Goal: Task Accomplishment & Management: Complete application form

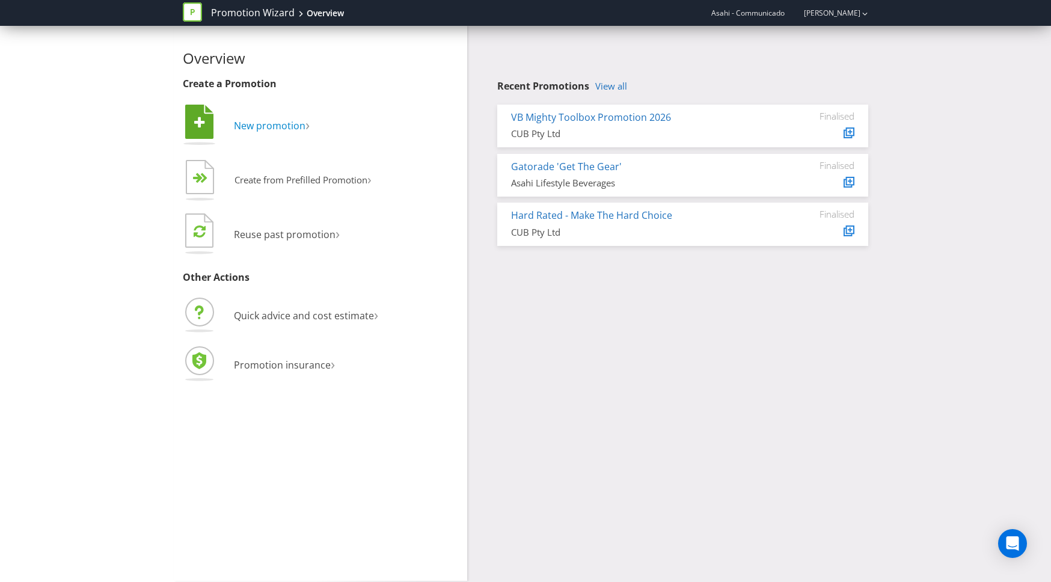
click at [245, 126] on span "New promotion" at bounding box center [270, 125] width 72 height 13
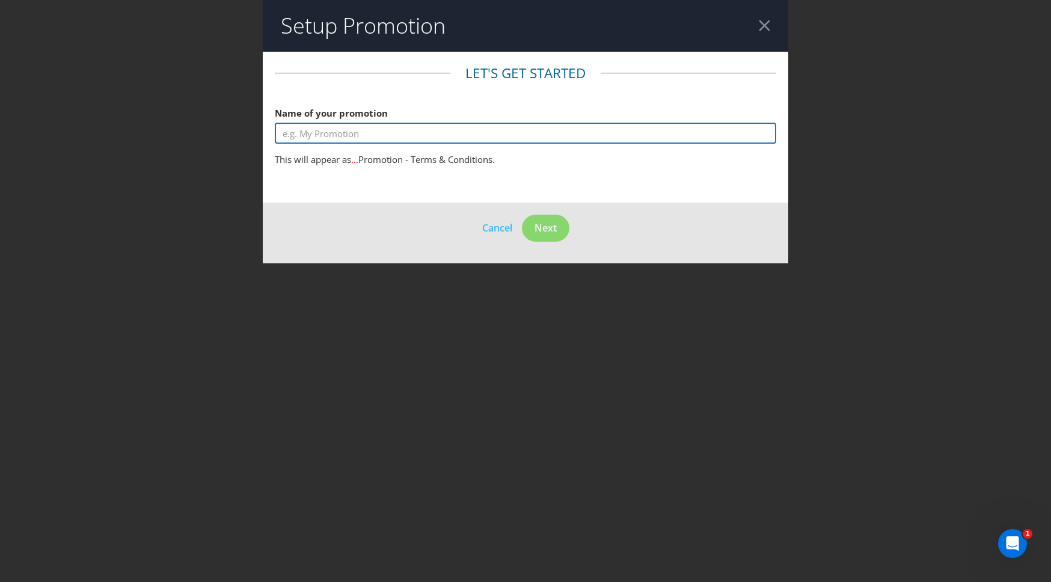
click at [361, 136] on input "text" at bounding box center [525, 133] width 501 height 21
type input "Asahi Super Dry CTW Hibachi Style BBQ LMG"
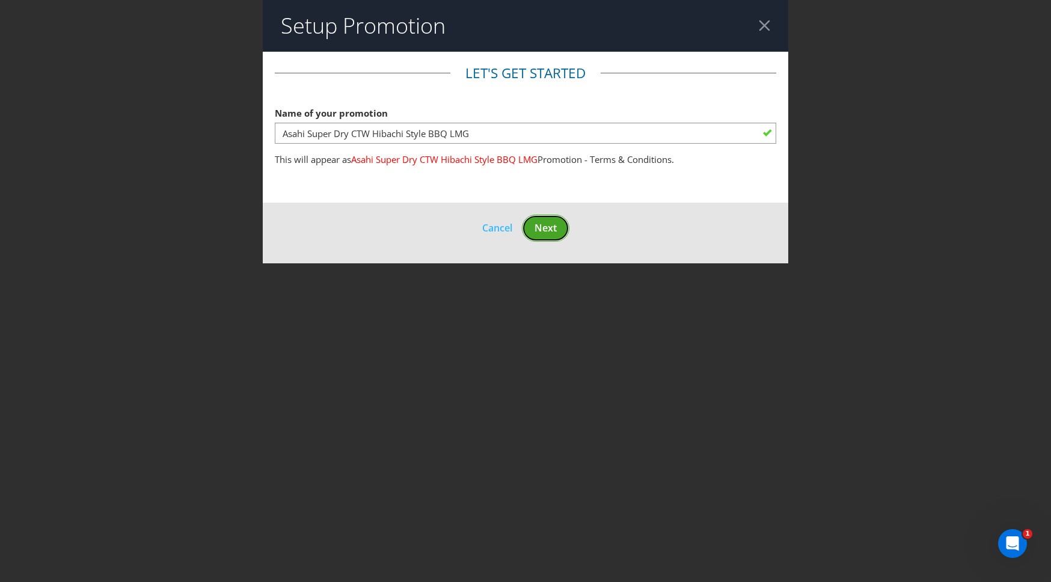
click at [556, 228] on span "Next" at bounding box center [546, 227] width 22 height 13
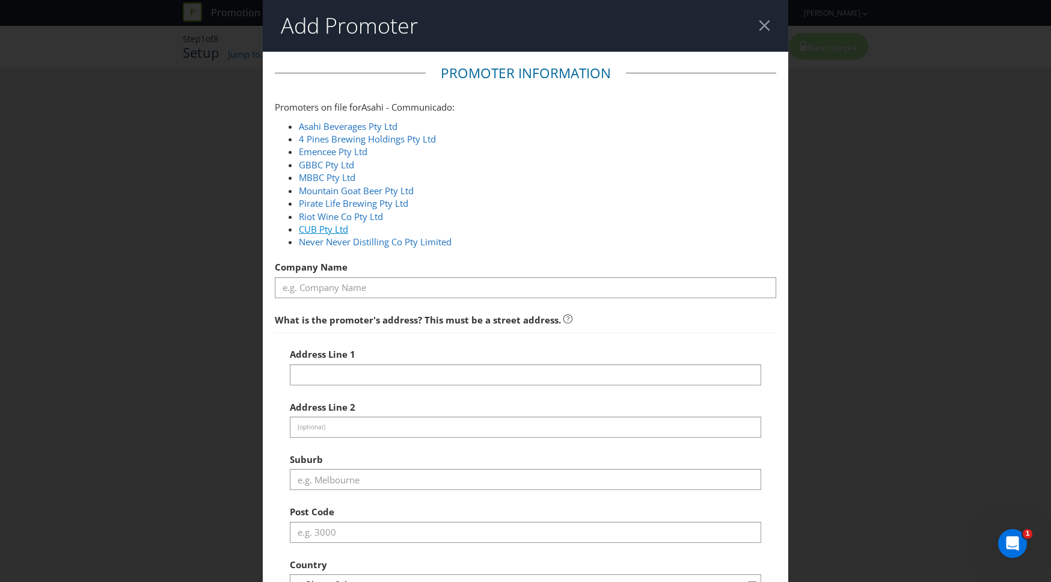
click at [340, 228] on link "CUB Pty Ltd" at bounding box center [323, 229] width 49 height 12
type input "CUB Pty Ltd"
type input "[STREET_ADDRESS]"
type input "Southbank"
type input "3006"
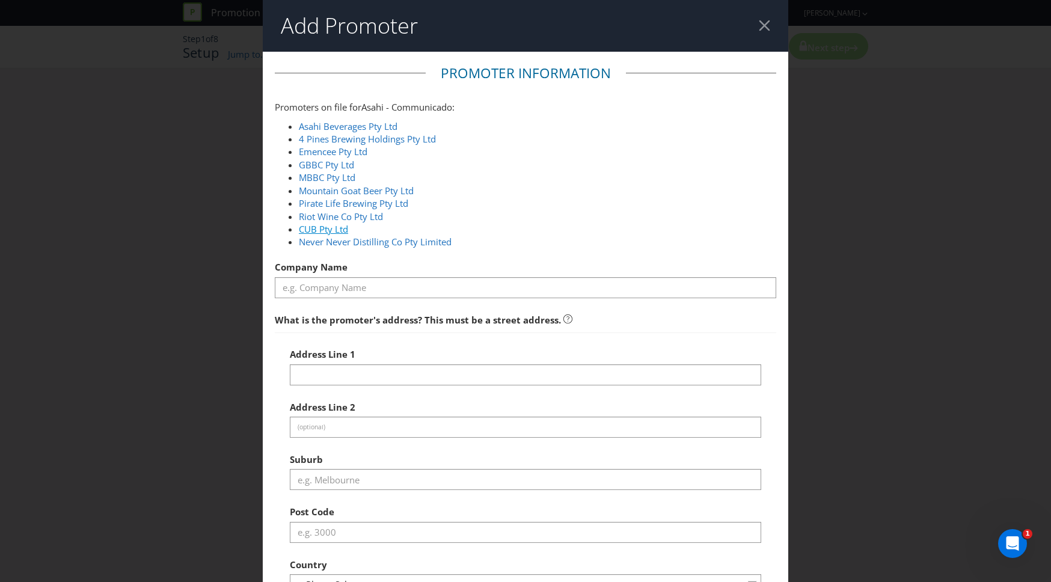
select select "AU"
type input "1800 244 054"
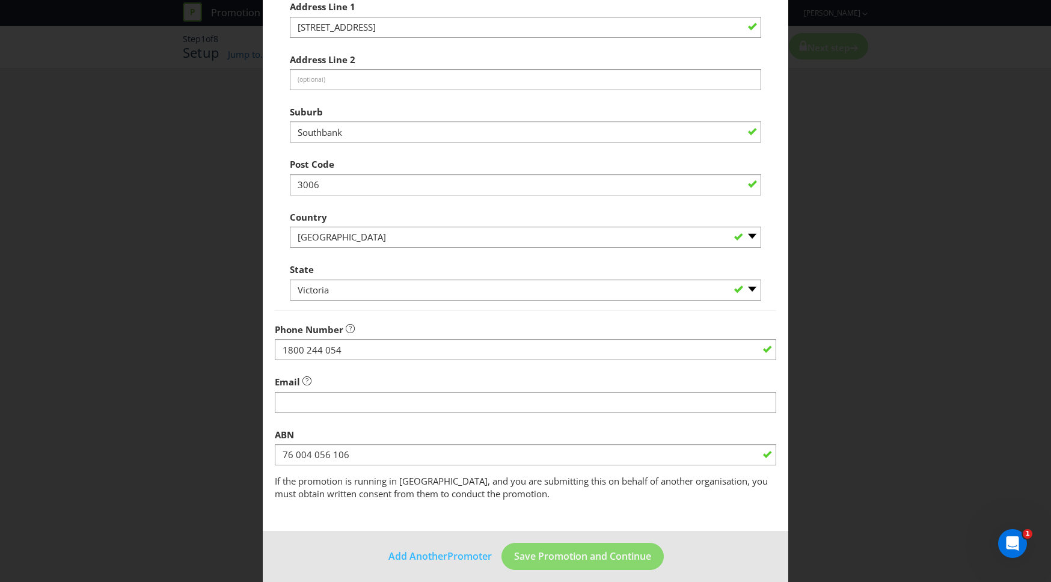
scroll to position [357, 0]
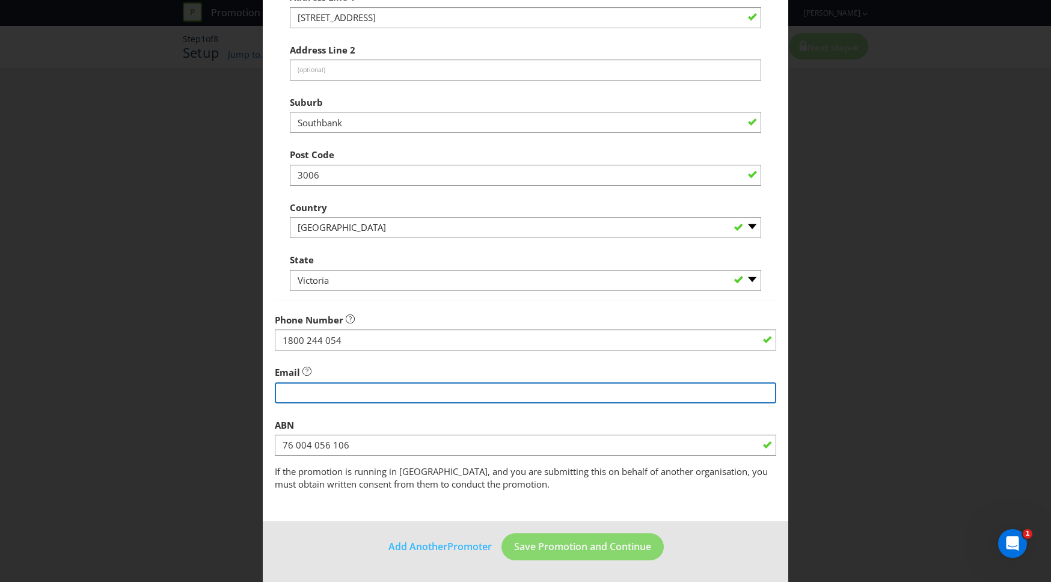
click at [328, 390] on input "string" at bounding box center [525, 392] width 501 height 21
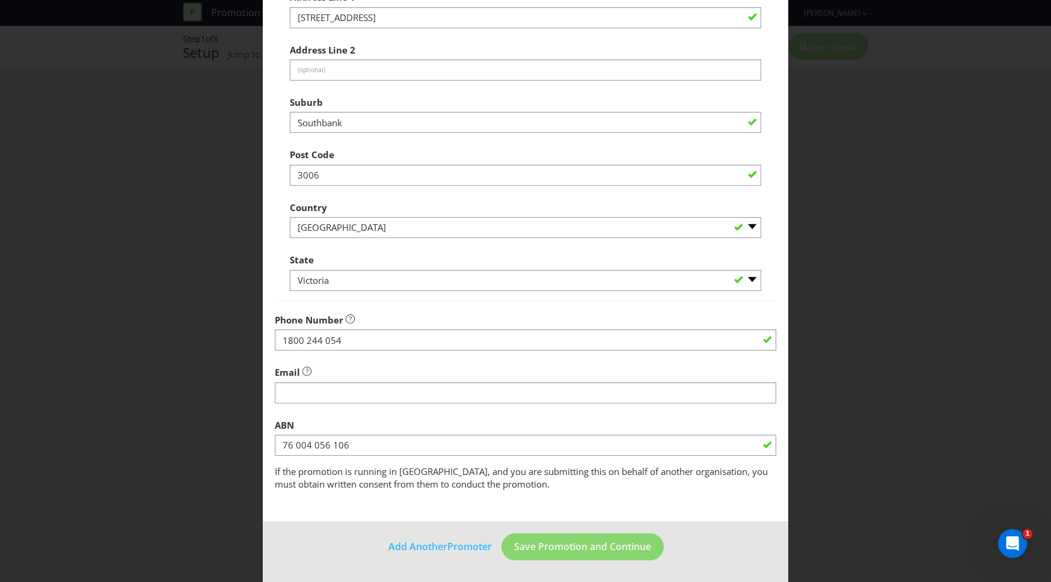
click at [408, 358] on fieldset "Promoter Information Promoters on file for Asahi - Communicado : Asahi Beverage…" at bounding box center [525, 99] width 501 height 785
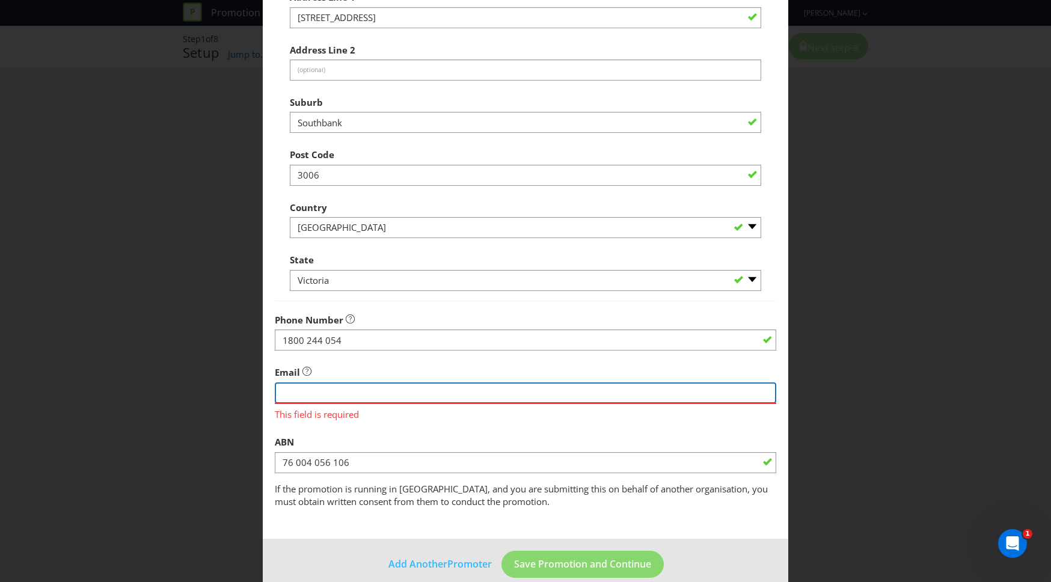
click at [351, 387] on input "string" at bounding box center [525, 392] width 501 height 21
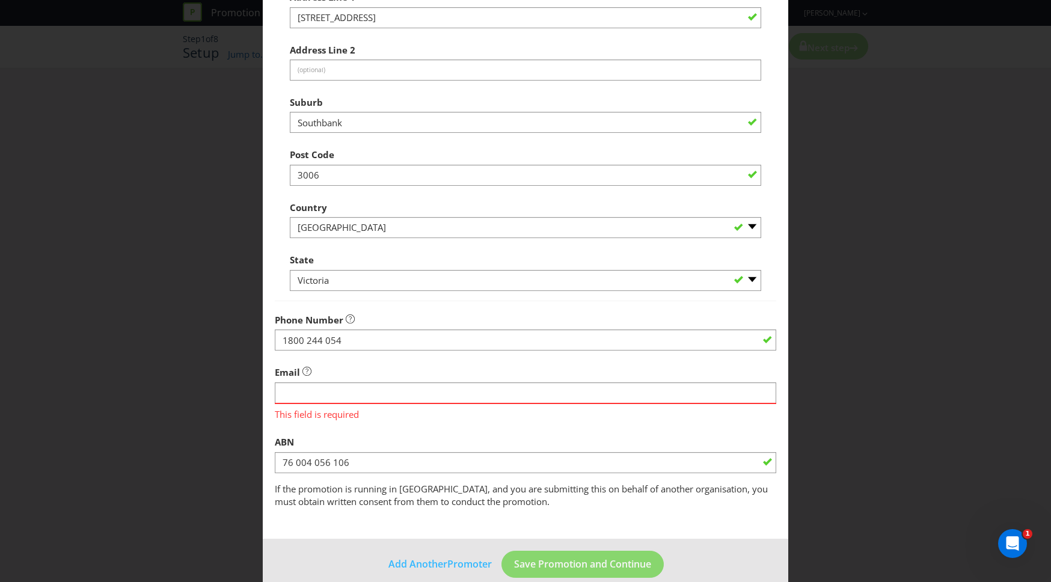
click at [364, 366] on div "Email This field is required" at bounding box center [525, 390] width 501 height 61
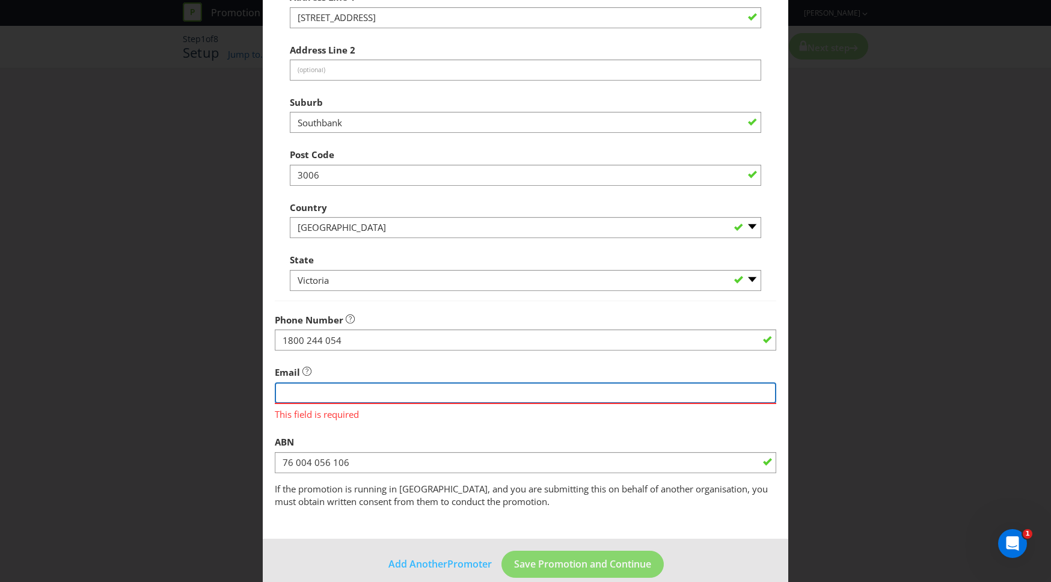
click at [319, 390] on input "string" at bounding box center [525, 392] width 501 height 21
paste input "[EMAIL_ADDRESS][DOMAIN_NAME]"
click at [282, 392] on input "string" at bounding box center [525, 392] width 501 height 21
type input "[EMAIL_ADDRESS][DOMAIN_NAME]"
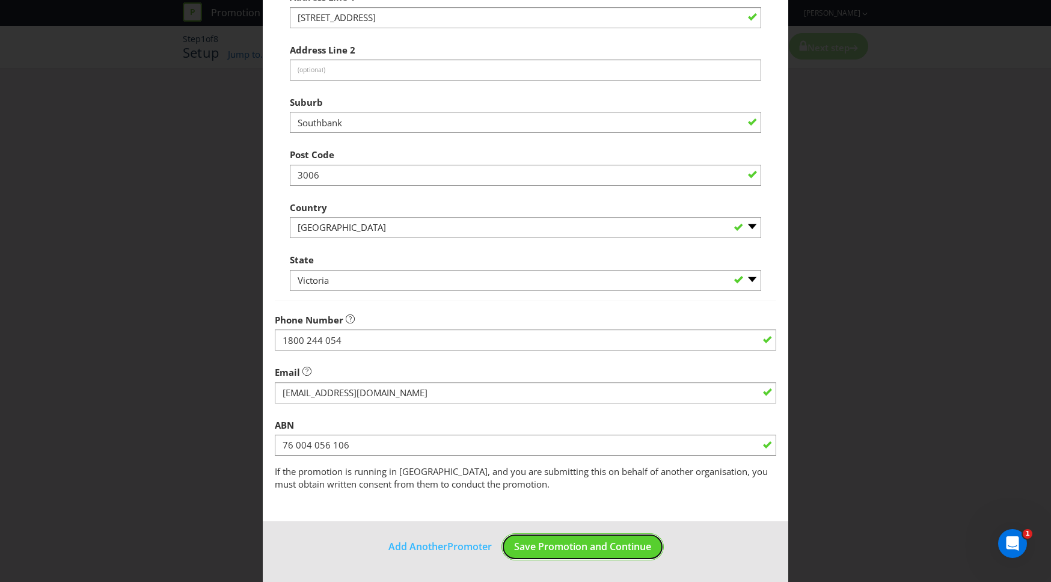
click at [629, 563] on footer "Add Another Promoter Save Promotion and Continue" at bounding box center [525, 551] width 525 height 61
click at [538, 554] on button "Save Promotion and Continue" at bounding box center [582, 546] width 162 height 27
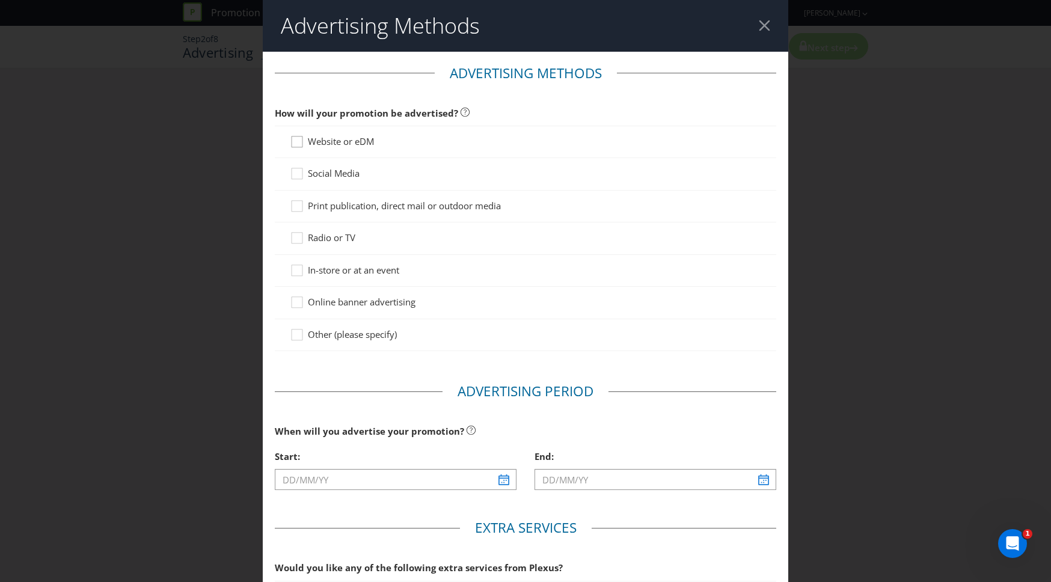
click at [299, 141] on icon at bounding box center [299, 144] width 18 height 18
click at [0, 0] on input "Website or eDM" at bounding box center [0, 0] width 0 height 0
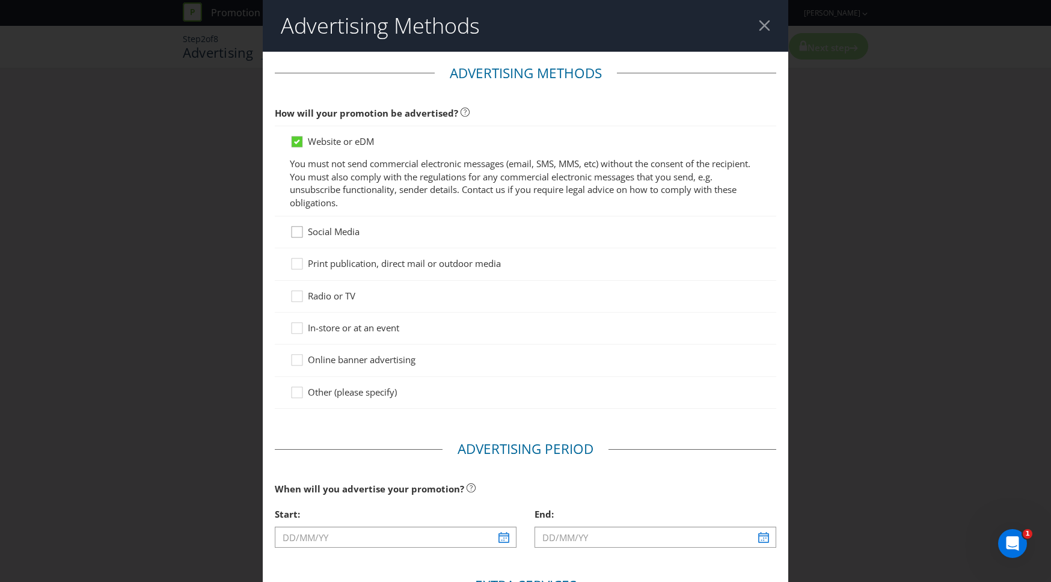
click at [296, 235] on icon at bounding box center [299, 234] width 18 height 18
click at [0, 0] on input "Social Media" at bounding box center [0, 0] width 0 height 0
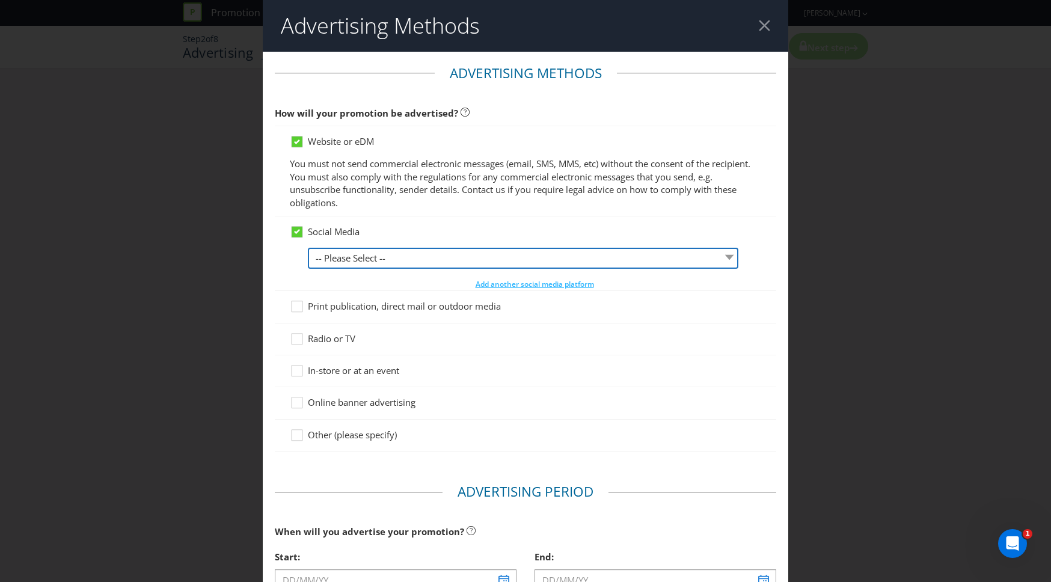
click at [328, 257] on select "-- Please Select -- Facebook X Instagram Snapchat LinkedIn Pinterest Tumblr You…" at bounding box center [523, 258] width 430 height 21
select select "FACEBOOK"
click at [308, 248] on select "-- Please Select -- Facebook X Instagram Snapchat LinkedIn Pinterest Tumblr You…" at bounding box center [523, 258] width 430 height 21
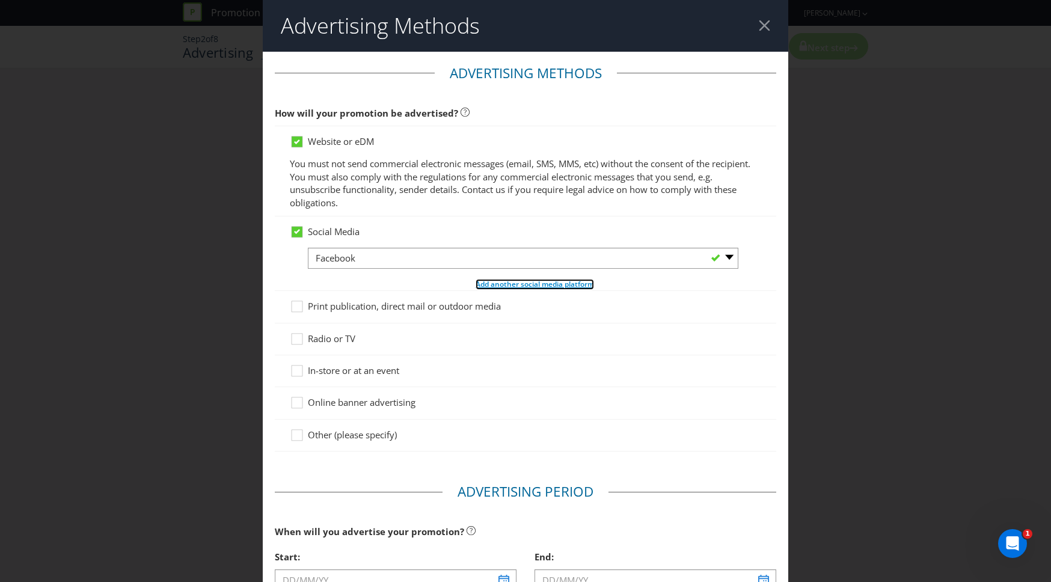
click at [560, 287] on span "Add another social media platform" at bounding box center [535, 284] width 118 height 10
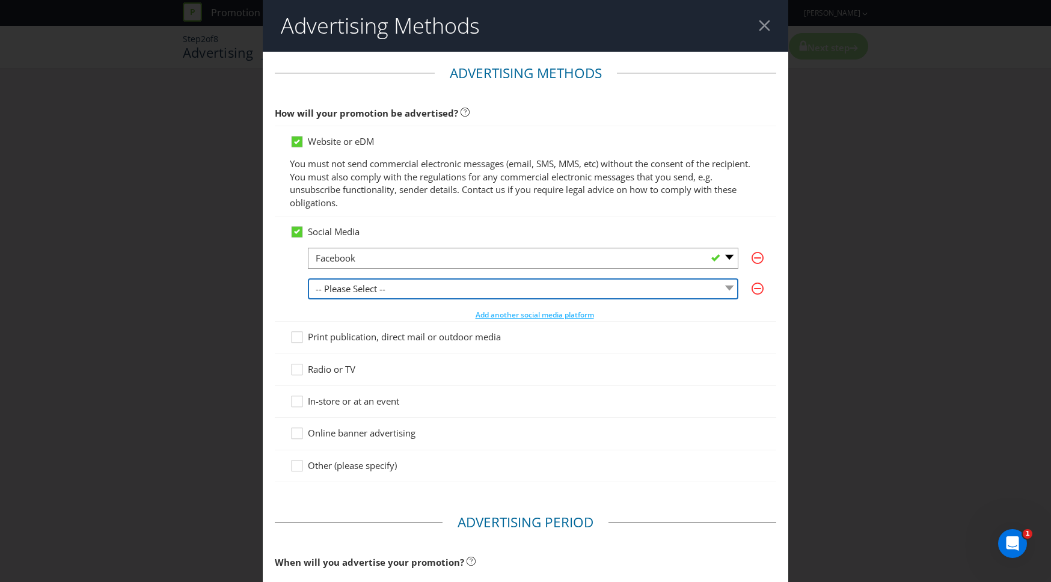
click at [436, 281] on select "-- Please Select -- Facebook X Instagram Snapchat LinkedIn Pinterest Tumblr You…" at bounding box center [523, 288] width 430 height 21
select select "INSTAGRAM"
click at [308, 278] on select "-- Please Select -- Facebook X Instagram Snapchat LinkedIn Pinterest Tumblr You…" at bounding box center [523, 288] width 430 height 21
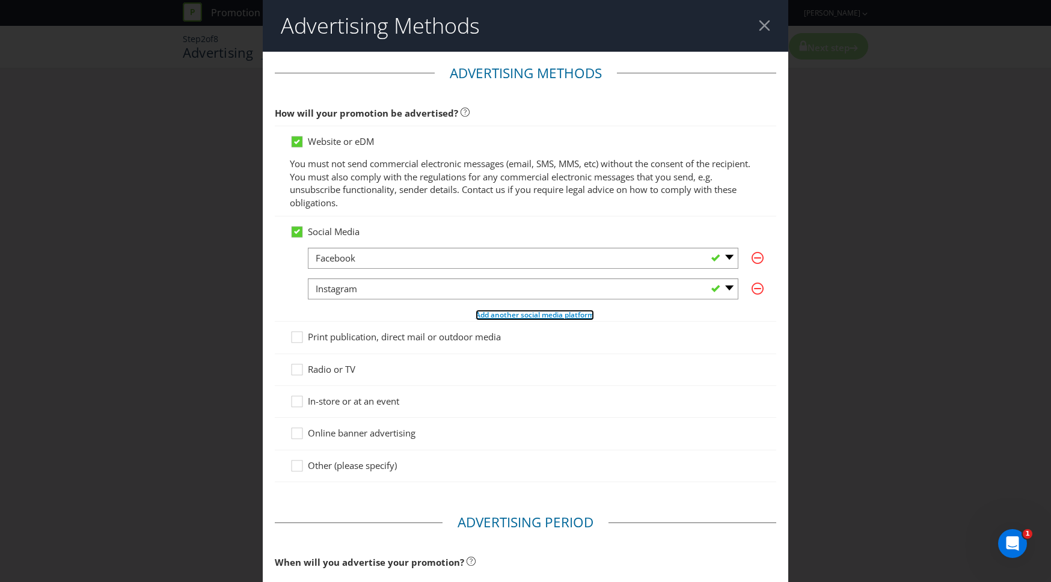
click at [512, 311] on span "Add another social media platform" at bounding box center [535, 315] width 118 height 10
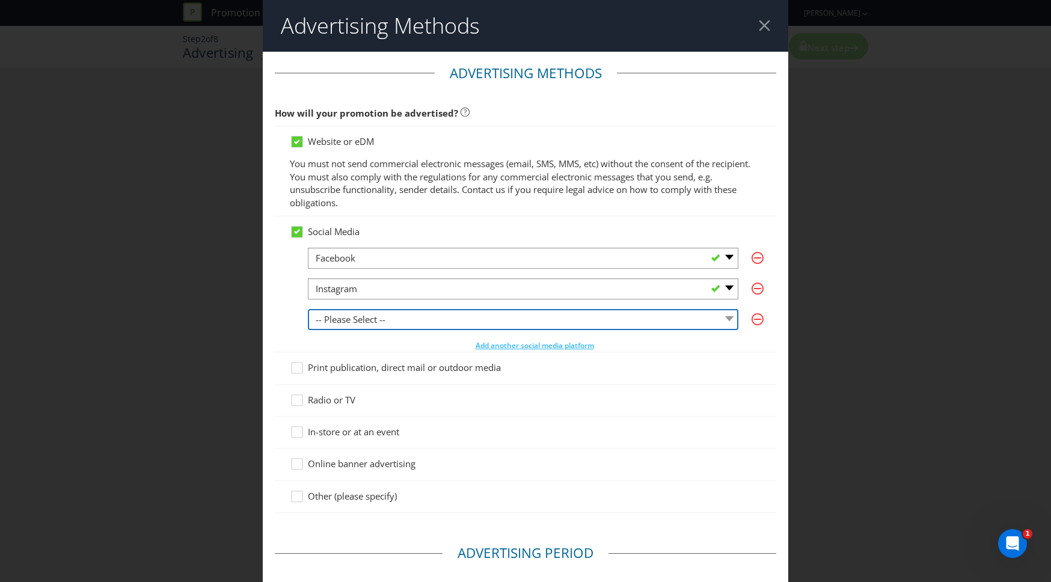
click at [462, 312] on select "-- Please Select -- Facebook X Instagram Snapchat LinkedIn Pinterest Tumblr You…" at bounding box center [523, 319] width 430 height 21
select select "YOUTUBE"
click at [308, 309] on select "-- Please Select -- Facebook X Instagram Snapchat LinkedIn Pinterest Tumblr You…" at bounding box center [523, 319] width 430 height 21
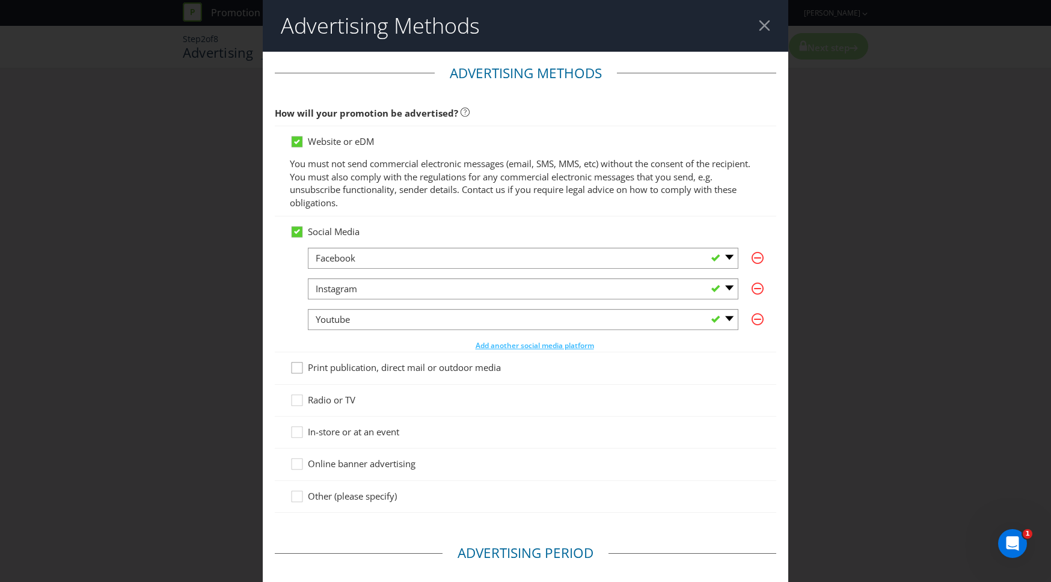
click at [299, 366] on div at bounding box center [297, 364] width 6 height 6
click at [0, 0] on input "Print publication, direct mail or outdoor media" at bounding box center [0, 0] width 0 height 0
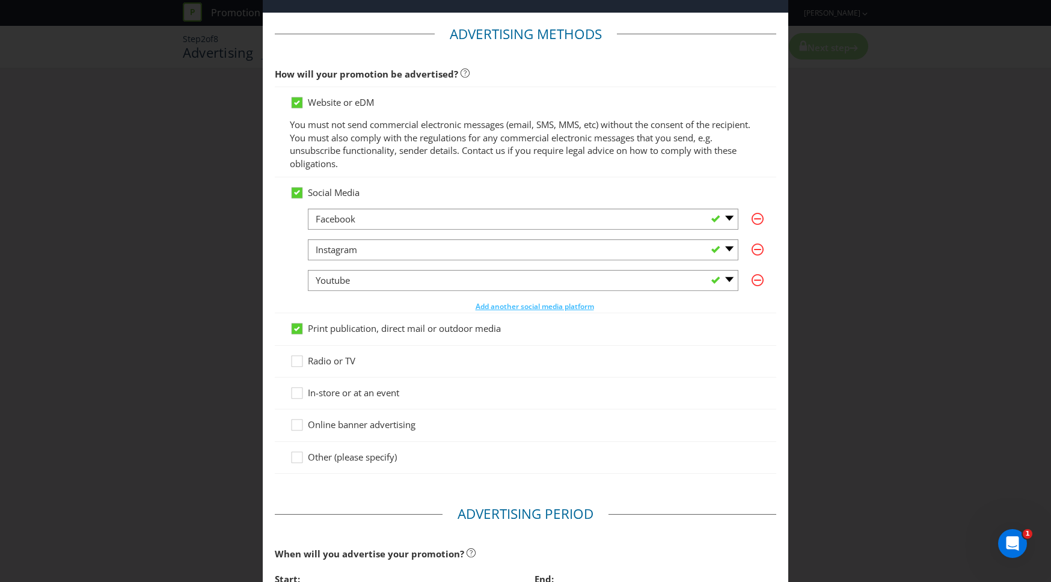
scroll to position [40, 0]
click at [297, 391] on icon at bounding box center [299, 394] width 18 height 18
click at [0, 0] on input "In-store or at an event" at bounding box center [0, 0] width 0 height 0
click at [299, 424] on icon at bounding box center [299, 426] width 18 height 18
click at [0, 0] on input "Online banner advertising" at bounding box center [0, 0] width 0 height 0
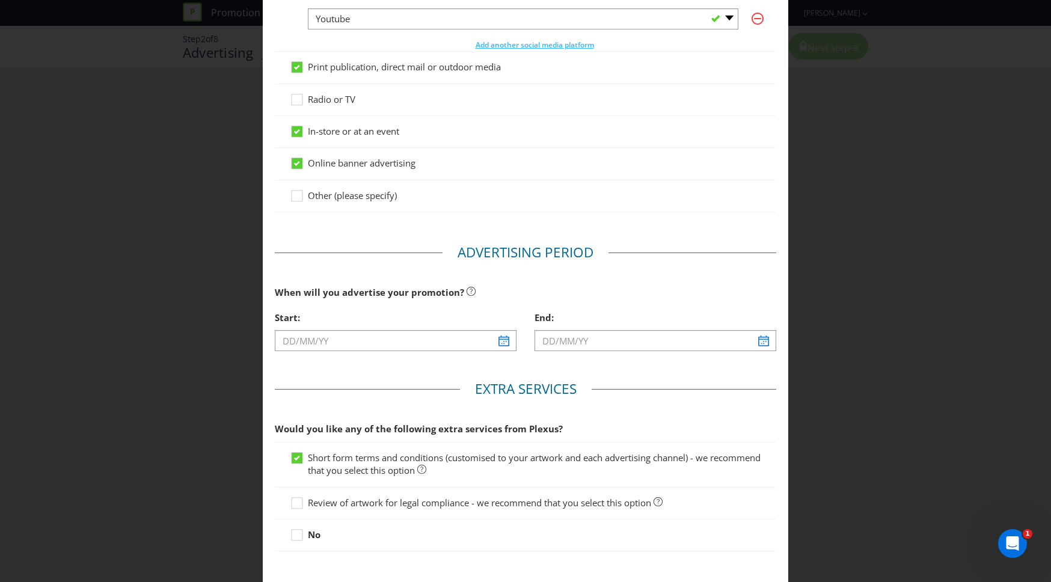
scroll to position [301, 0]
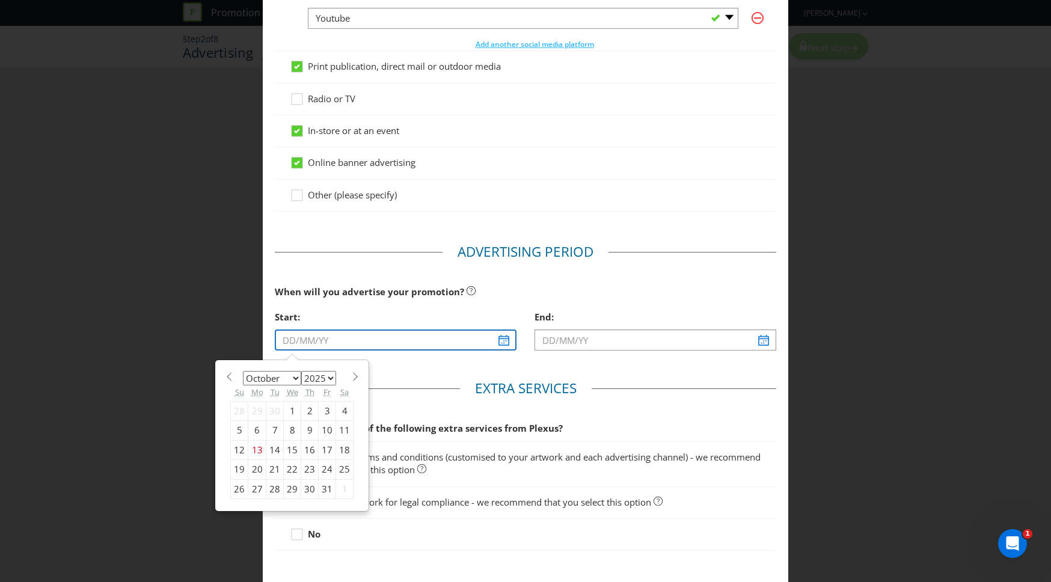
click at [506, 340] on input "text" at bounding box center [396, 339] width 242 height 21
click at [255, 379] on select "January February March April May June July August September October November De…" at bounding box center [272, 378] width 58 height 14
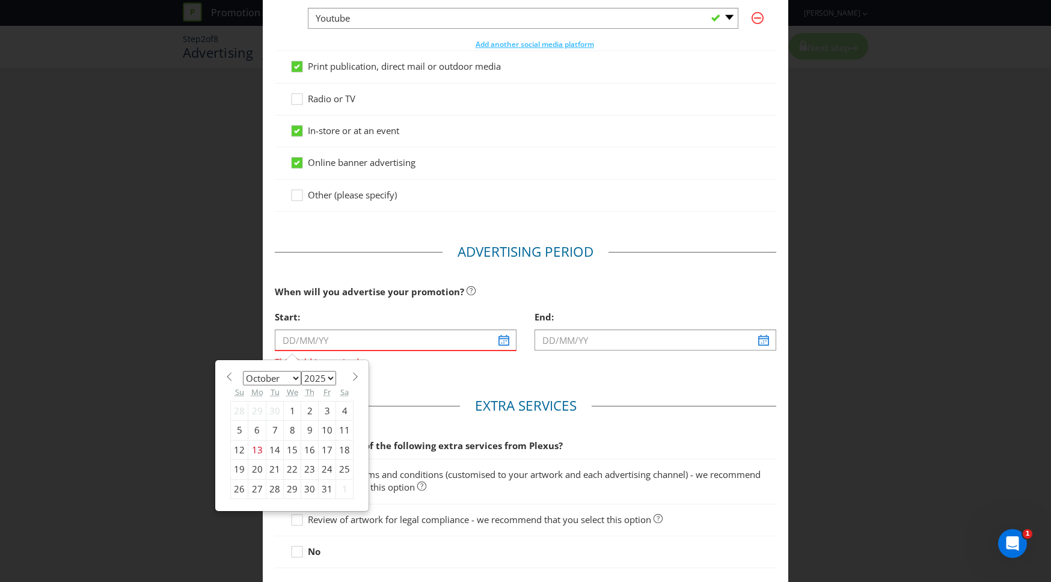
select select "0"
click at [243, 371] on select "January February March April May June July August September October November De…" at bounding box center [272, 378] width 58 height 14
click at [320, 379] on select "2025 2026 2027 2028 2029 2030 2031 2032 2033 2034 2035" at bounding box center [318, 378] width 35 height 14
select select "2026"
click at [301, 371] on select "2025 2026 2027 2028 2029 2030 2031 2032 2033 2034 2035" at bounding box center [318, 378] width 35 height 14
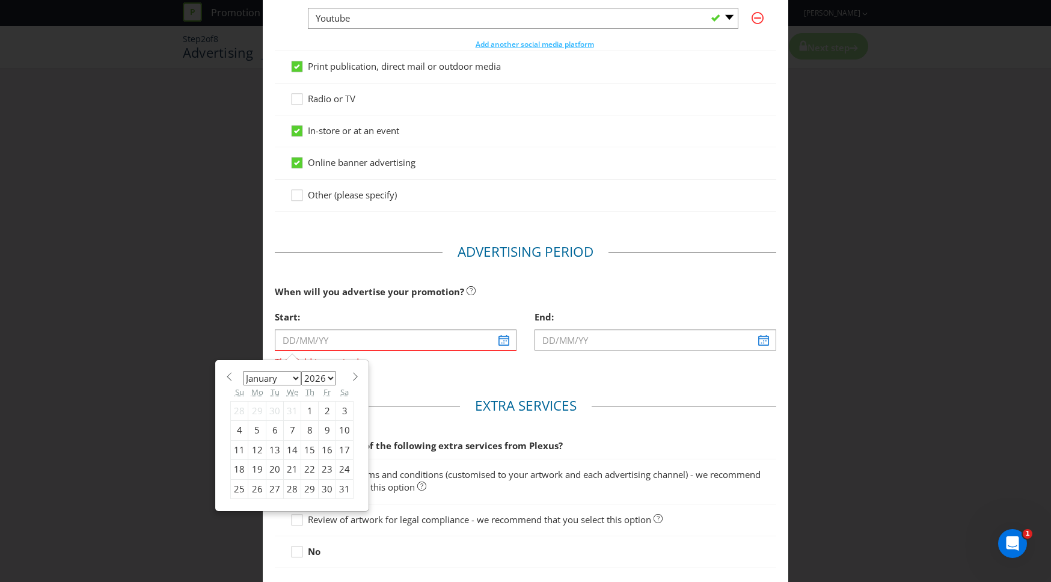
click at [290, 488] on div "28" at bounding box center [292, 488] width 17 height 19
type input "[DATE]"
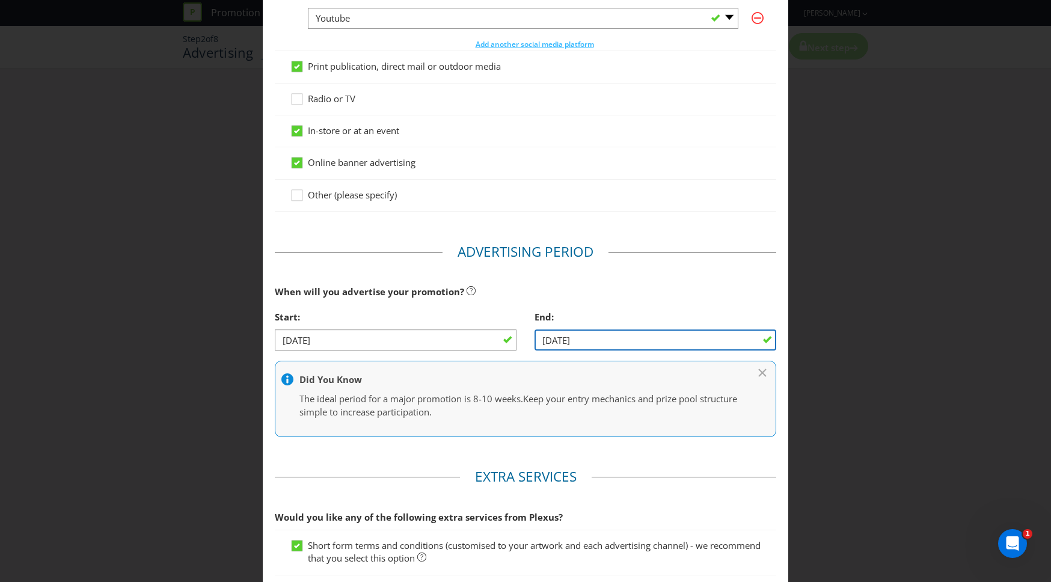
click at [699, 343] on input "[DATE]" at bounding box center [656, 339] width 242 height 21
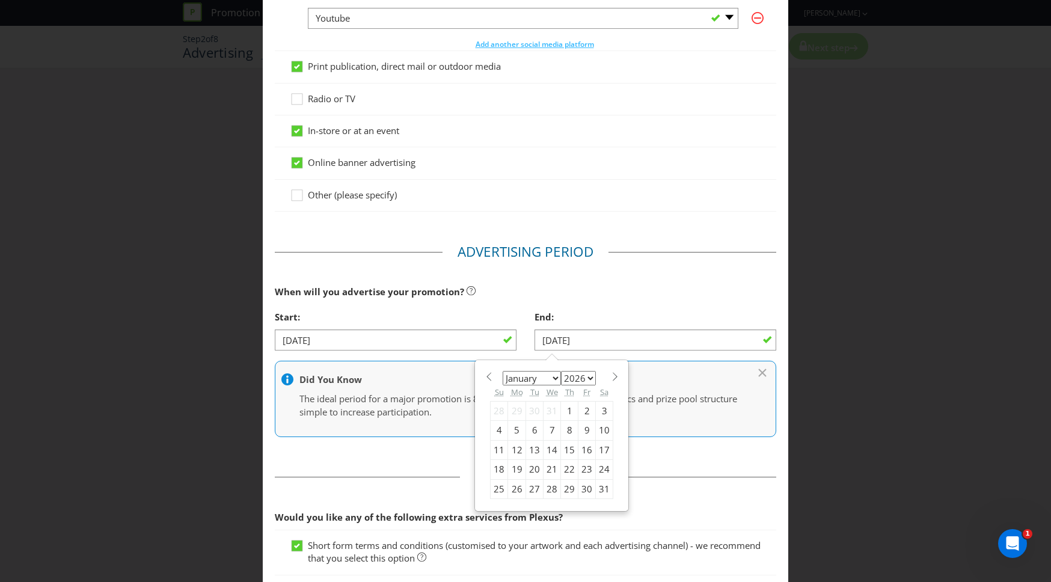
click at [610, 376] on span at bounding box center [614, 376] width 9 height 9
select select "1"
click at [532, 449] on div "17" at bounding box center [534, 449] width 17 height 19
type input "[DATE]"
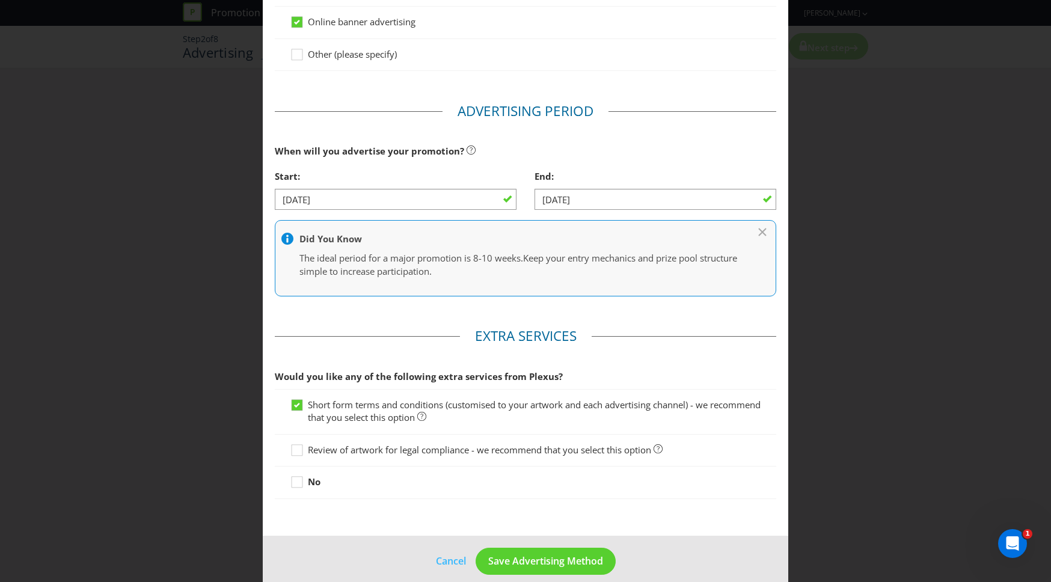
scroll to position [445, 0]
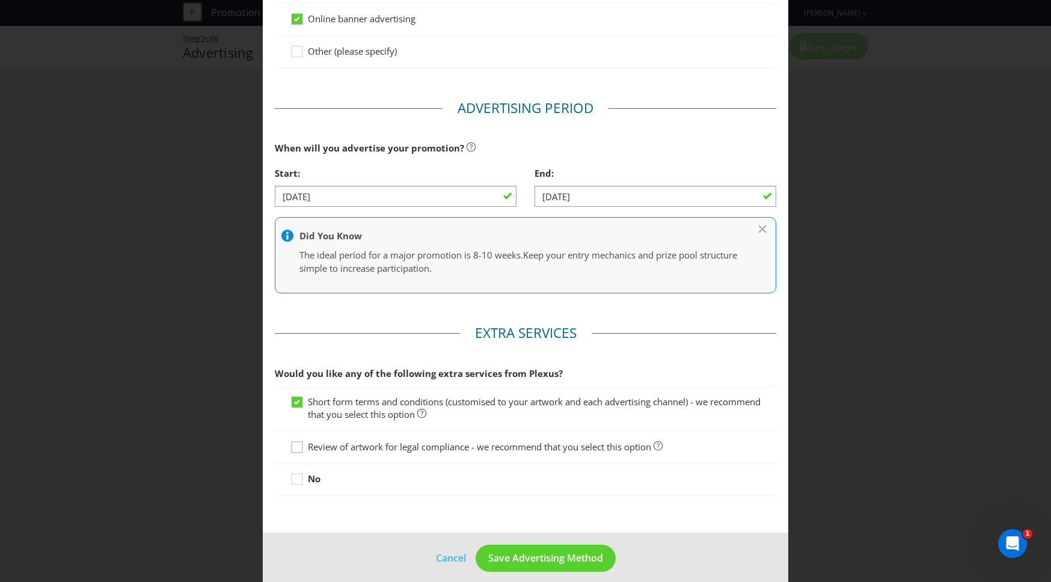
click at [297, 442] on div at bounding box center [297, 443] width 6 height 6
click at [0, 0] on input "Review of artwork for legal compliance - we recommend that you select this opti…" at bounding box center [0, 0] width 0 height 0
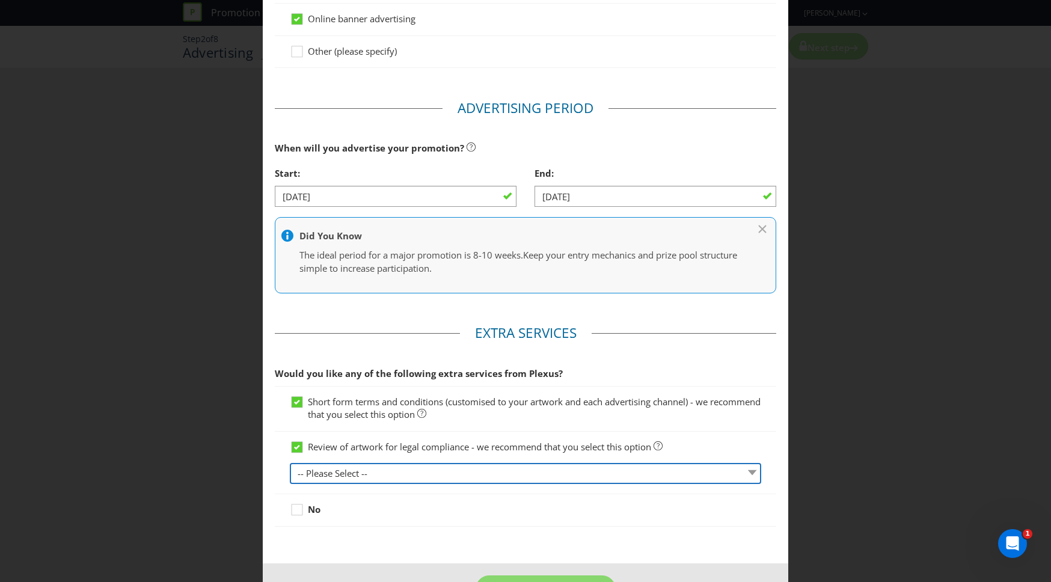
click at [368, 470] on select "-- Please Select -- 1 piece 2-4 pieces (provided at same time) 5-7 pieces (prov…" at bounding box center [525, 473] width 471 height 21
select select "MARKETING_REVIEW_1"
click at [290, 463] on select "-- Please Select -- 1 piece 2-4 pieces (provided at same time) 5-7 pieces (prov…" at bounding box center [525, 473] width 471 height 21
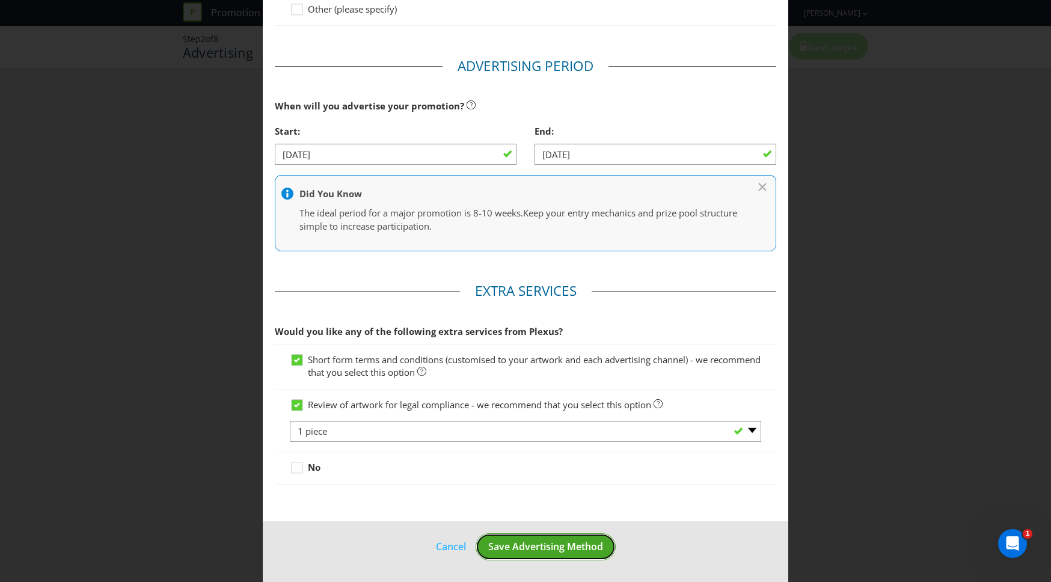
click at [523, 545] on span "Save Advertising Method" at bounding box center [545, 546] width 115 height 13
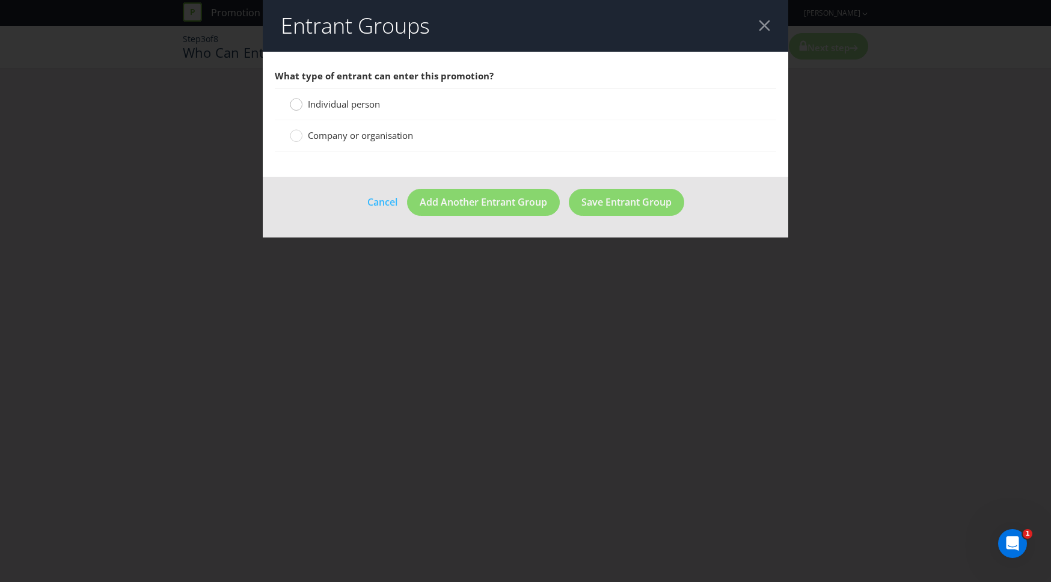
click at [296, 99] on div at bounding box center [296, 100] width 6 height 6
click at [0, 0] on input "Individual person" at bounding box center [0, 0] width 0 height 0
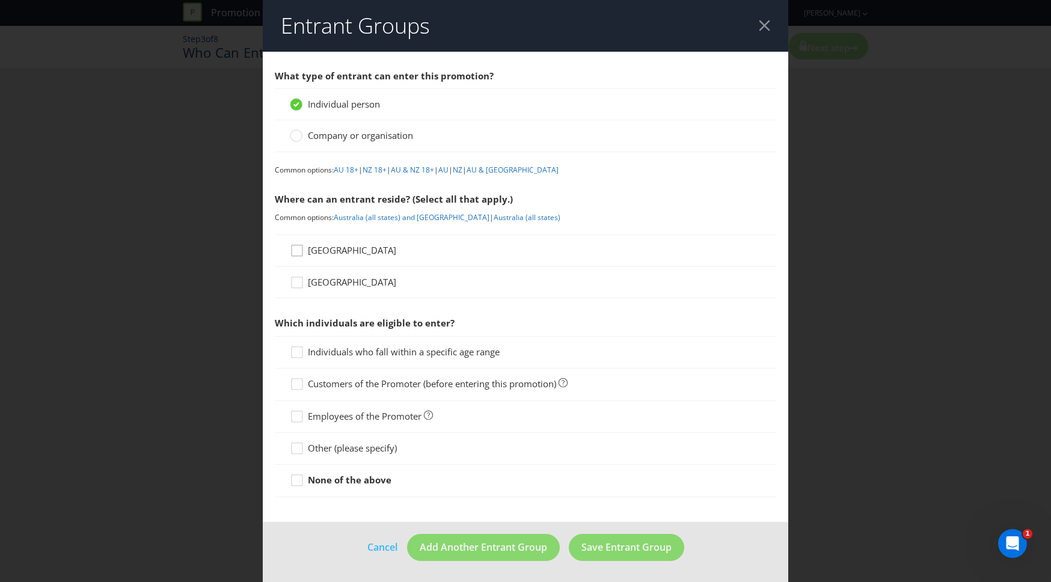
click at [301, 250] on icon at bounding box center [299, 253] width 18 height 18
click at [0, 0] on input "[GEOGRAPHIC_DATA]" at bounding box center [0, 0] width 0 height 0
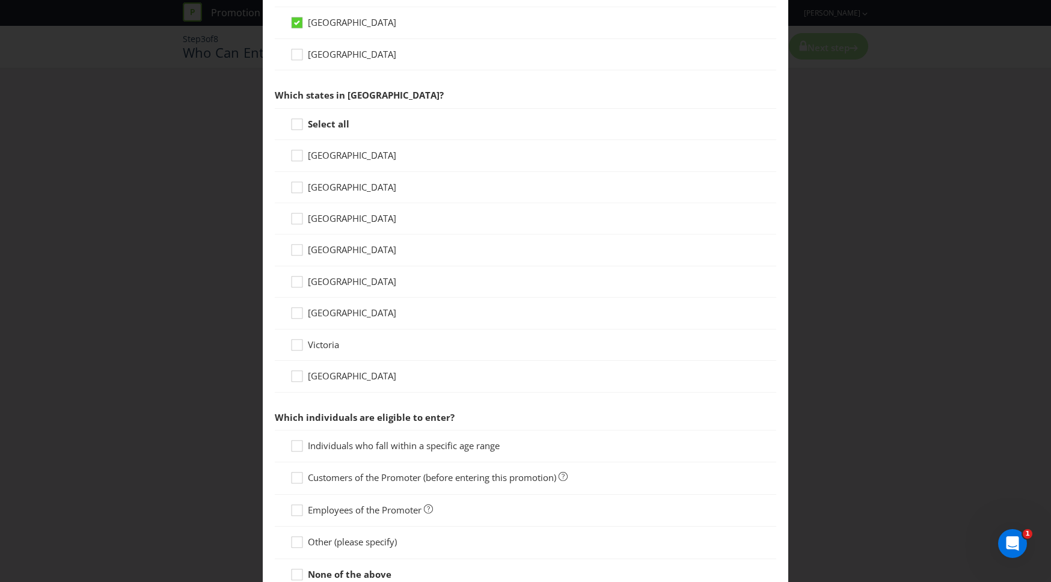
scroll to position [233, 0]
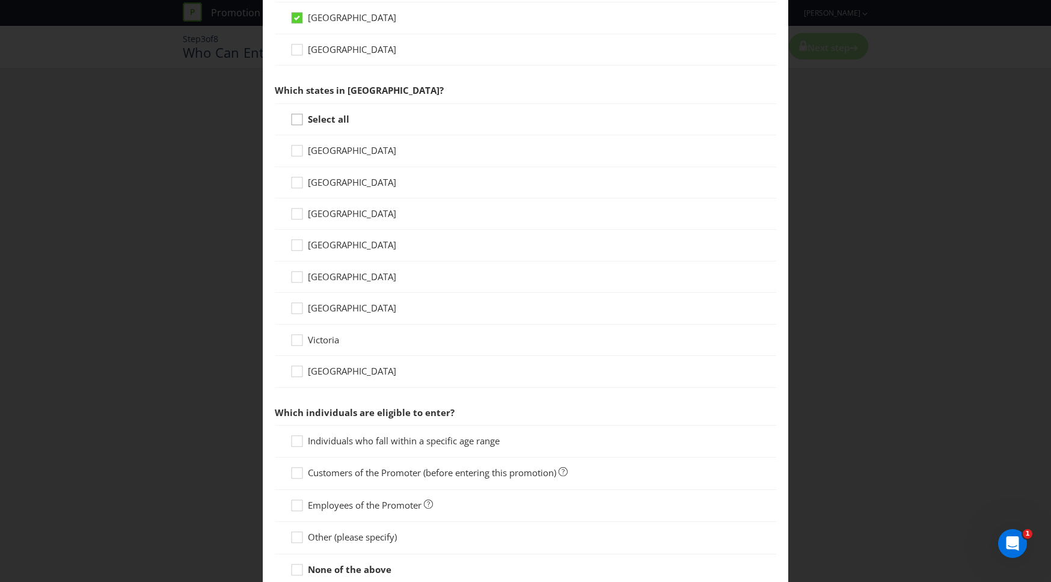
click at [295, 121] on icon at bounding box center [299, 122] width 18 height 18
click at [0, 0] on input "Select all" at bounding box center [0, 0] width 0 height 0
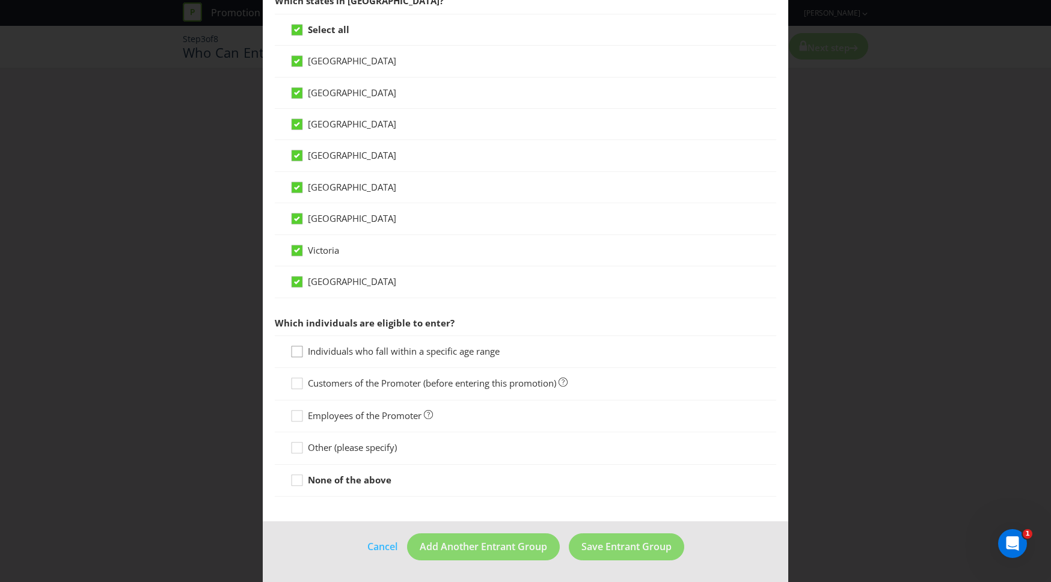
click at [301, 348] on icon at bounding box center [299, 354] width 18 height 18
click at [0, 0] on input "Individuals who fall within a specific age range" at bounding box center [0, 0] width 0 height 0
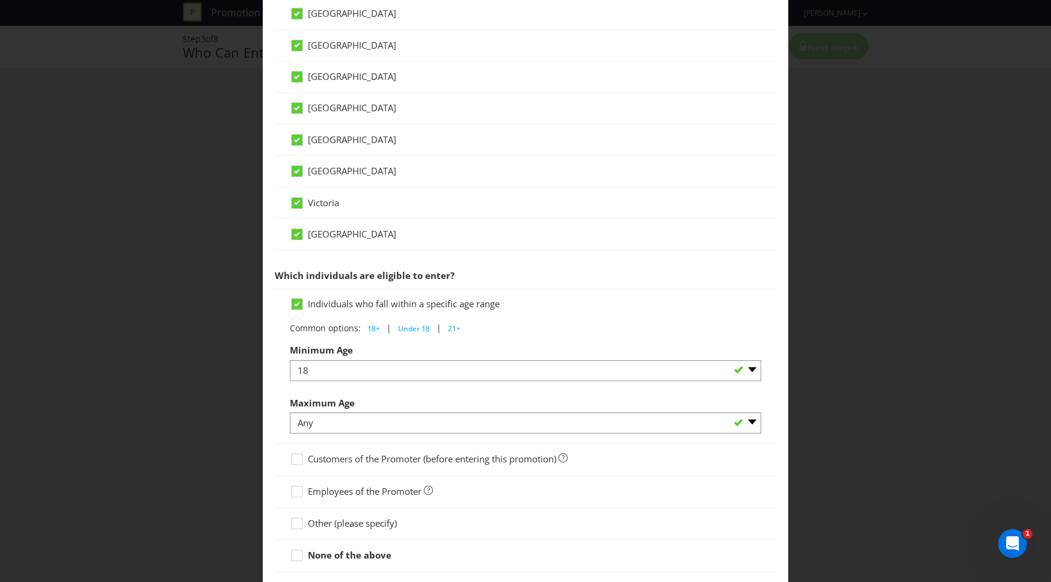
scroll to position [446, 0]
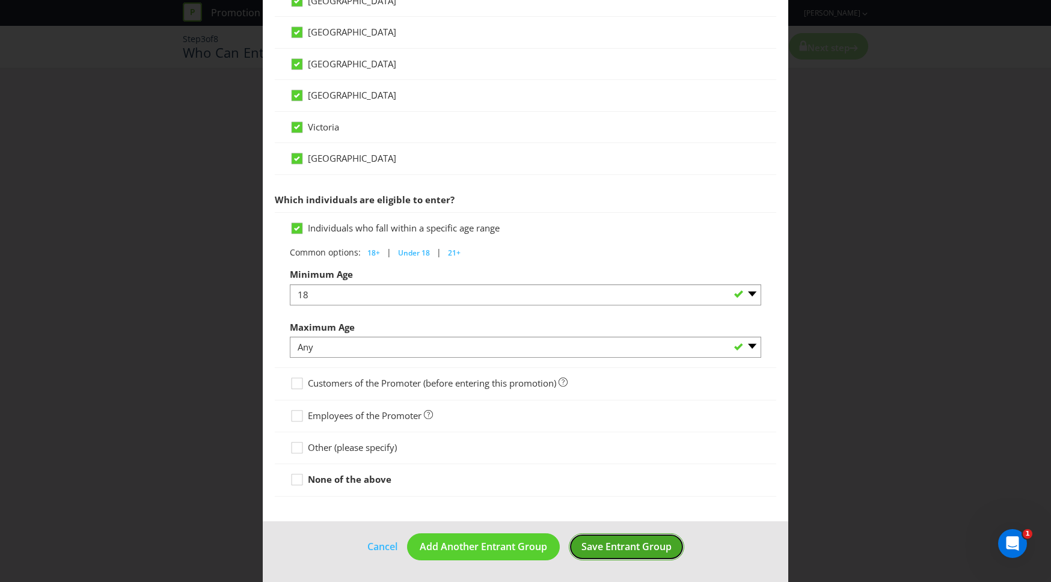
click at [643, 549] on span "Save Entrant Group" at bounding box center [626, 546] width 90 height 13
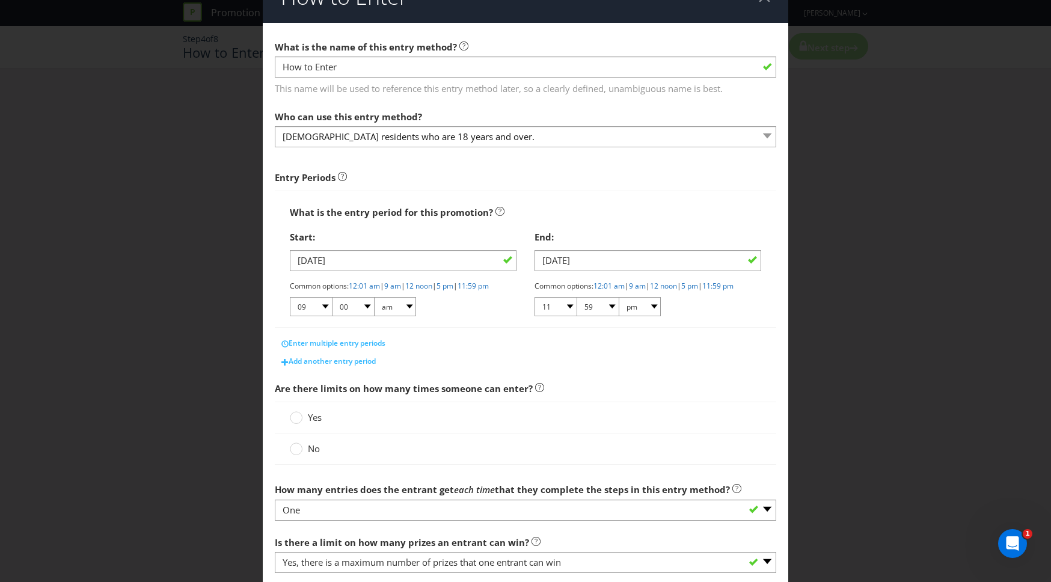
scroll to position [39, 0]
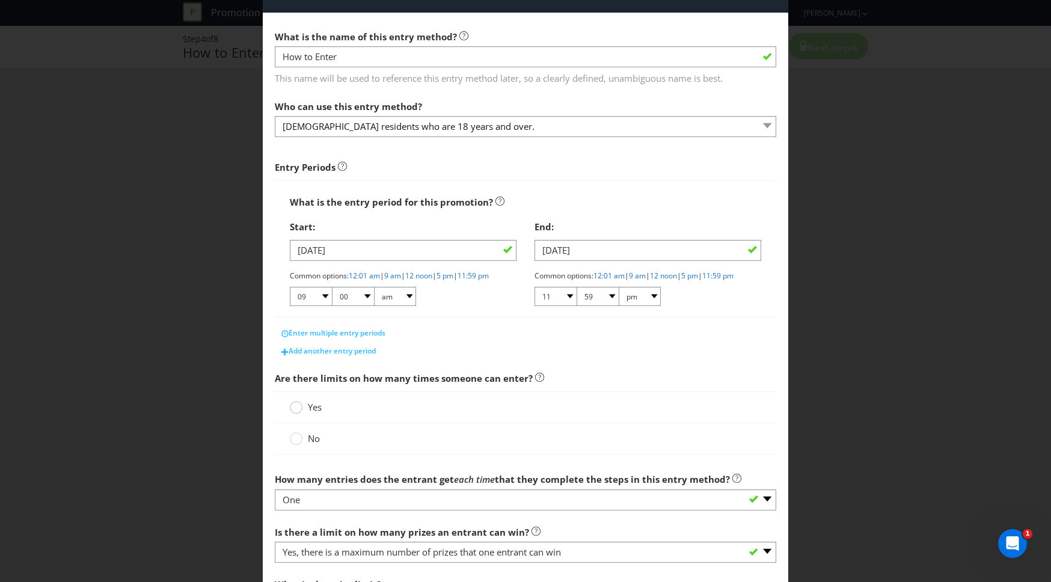
click at [299, 408] on circle at bounding box center [296, 408] width 12 height 12
click at [0, 0] on input "Yes" at bounding box center [0, 0] width 0 height 0
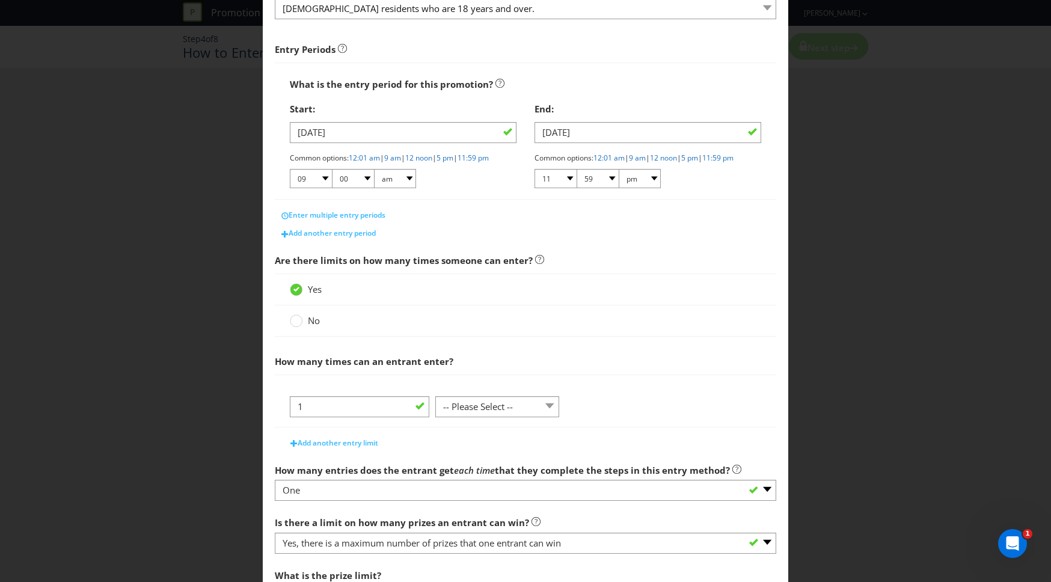
scroll to position [182, 0]
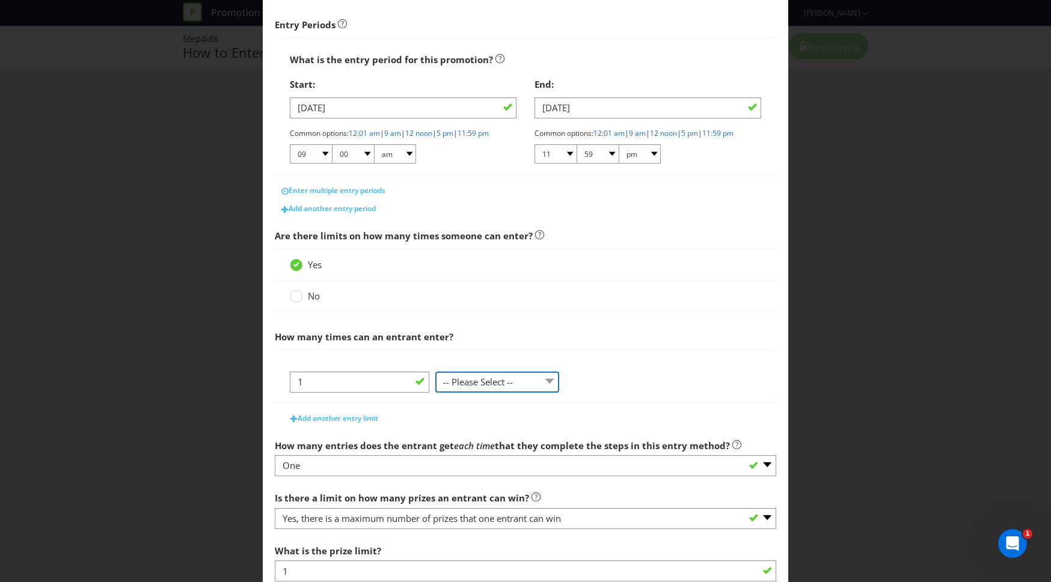
click at [473, 382] on select "-- Please Select -- per person per day per purchase per transaction Other (plea…" at bounding box center [497, 382] width 124 height 21
select select "PER_TRANSACTION"
click at [435, 372] on select "-- Please Select -- per person per day per purchase per transaction Other (plea…" at bounding box center [497, 382] width 124 height 21
click at [340, 418] on span "Add another entry limit" at bounding box center [338, 418] width 81 height 10
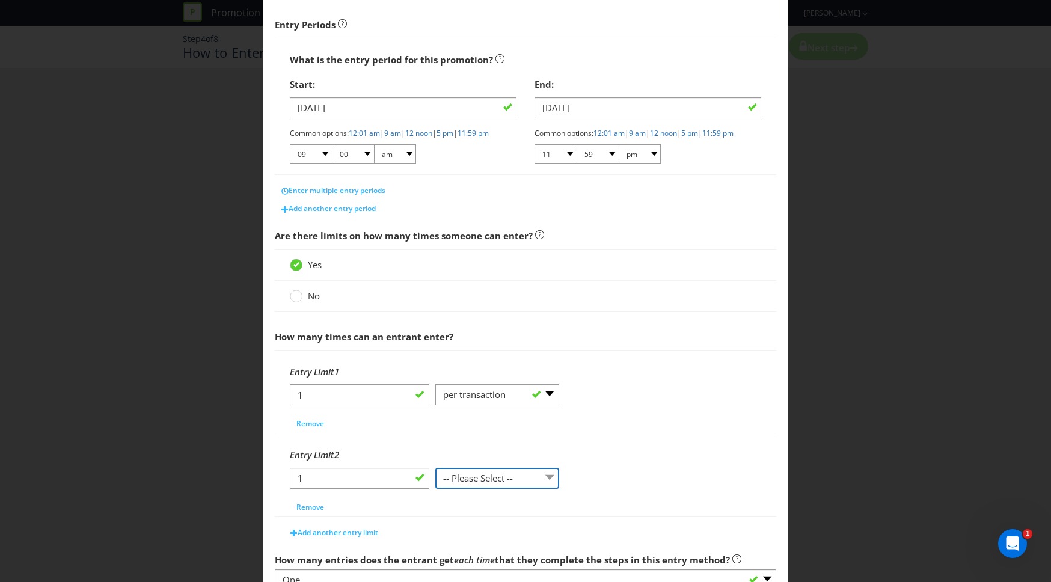
click at [459, 484] on select "-- Please Select -- per person per day per purchase per transaction Other (plea…" at bounding box center [497, 478] width 124 height 21
select select "PER_DAY"
click at [435, 468] on select "-- Please Select -- per person per day per purchase per transaction Other (plea…" at bounding box center [497, 478] width 124 height 21
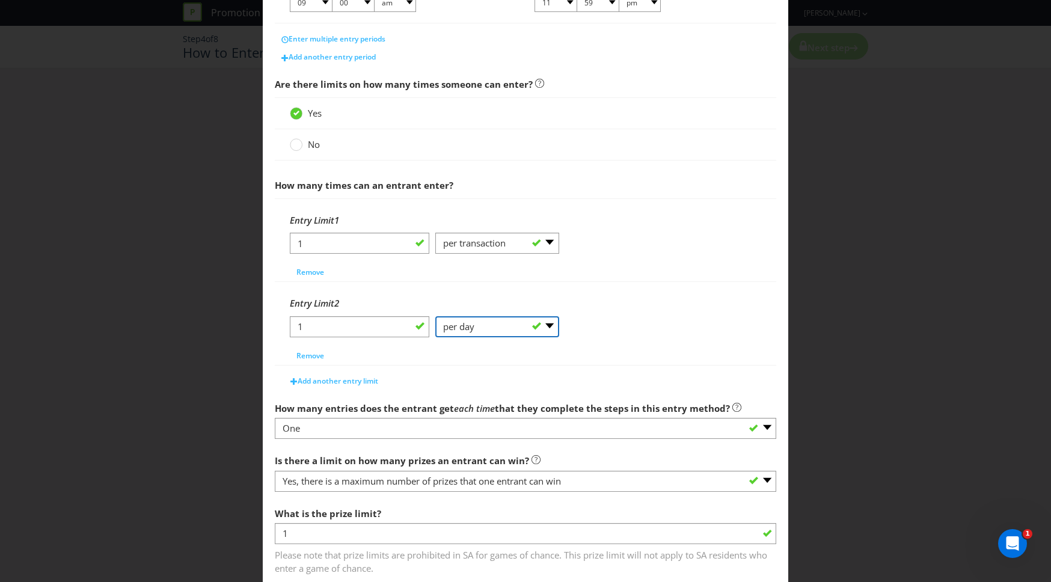
scroll to position [335, 0]
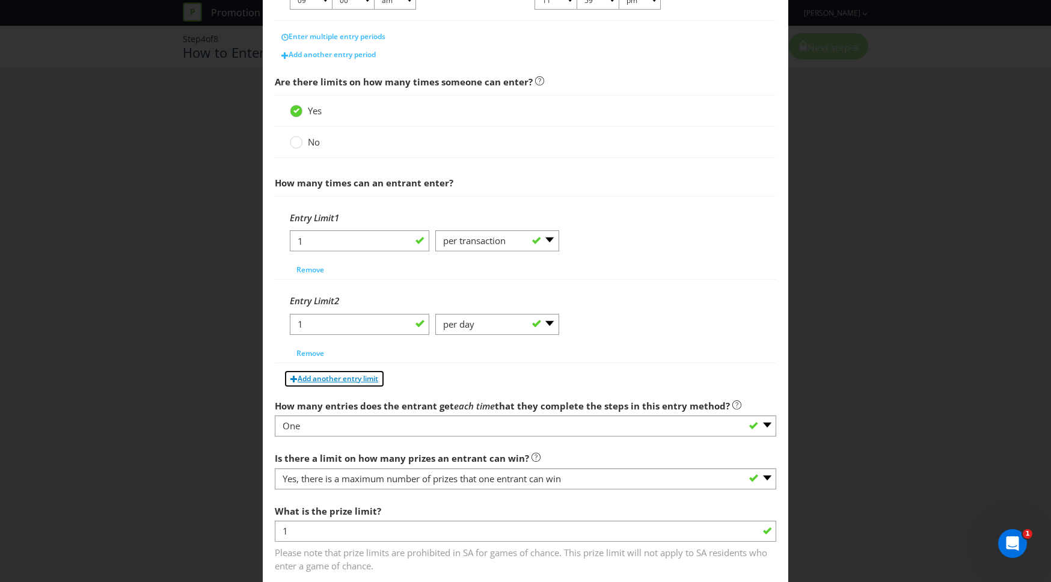
click at [359, 377] on span "Add another entry limit" at bounding box center [338, 378] width 81 height 10
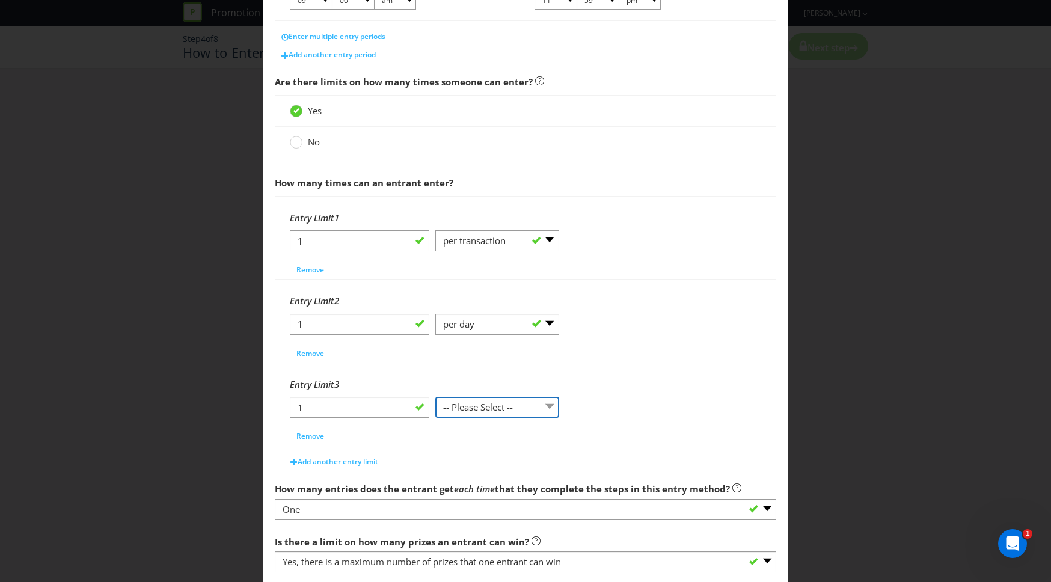
click at [483, 412] on select "-- Please Select -- per person per day per purchase per transaction Other (plea…" at bounding box center [497, 407] width 124 height 21
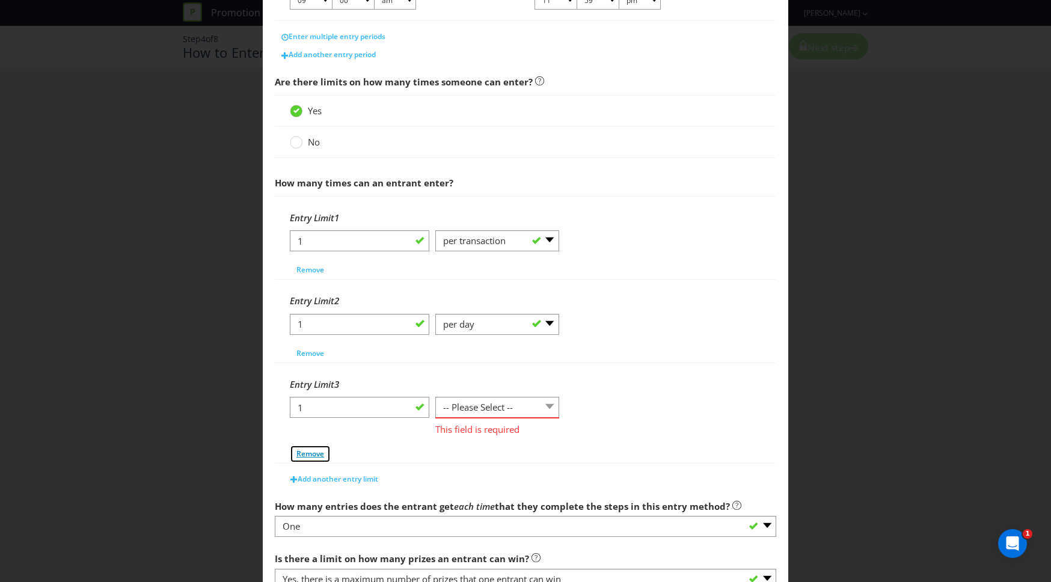
click at [311, 435] on div "Entry Limit 3 1 -- Please Select -- per person per day per purchase per transac…" at bounding box center [525, 417] width 471 height 91
click at [313, 453] on span "Remove" at bounding box center [310, 454] width 28 height 10
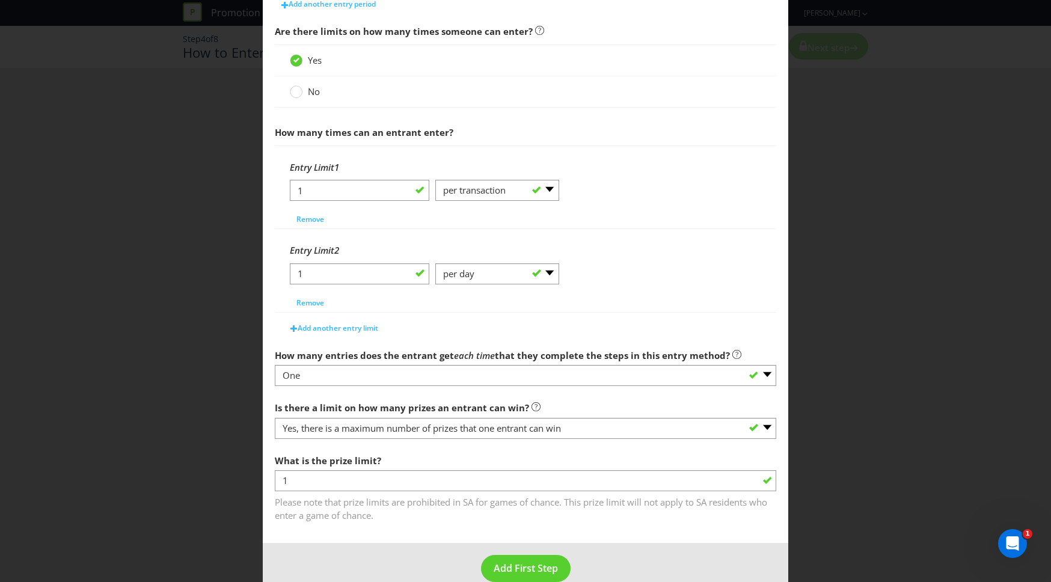
scroll to position [408, 0]
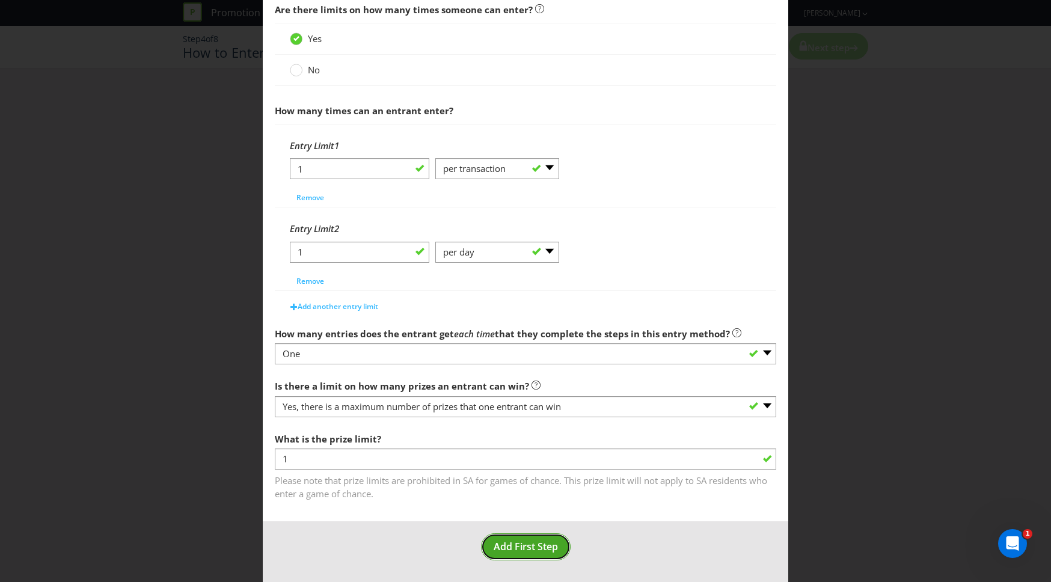
click at [520, 552] on span "Add First Step" at bounding box center [526, 546] width 64 height 13
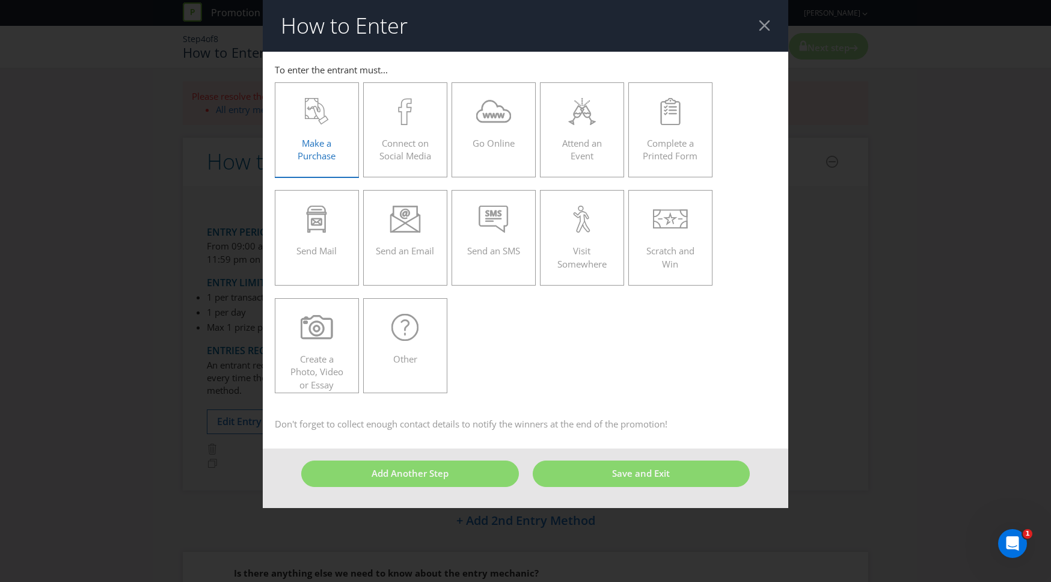
click at [304, 131] on div "Make a Purchase" at bounding box center [316, 125] width 59 height 54
click at [0, 0] on input "Make a Purchase" at bounding box center [0, 0] width 0 height 0
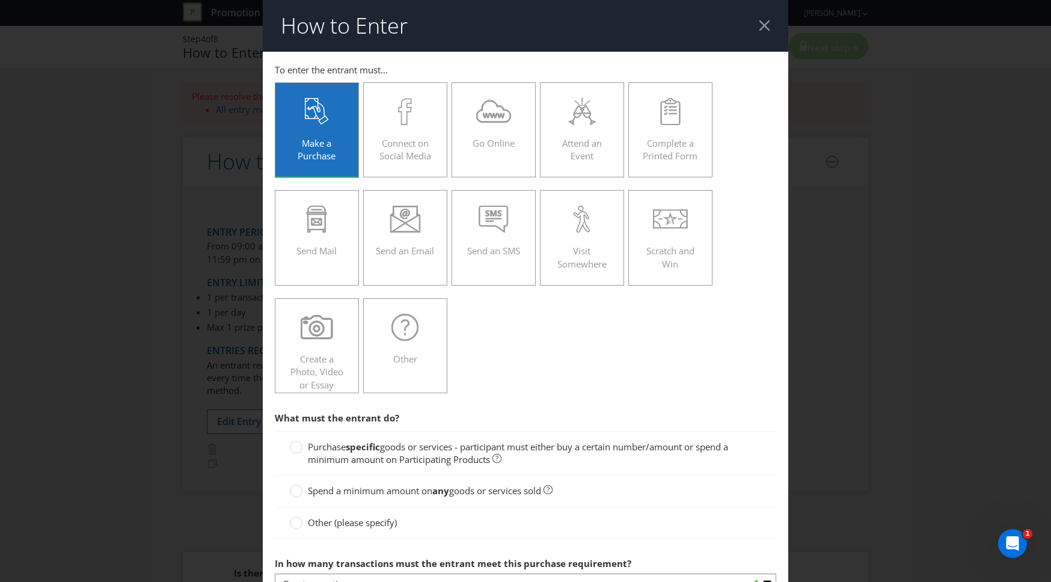
click at [762, 26] on div at bounding box center [764, 25] width 11 height 11
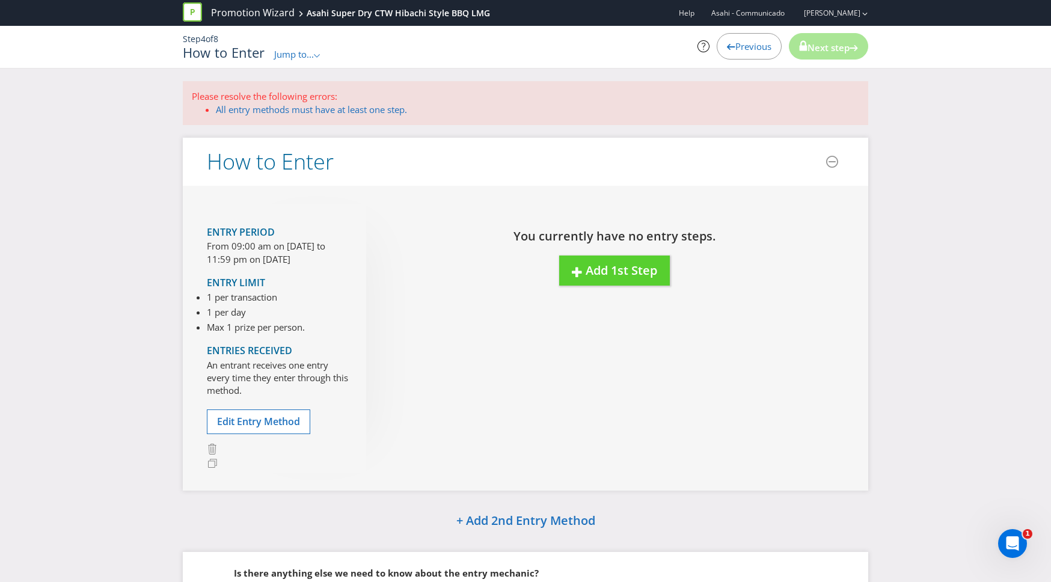
click at [735, 40] on span "Previous" at bounding box center [753, 46] width 36 height 12
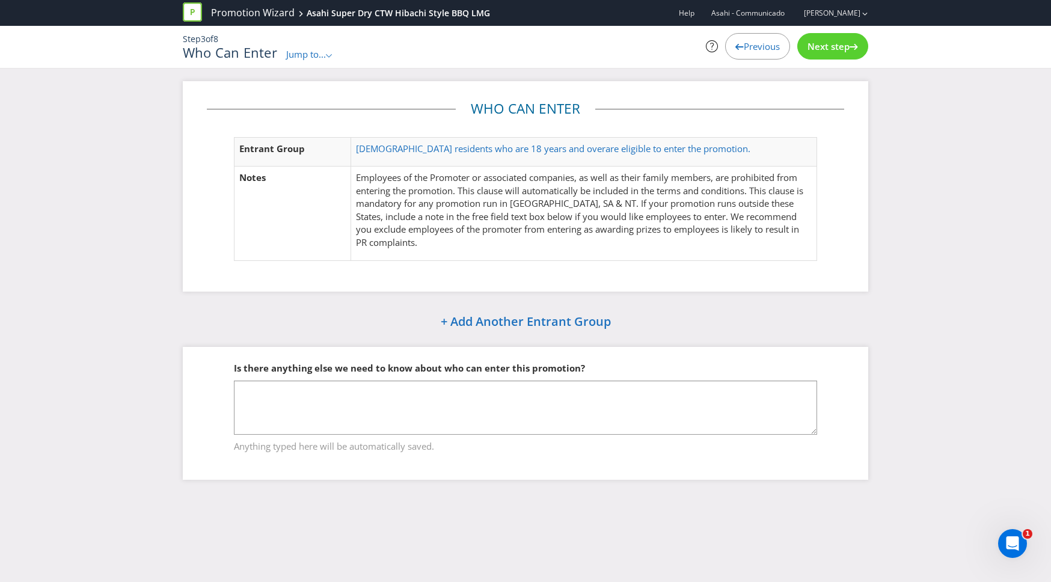
click at [750, 47] on span "Previous" at bounding box center [762, 46] width 36 height 12
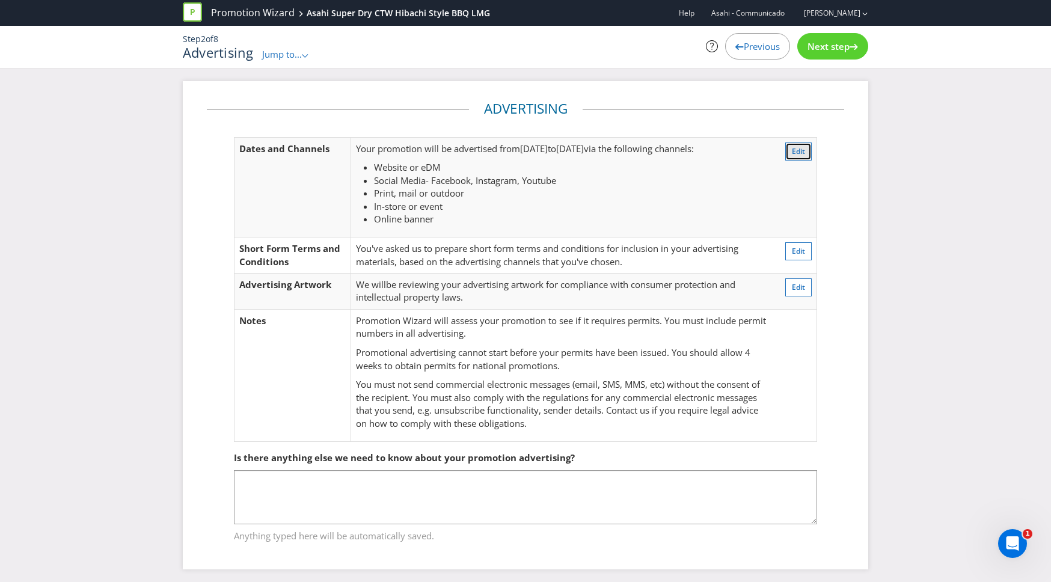
click at [805, 148] on button "Edit" at bounding box center [798, 151] width 26 height 18
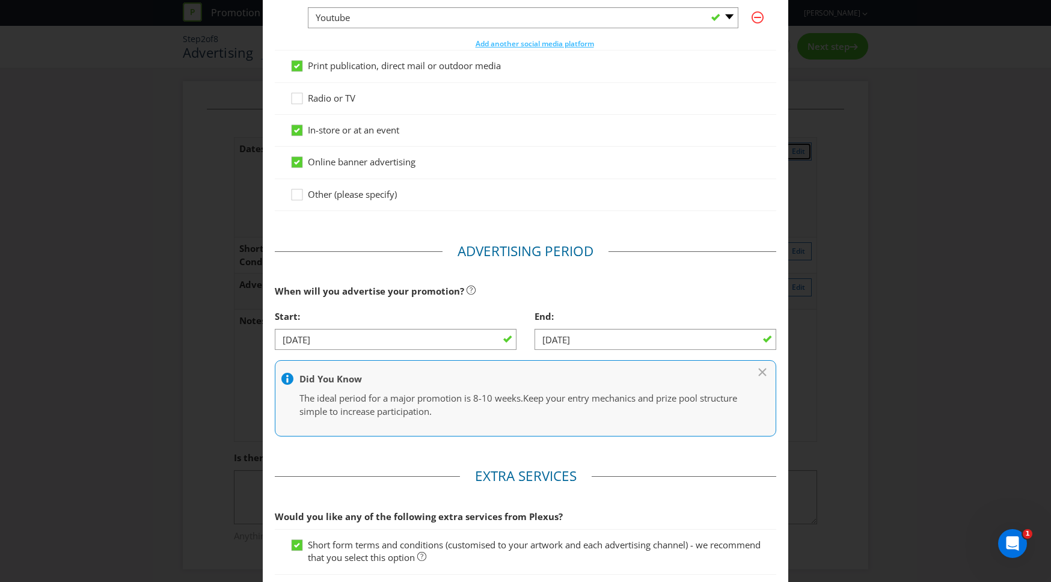
scroll to position [311, 0]
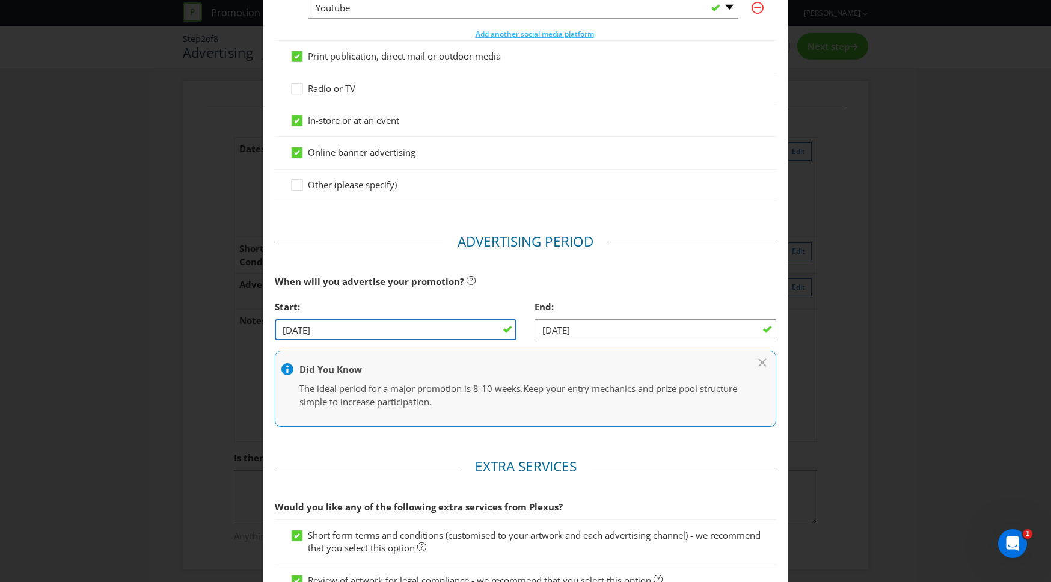
click at [484, 332] on input "[DATE]" at bounding box center [396, 329] width 242 height 21
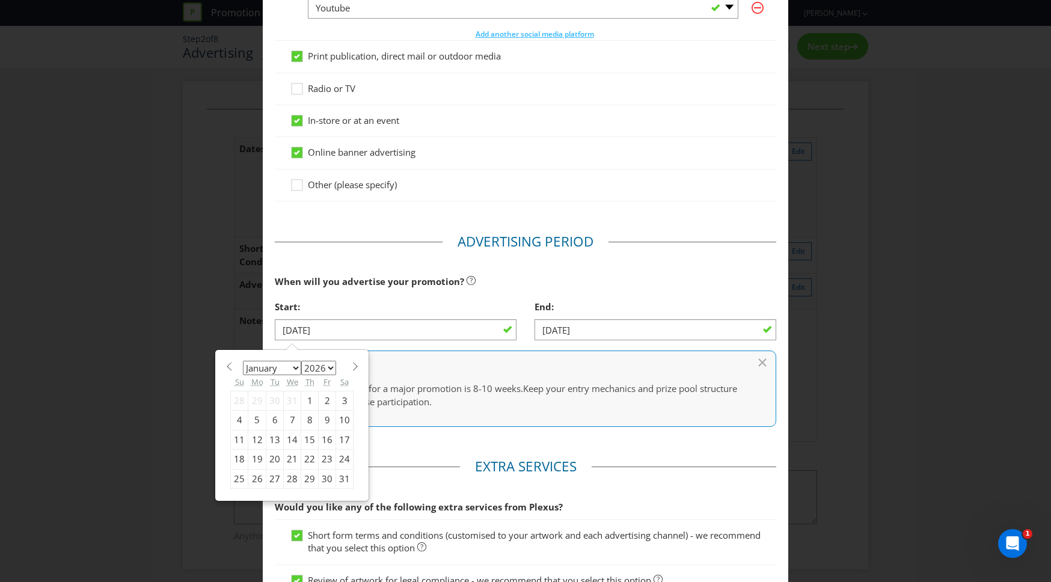
click at [351, 367] on span at bounding box center [355, 366] width 9 height 9
select select "1"
click at [257, 397] on div "2" at bounding box center [257, 400] width 18 height 19
type input "[DATE]"
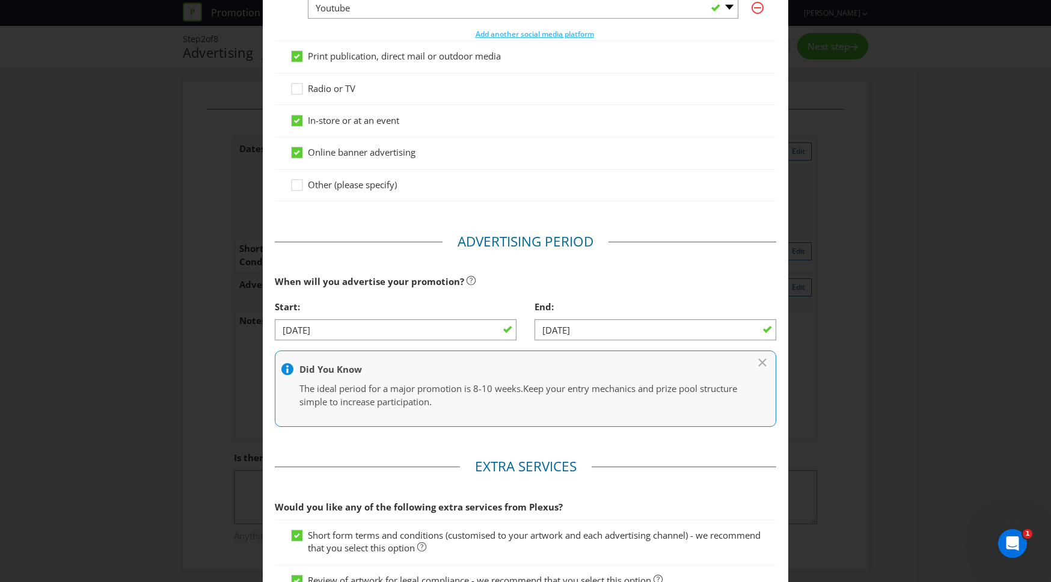
scroll to position [487, 0]
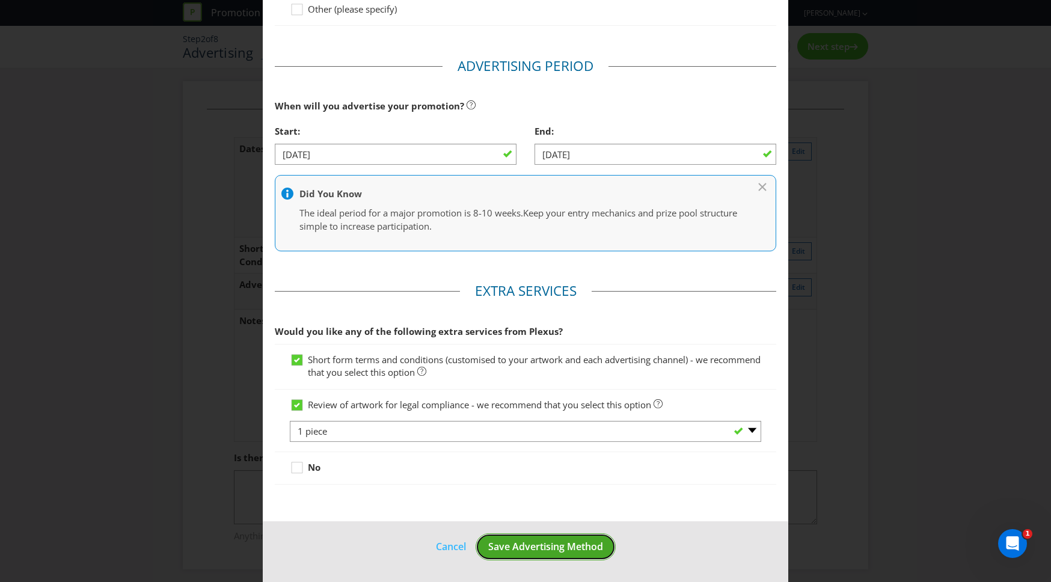
click at [545, 548] on span "Save Advertising Method" at bounding box center [545, 546] width 115 height 13
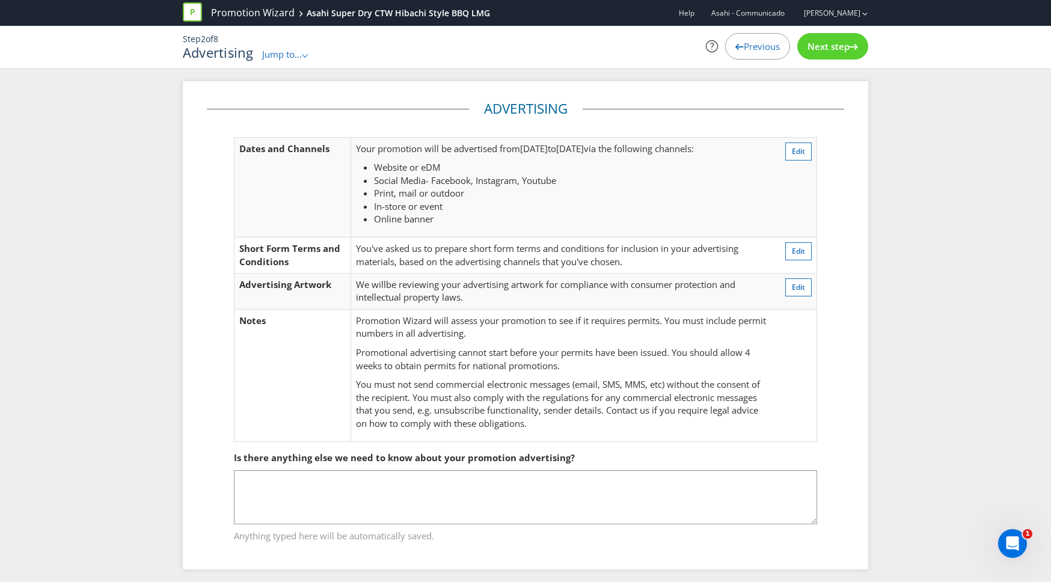
click at [834, 47] on span "Next step" at bounding box center [828, 46] width 42 height 12
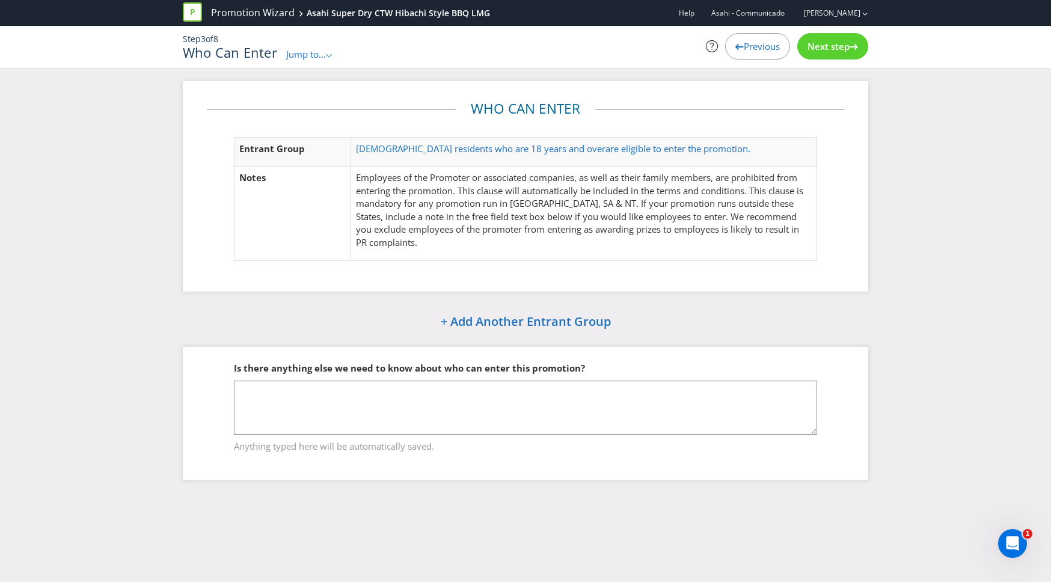
click at [834, 48] on span "Next step" at bounding box center [828, 46] width 42 height 12
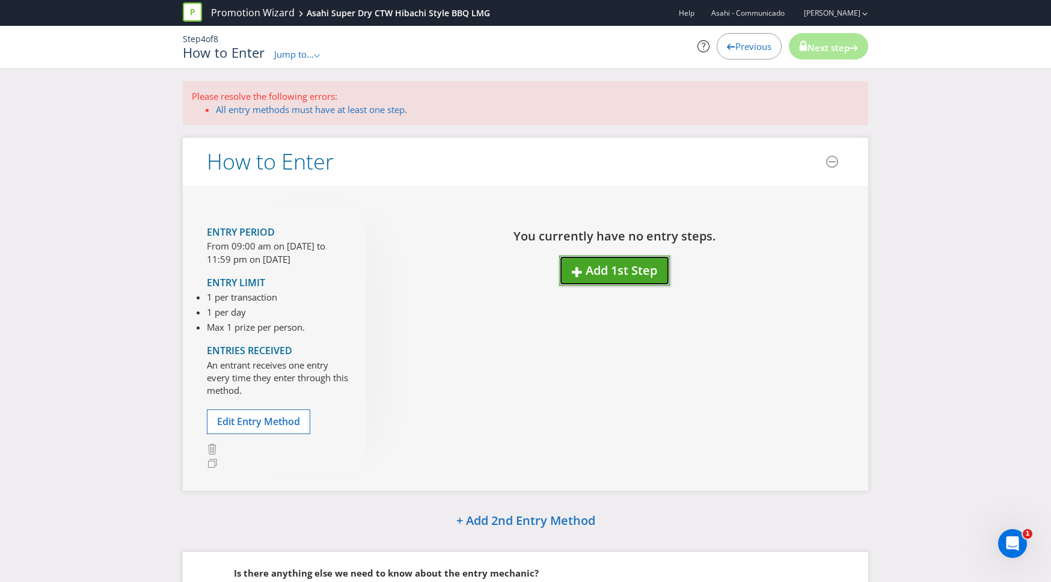
click at [586, 271] on span "Add 1st Step" at bounding box center [622, 270] width 72 height 16
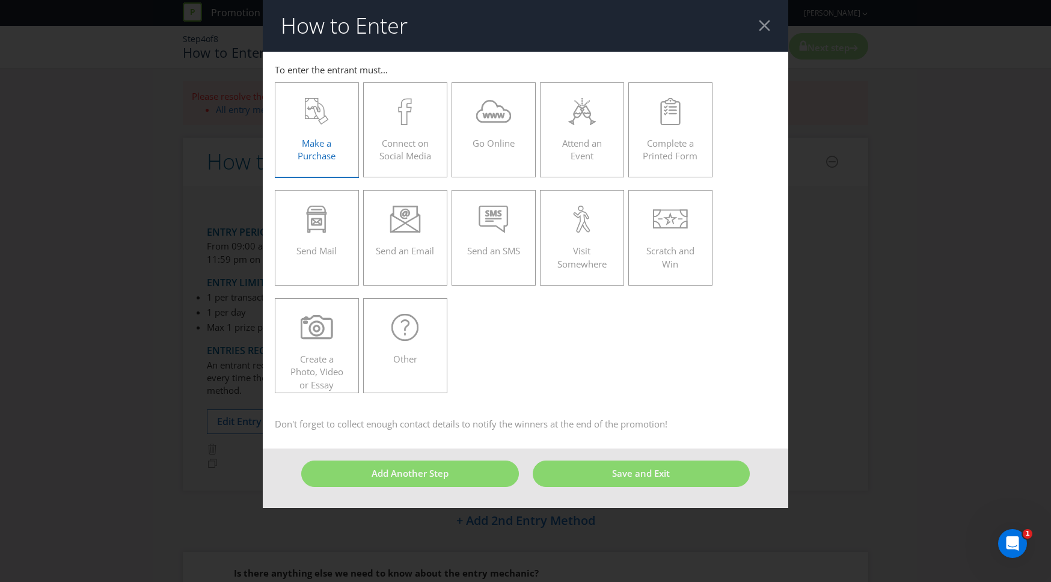
click at [311, 132] on div "Make a Purchase" at bounding box center [316, 125] width 59 height 54
click at [0, 0] on input "Make a Purchase" at bounding box center [0, 0] width 0 height 0
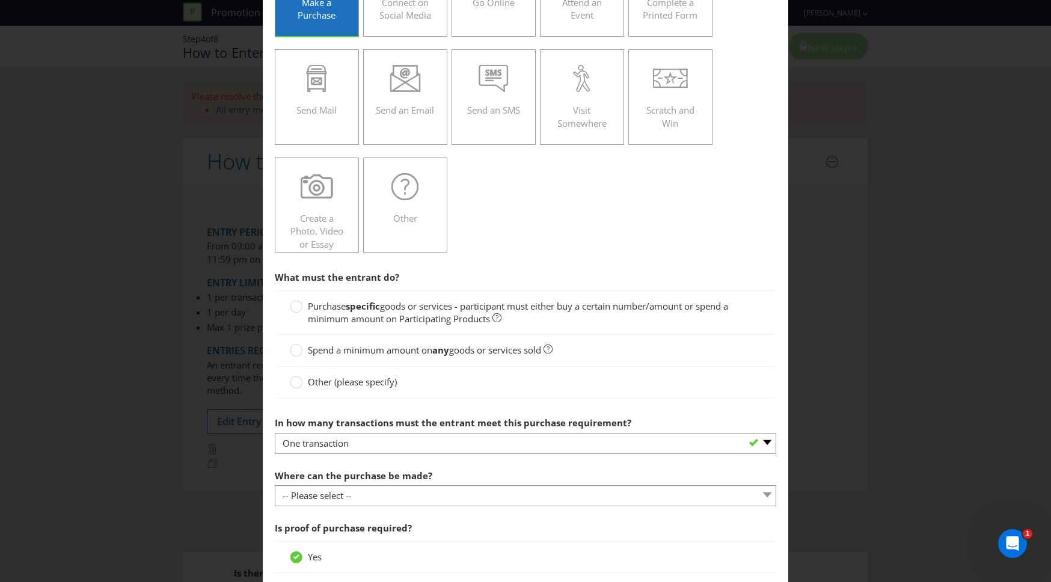
scroll to position [146, 0]
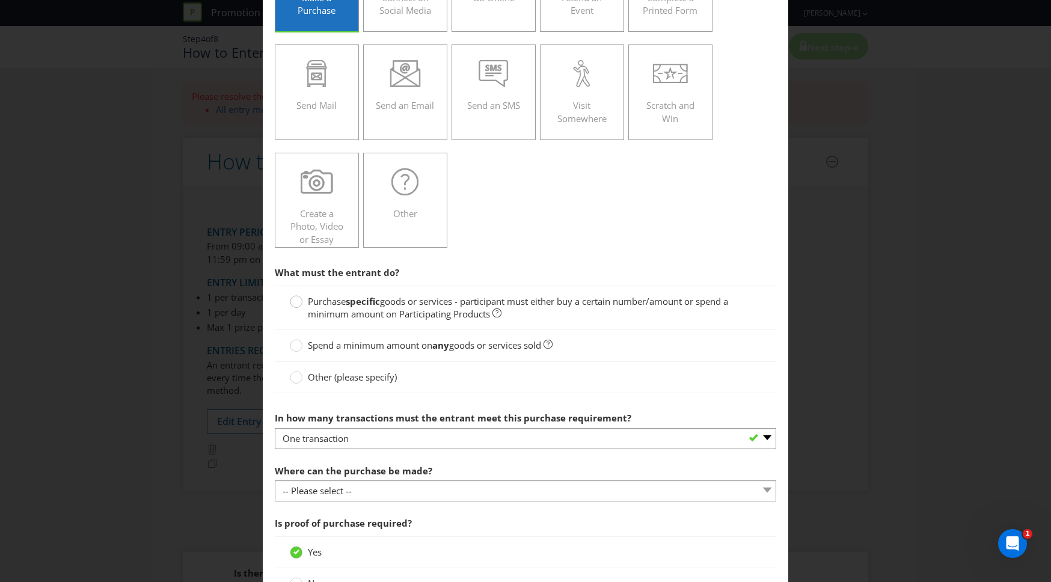
click at [297, 301] on div at bounding box center [296, 303] width 12 height 16
click at [0, 0] on input "Purchase specific goods or services - participant must either buy a certain num…" at bounding box center [0, 0] width 0 height 0
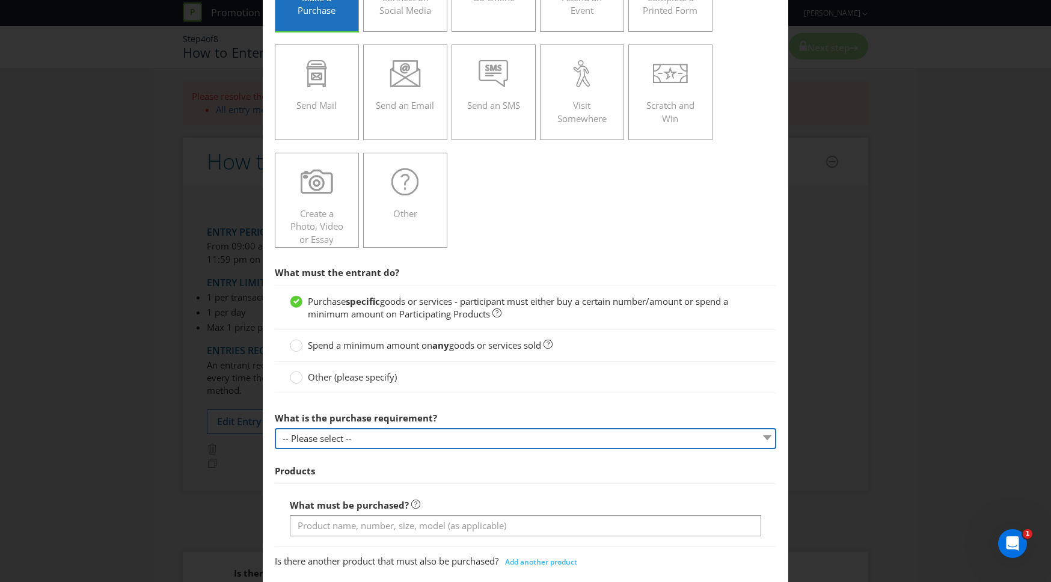
click at [326, 440] on select "-- Please select -- Buy a certain number of these products or services Spend a …" at bounding box center [525, 438] width 501 height 21
select select "MINIMUM_QUANTITY"
click at [275, 428] on select "-- Please select -- Buy a certain number of these products or services Spend a …" at bounding box center [525, 438] width 501 height 21
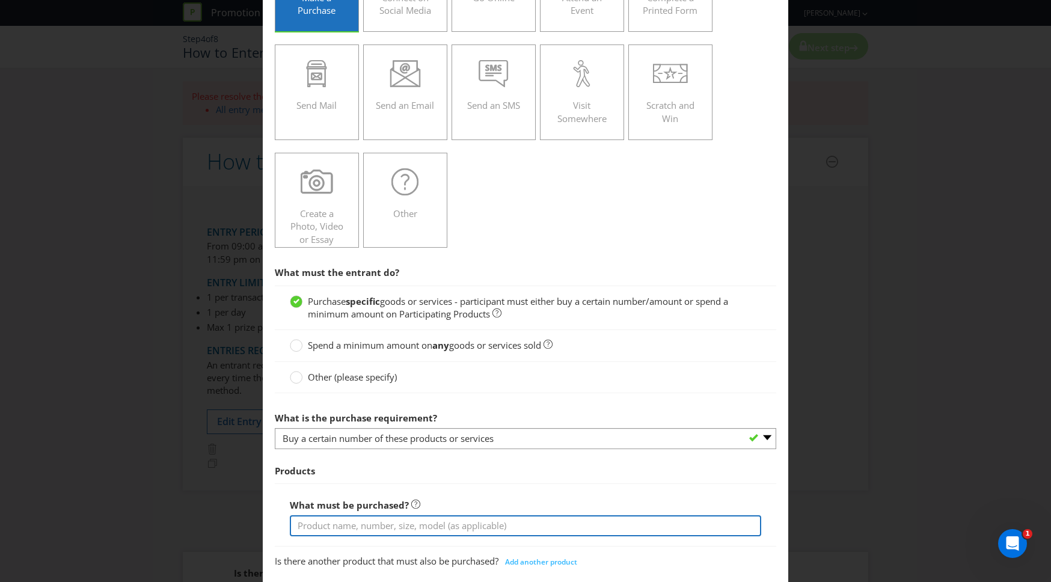
click at [315, 522] on input "text" at bounding box center [525, 525] width 471 height 21
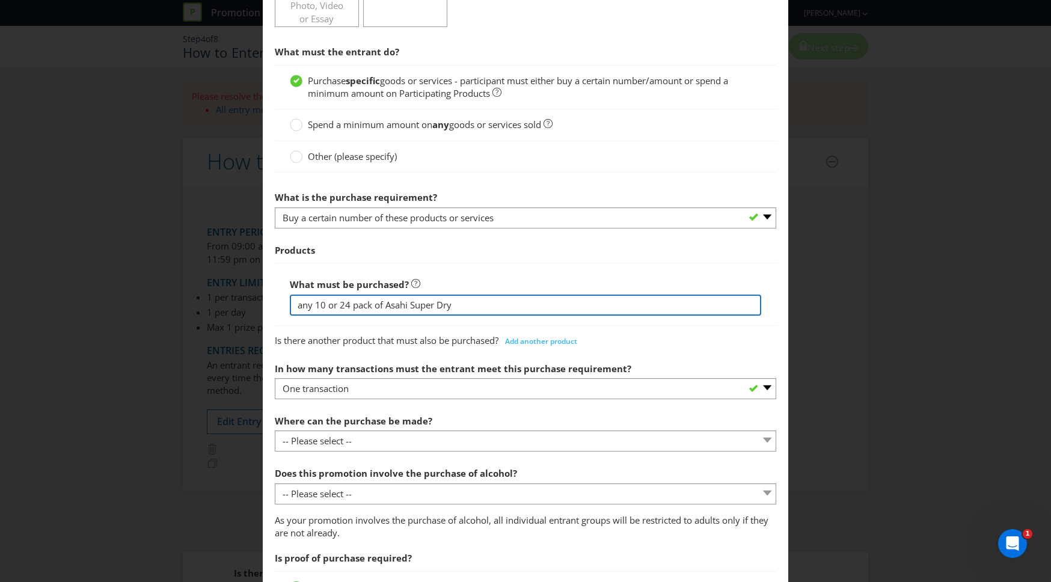
scroll to position [385, 0]
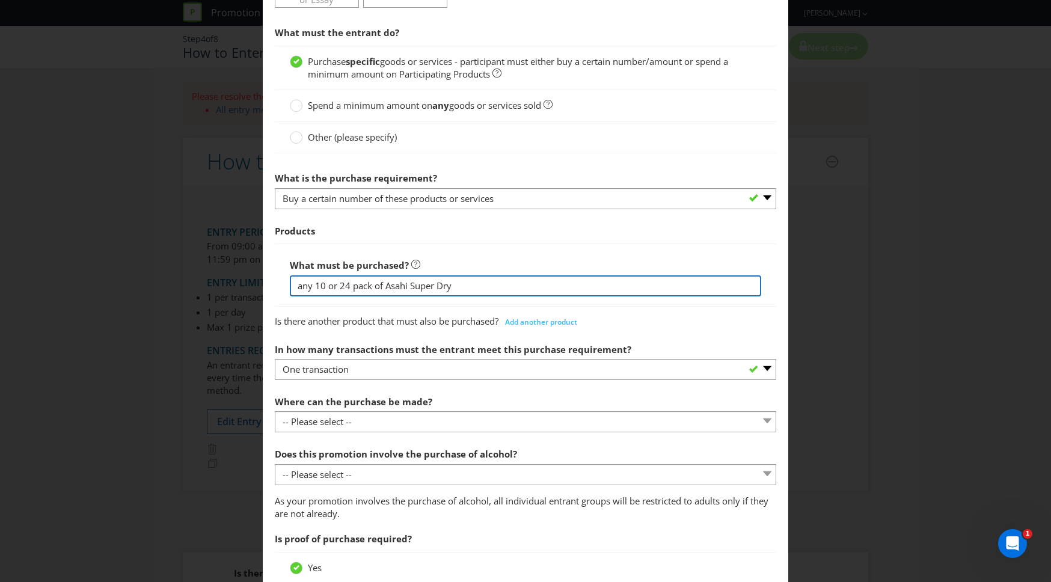
type input "any 10 or 24 pack of Asahi Super Dry"
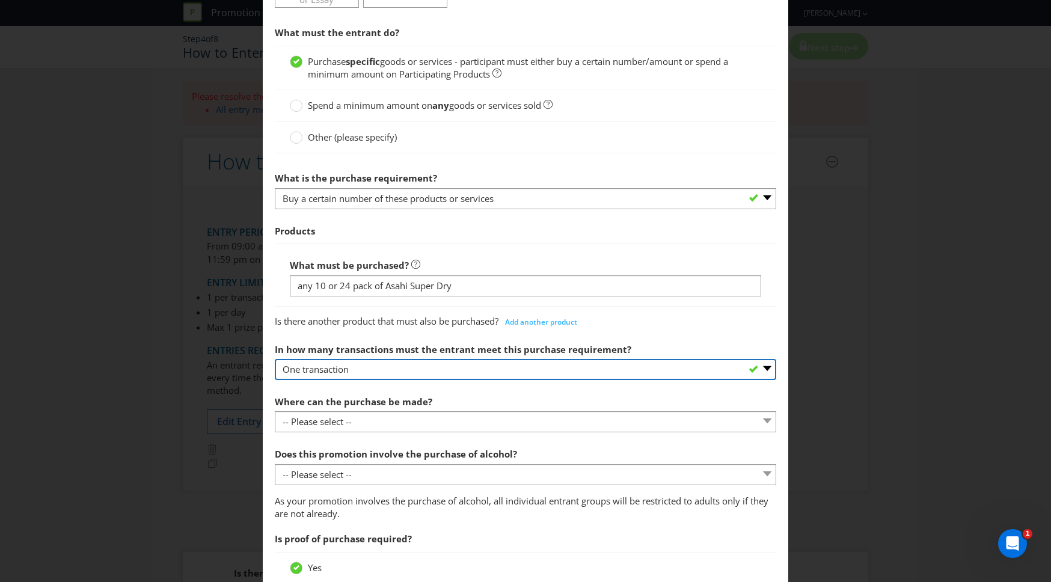
click at [367, 373] on select "-- Please select -- One transaction A specific number of transactions Any numbe…" at bounding box center [525, 369] width 501 height 21
click at [275, 359] on select "-- Please select -- One transaction A specific number of transactions Any numbe…" at bounding box center [525, 369] width 501 height 21
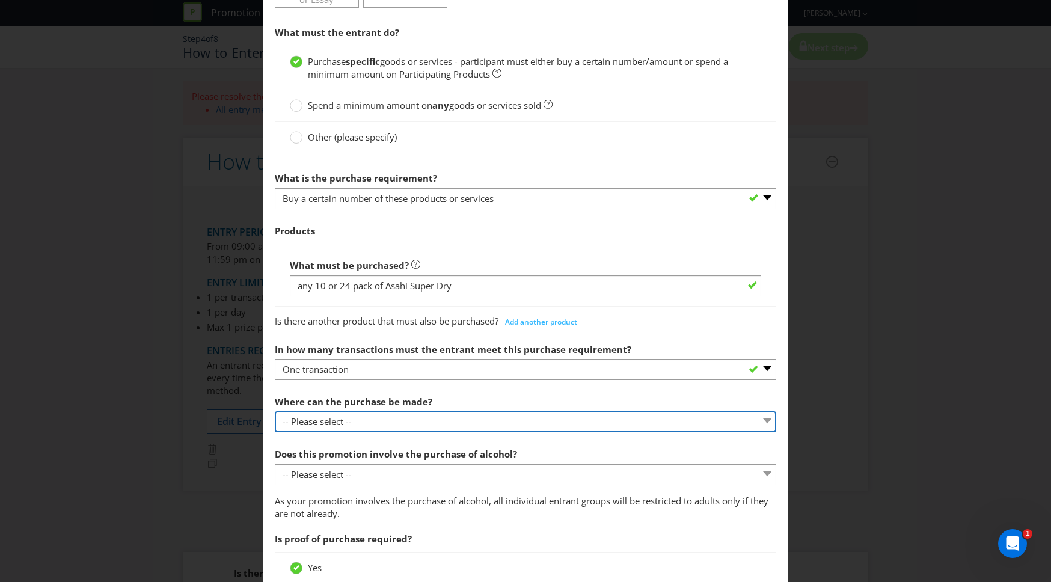
click at [360, 417] on select "-- Please select -- Any stores displaying promotional material (including onlin…" at bounding box center [525, 421] width 501 height 21
select select "SPECIFIC"
click at [275, 411] on select "-- Please select -- Any stores displaying promotional material (including onlin…" at bounding box center [525, 421] width 501 height 21
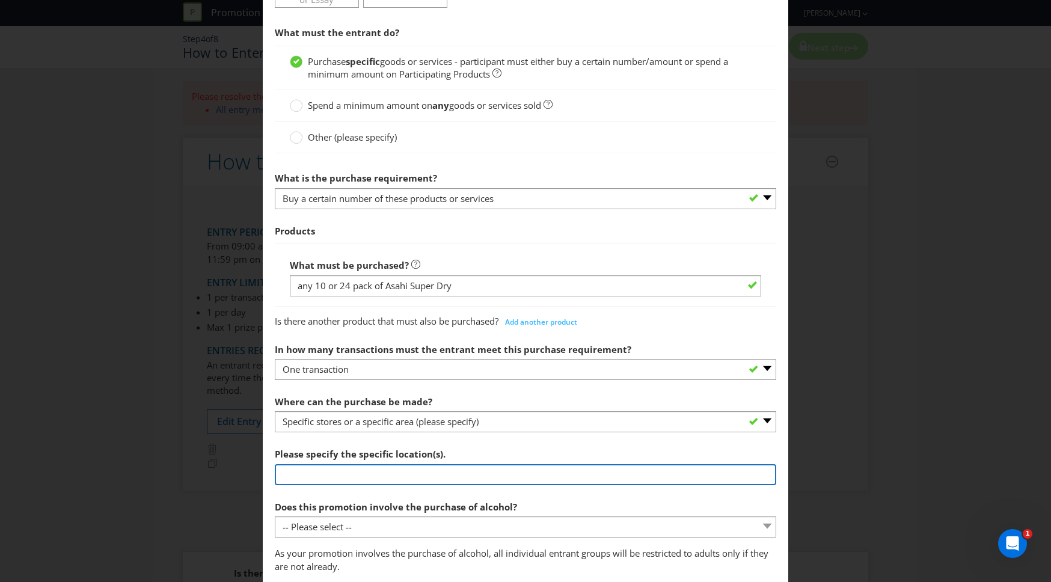
click at [304, 476] on input "text" at bounding box center [525, 474] width 501 height 21
type input "Bottlemart, SipN Save, [PERSON_NAME] and Thirsty Camel WA"
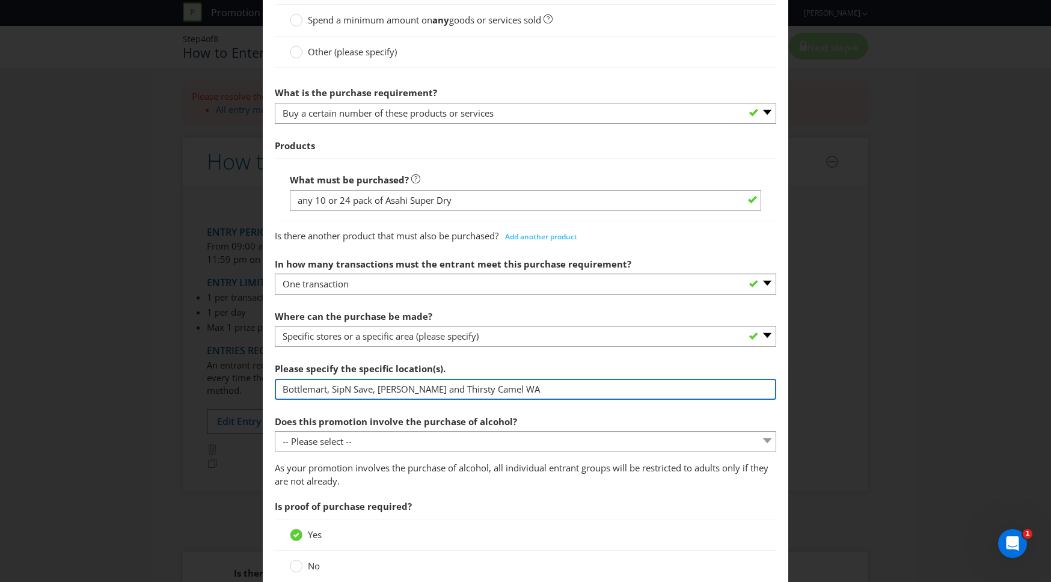
scroll to position [471, 0]
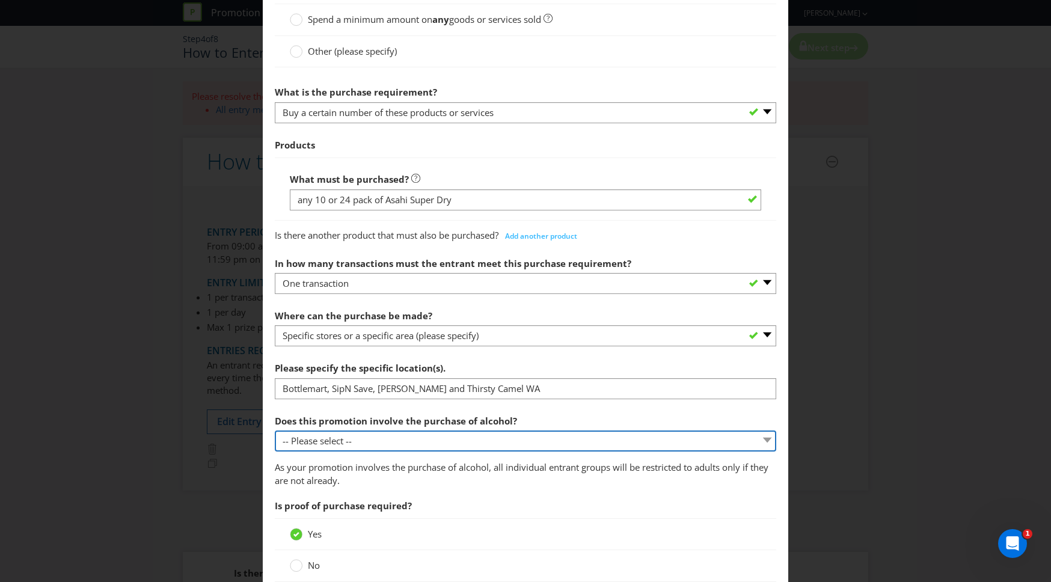
click at [435, 443] on select "-- Please select -- Yes, for on-premises consumption Yes, for off-premises cons…" at bounding box center [525, 440] width 501 height 21
select select "YES_OFF_PREMISES"
click at [275, 430] on select "-- Please select -- Yes, for on-premises consumption Yes, for off-premises cons…" at bounding box center [525, 440] width 501 height 21
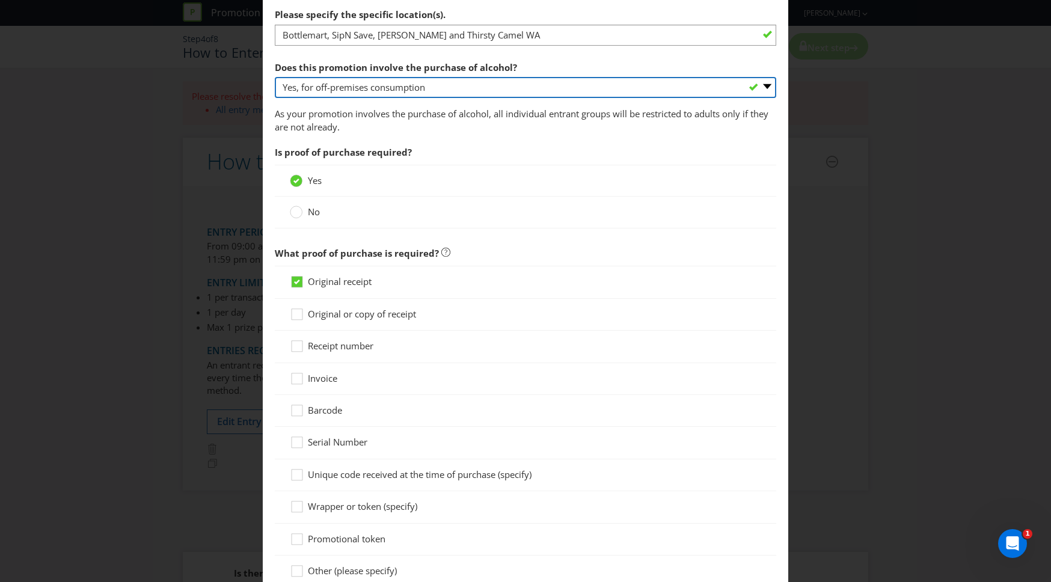
scroll to position [1016, 0]
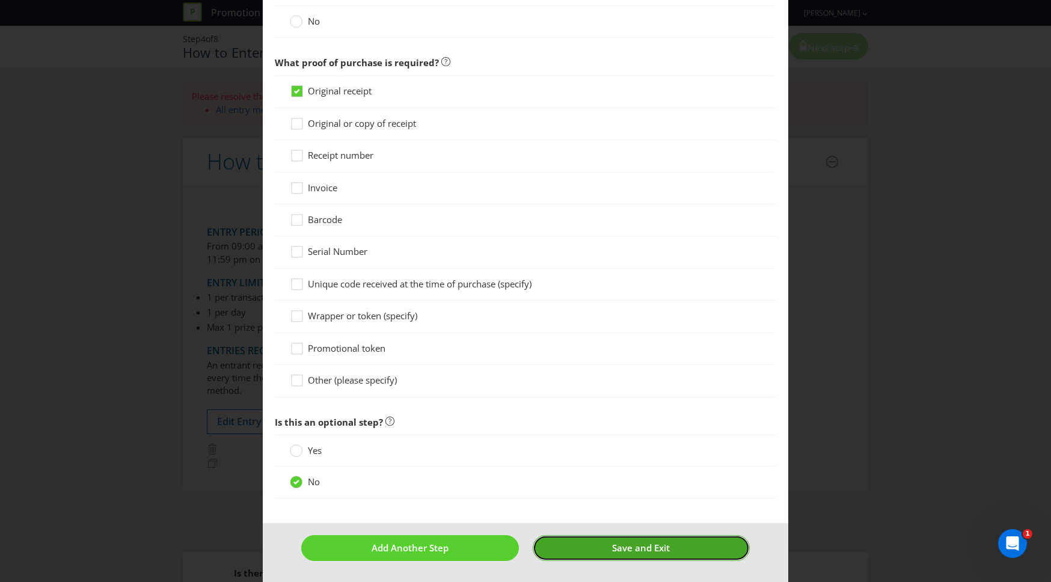
click at [580, 549] on button "Save and Exit" at bounding box center [642, 548] width 218 height 26
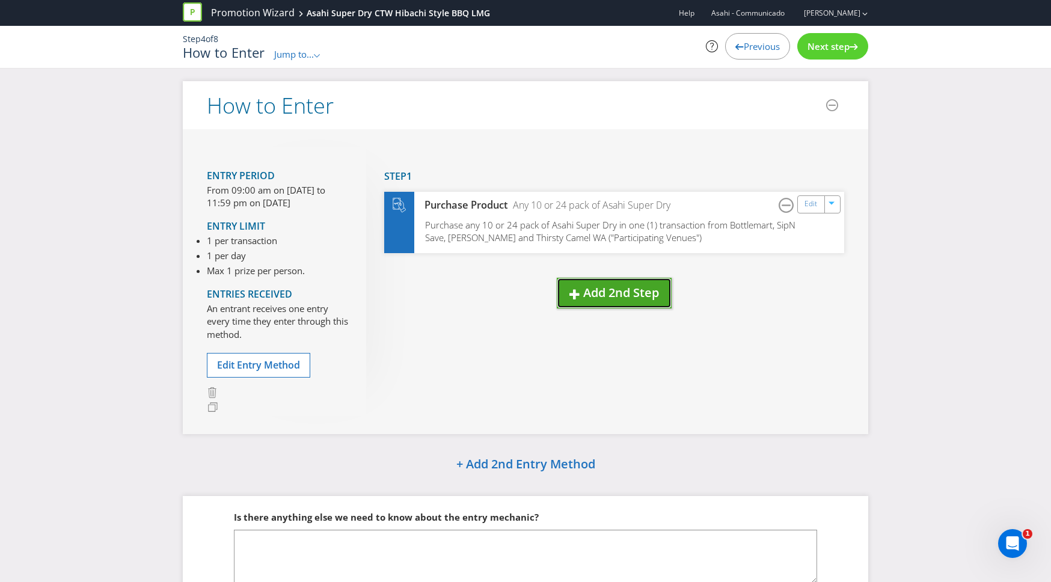
click at [586, 293] on span "Add 2nd Step" at bounding box center [621, 292] width 76 height 16
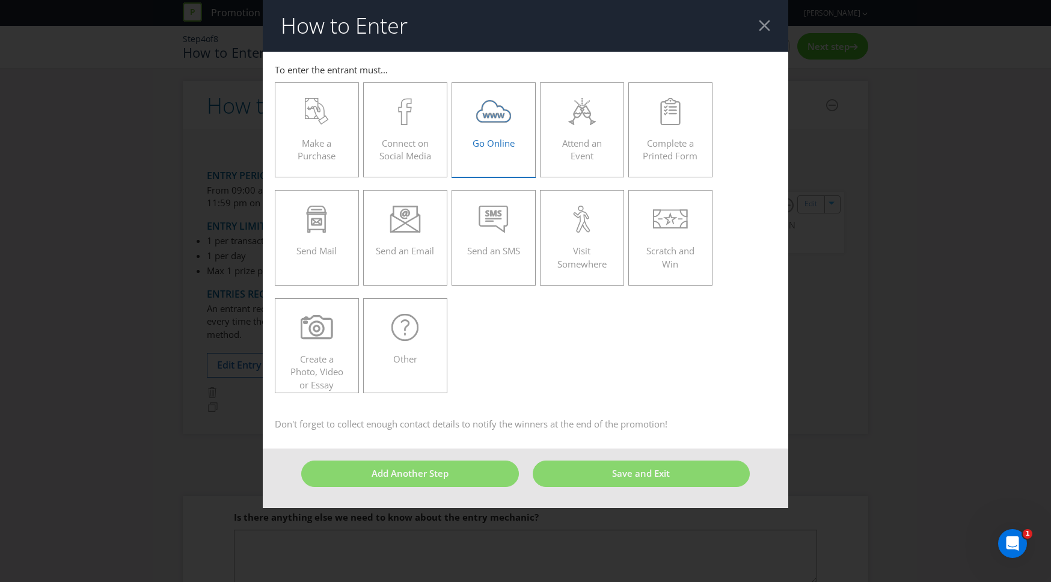
click at [486, 149] on div "Go Online" at bounding box center [493, 125] width 59 height 54
click at [0, 0] on input "Go Online" at bounding box center [0, 0] width 0 height 0
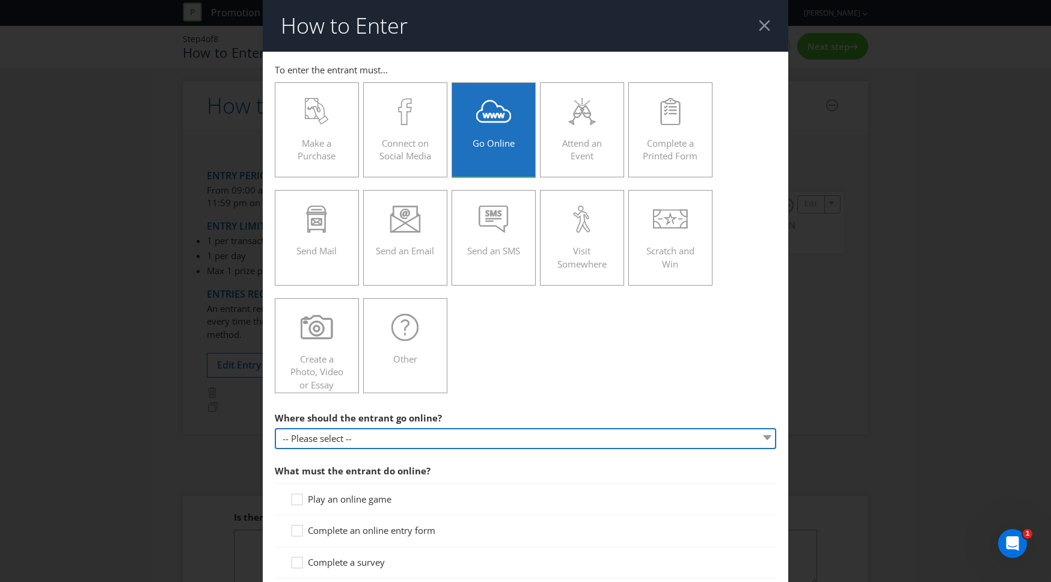
click at [399, 438] on select "-- Please select -- At a specific URL Using a direct link sent to the entrant b…" at bounding box center [525, 438] width 501 height 21
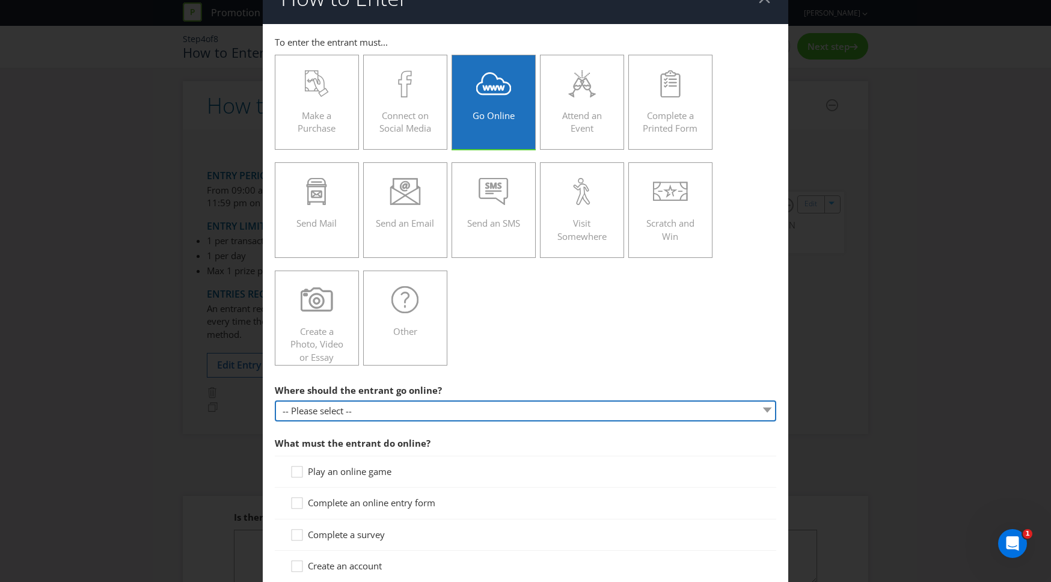
scroll to position [23, 0]
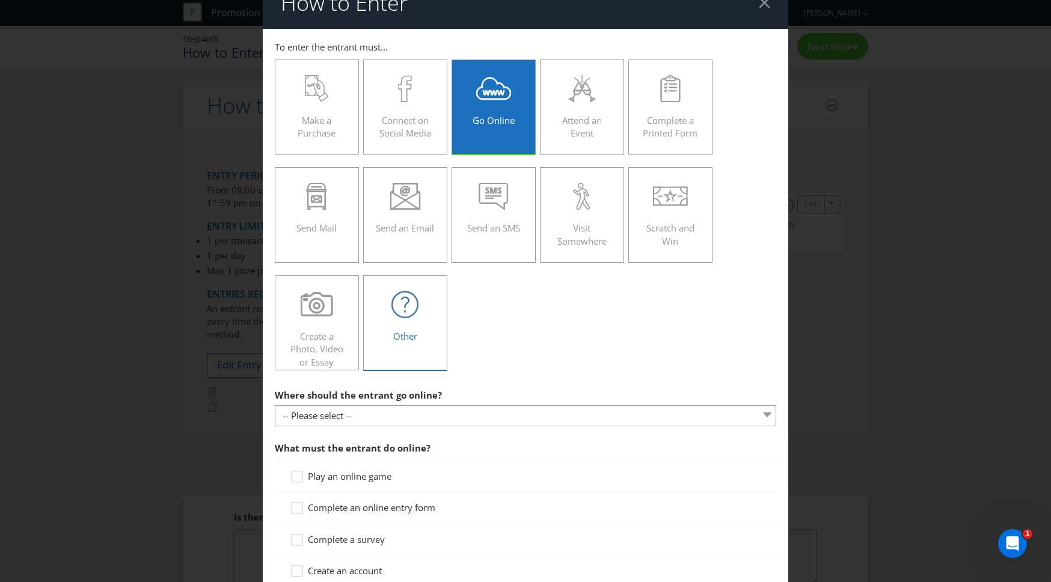
click at [402, 309] on icon at bounding box center [404, 304] width 27 height 27
click at [0, 0] on input "Other" at bounding box center [0, 0] width 0 height 0
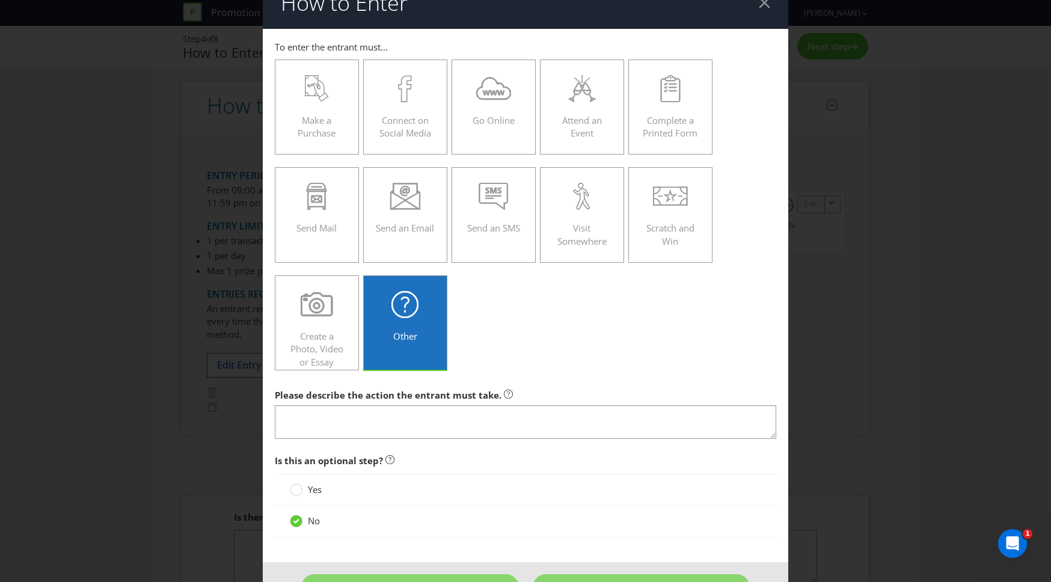
scroll to position [62, 0]
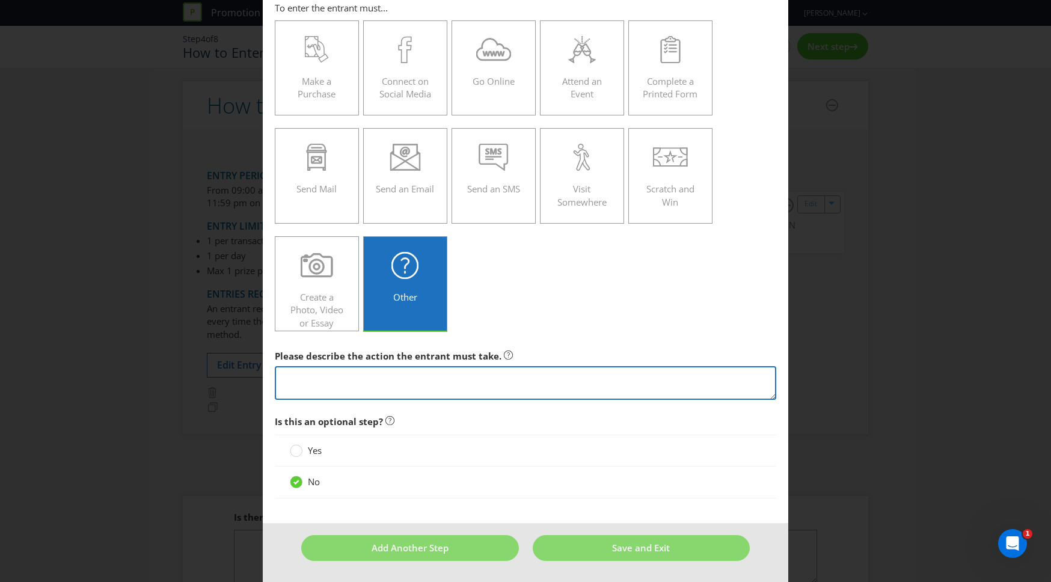
click at [363, 381] on textarea at bounding box center [525, 383] width 501 height 34
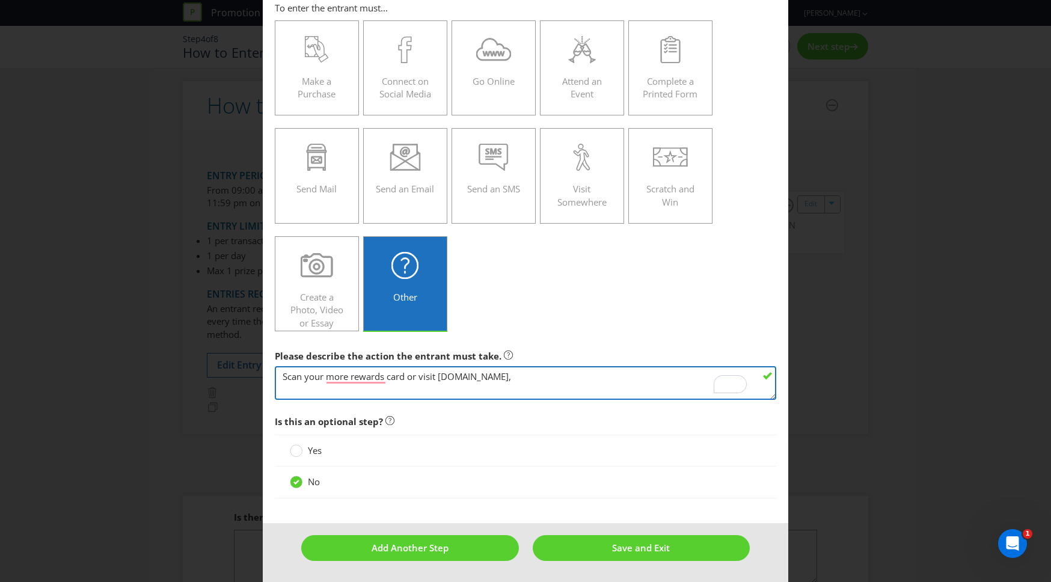
paste textarea "[URL][DOMAIN_NAME]"
drag, startPoint x: 553, startPoint y: 375, endPoint x: 520, endPoint y: 377, distance: 32.5
click at [520, 377] on textarea "Scan your more rewards card or visit [DOMAIN_NAME], [URL][DOMAIN_NAME]" at bounding box center [525, 383] width 501 height 34
click at [607, 378] on textarea "Scan your more rewards card or visit [DOMAIN_NAME], [DOMAIN_NAME]" at bounding box center [525, 383] width 501 height 34
paste textarea "[DOMAIN_NAME]"
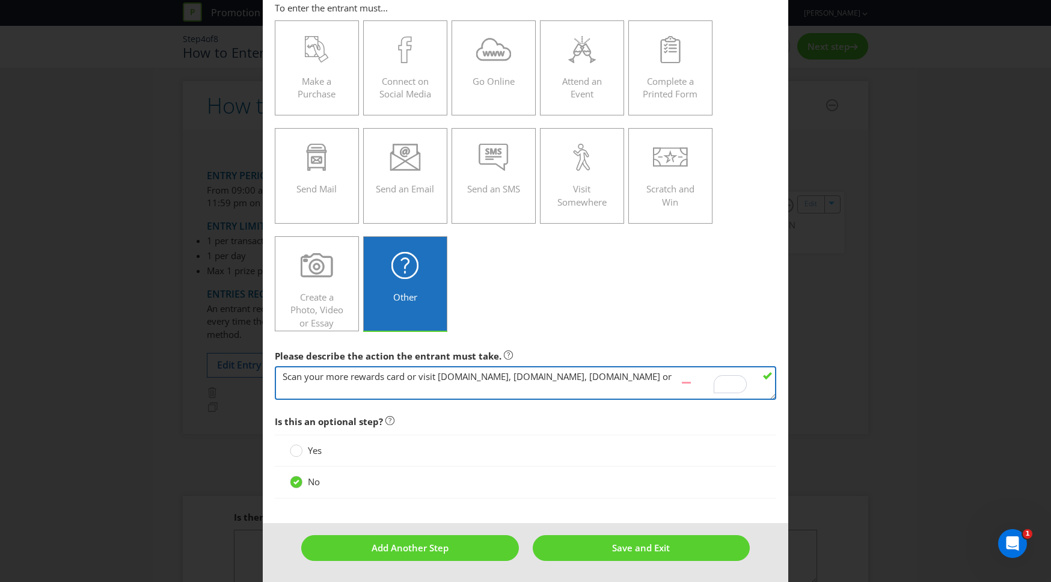
paste textarea "[DOMAIN_NAME]"
type textarea "Scan your more rewards card or visit [DOMAIN_NAME], [DOMAIN_NAME], [DOMAIN_NAME…"
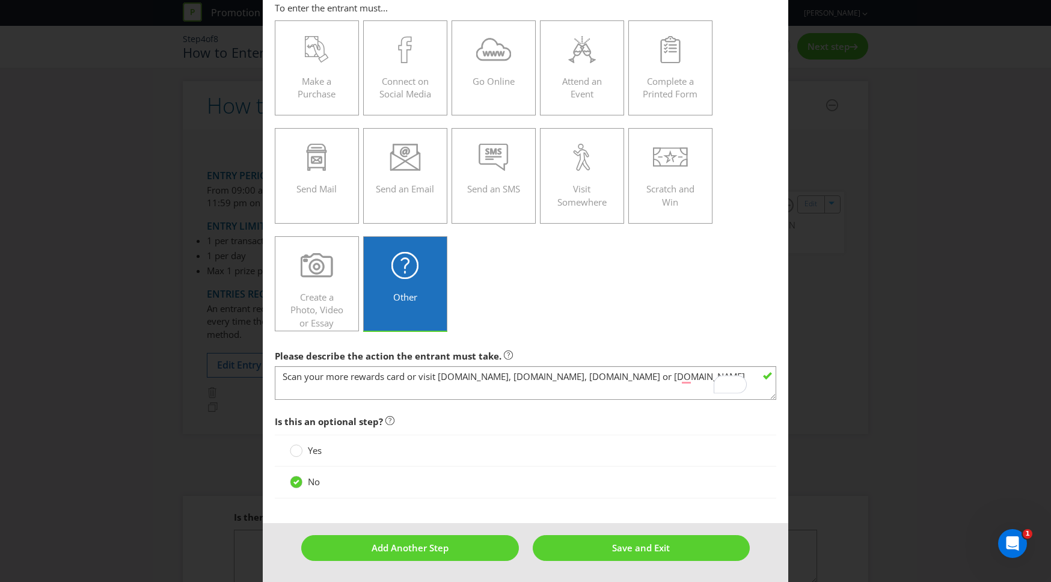
click at [598, 306] on div "Make a Purchase Connect on Social Media Go Online Attend an Event Complete a Pr…" at bounding box center [525, 175] width 501 height 323
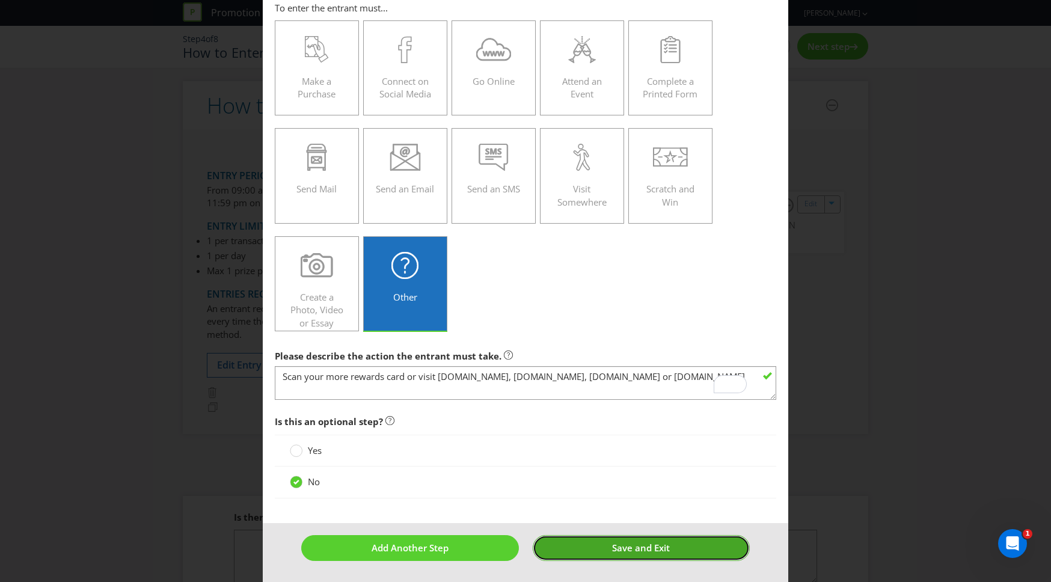
click at [593, 550] on button "Save and Exit" at bounding box center [642, 548] width 218 height 26
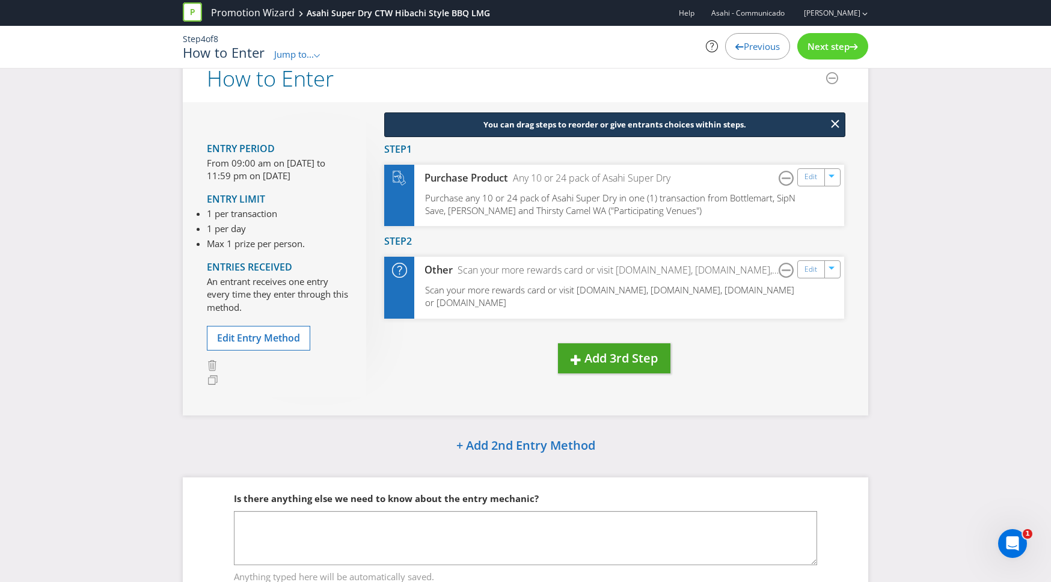
scroll to position [28, 0]
click at [837, 51] on span "Next step" at bounding box center [828, 46] width 42 height 12
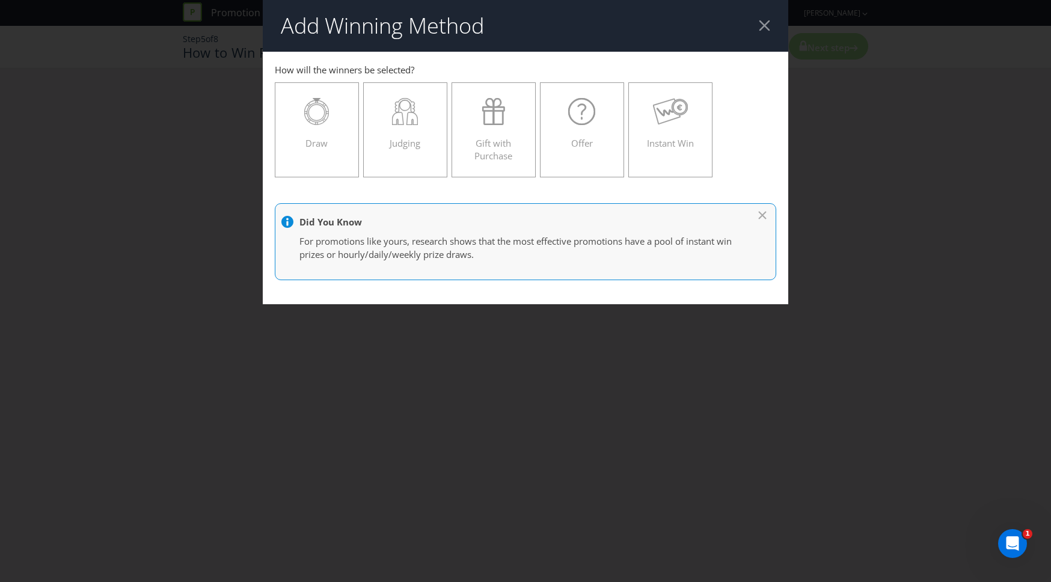
click at [765, 26] on div at bounding box center [764, 25] width 11 height 11
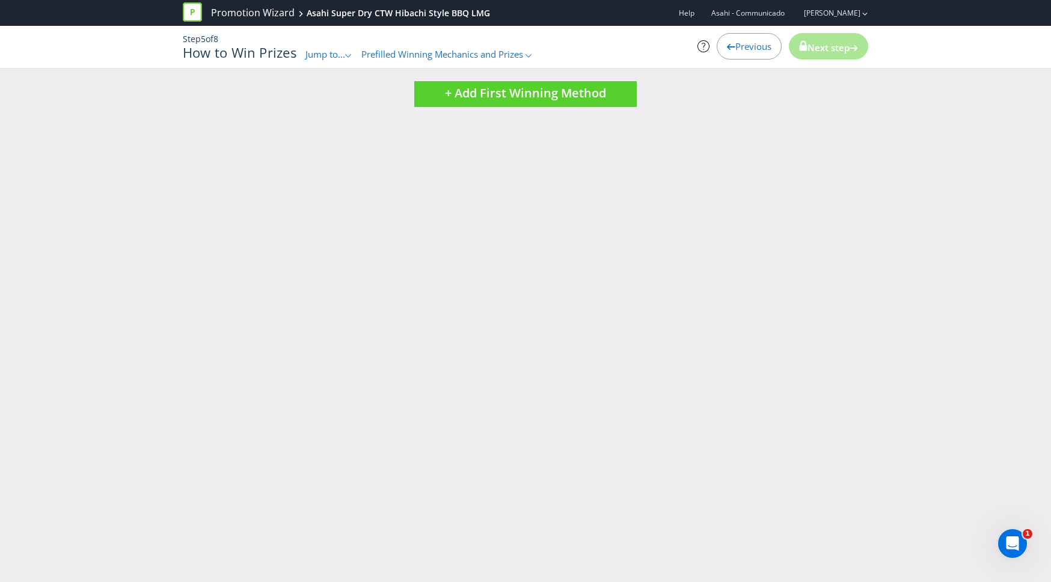
click at [731, 58] on div "Previous" at bounding box center [749, 46] width 65 height 26
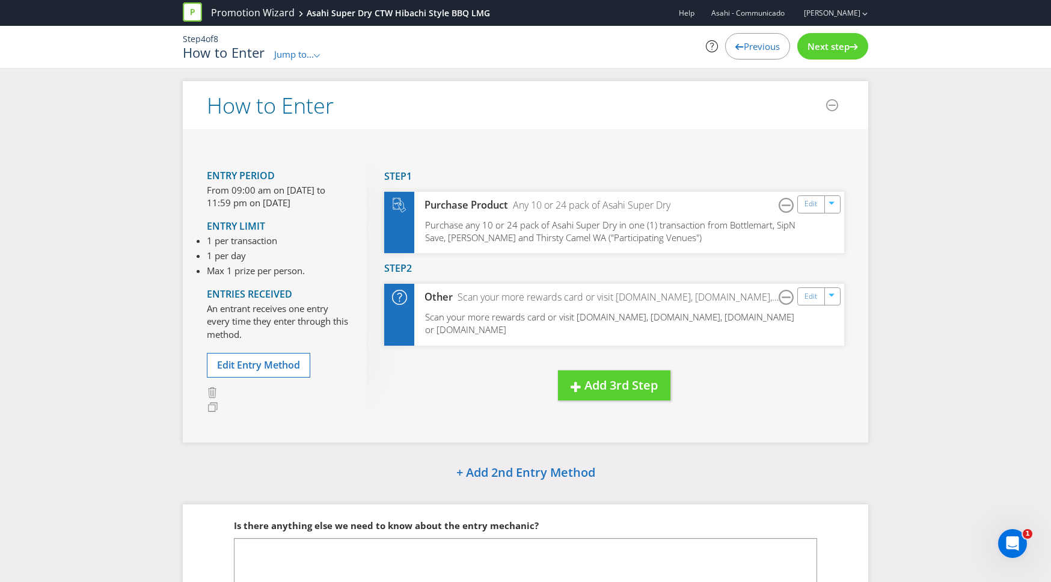
click at [735, 46] on icon at bounding box center [739, 47] width 8 height 6
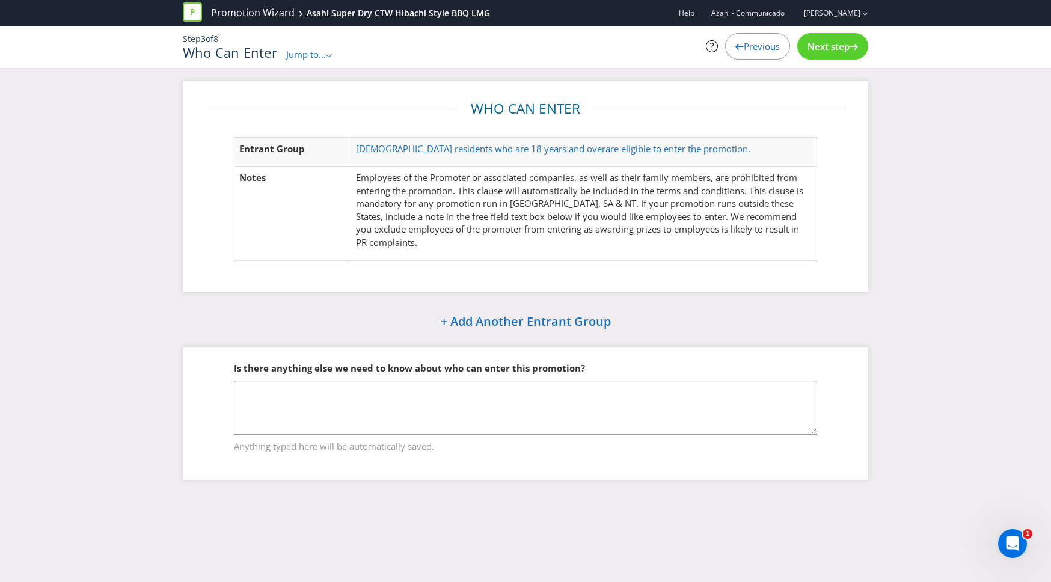
click at [735, 49] on icon at bounding box center [739, 47] width 8 height 6
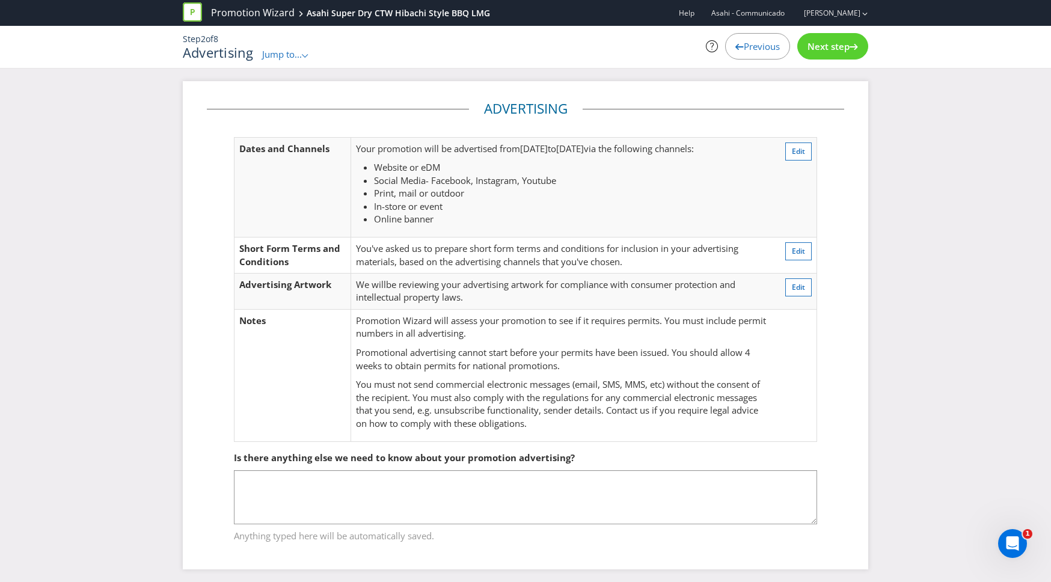
click at [735, 49] on icon at bounding box center [739, 47] width 8 height 6
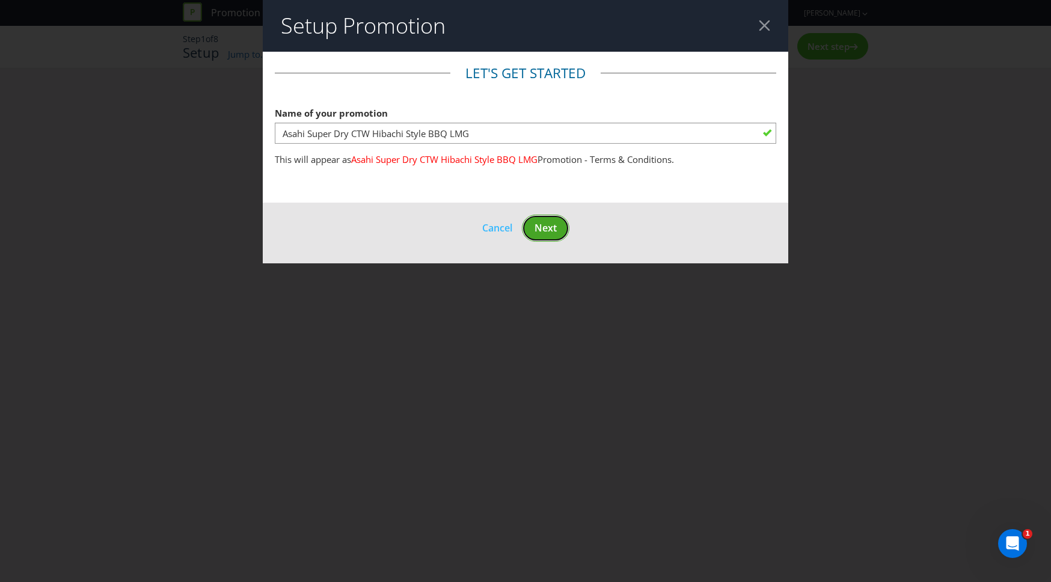
click at [561, 222] on button "Next" at bounding box center [545, 228] width 47 height 27
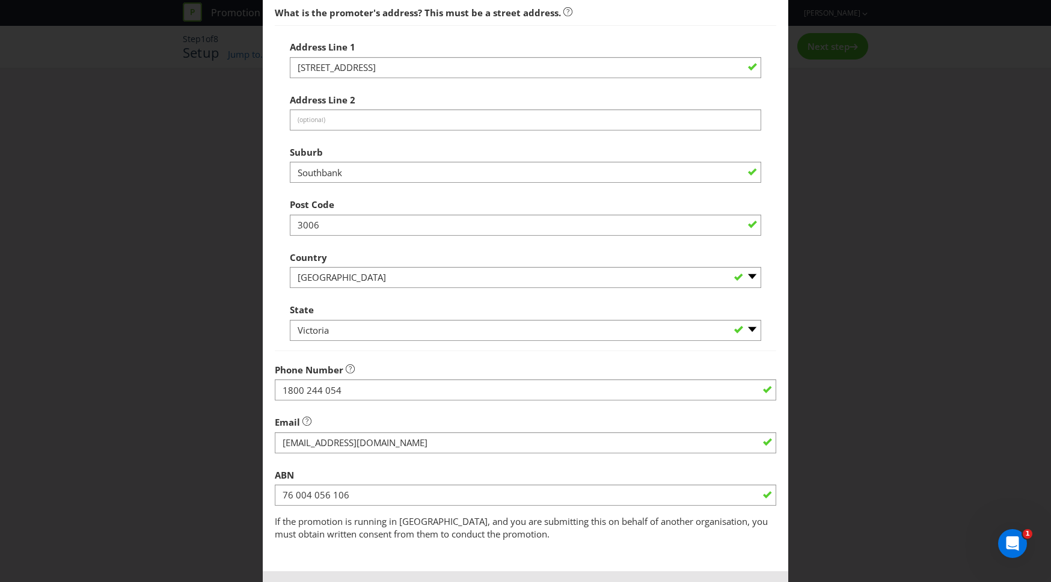
scroll to position [357, 0]
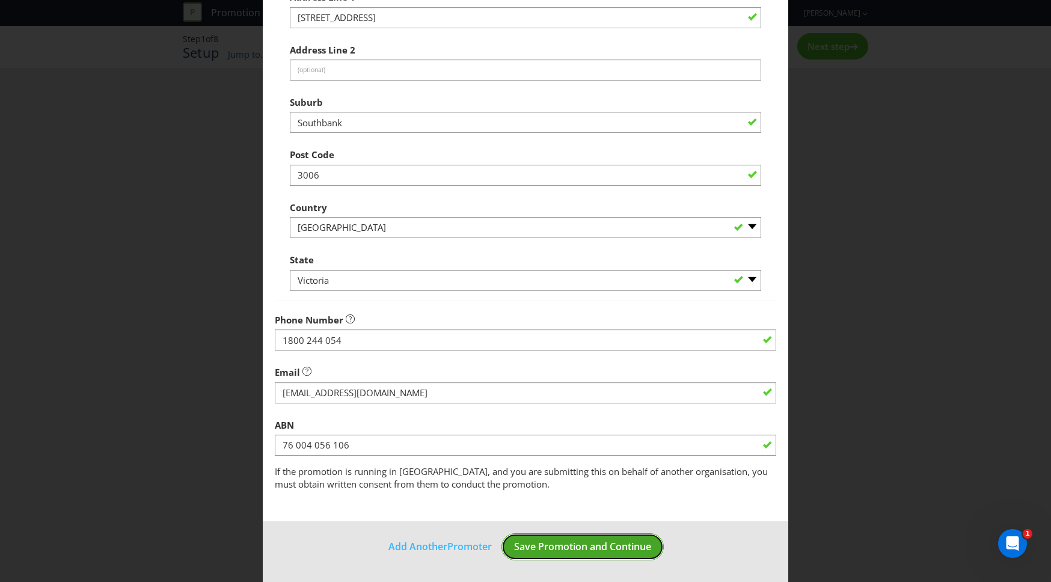
click at [559, 544] on span "Save Promotion and Continue" at bounding box center [582, 546] width 137 height 13
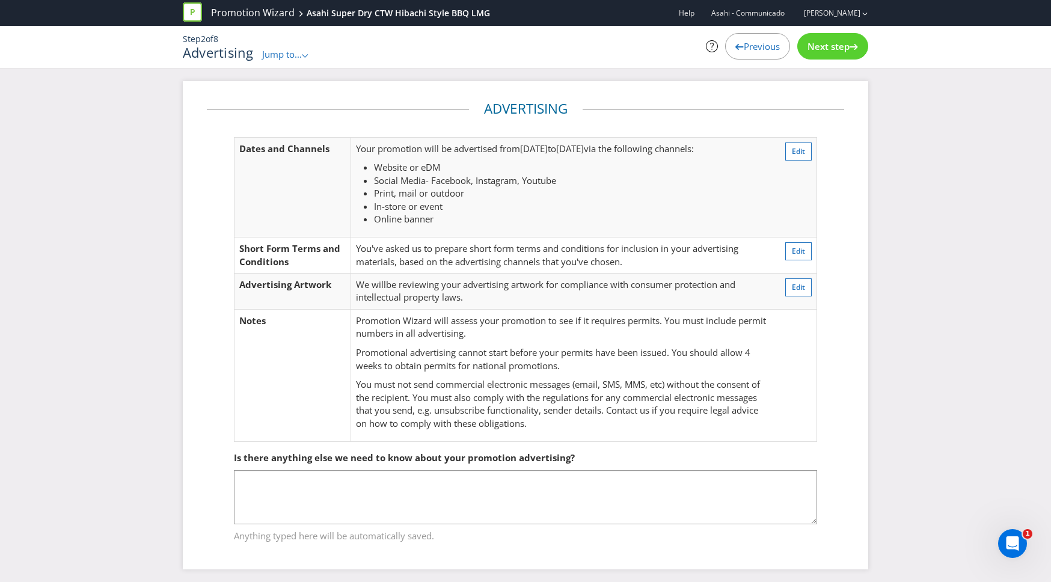
click at [847, 44] on span "Next step" at bounding box center [828, 46] width 42 height 12
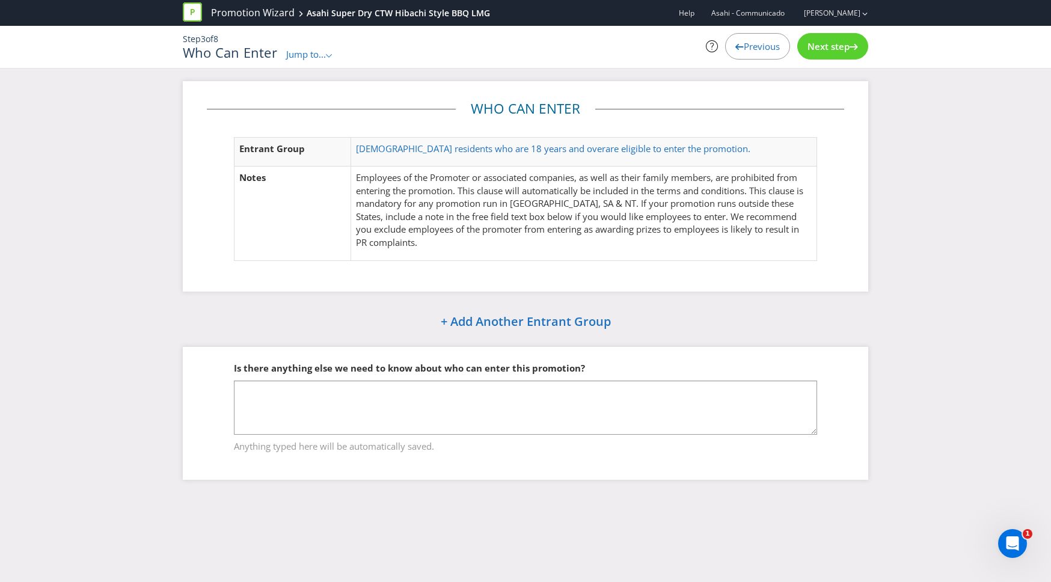
click at [847, 44] on span "Next step" at bounding box center [828, 46] width 42 height 12
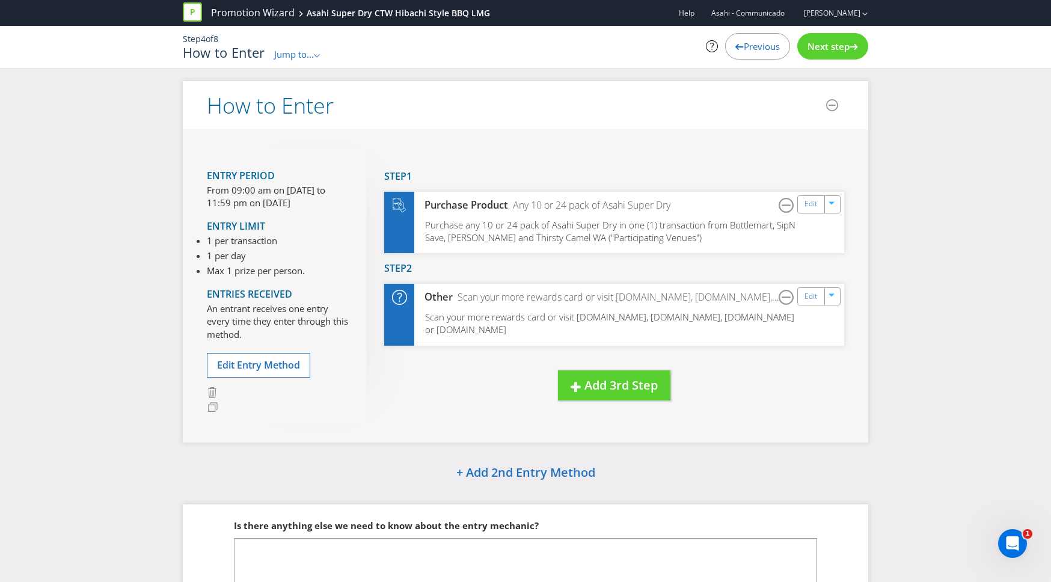
click at [759, 55] on div "Previous" at bounding box center [757, 46] width 65 height 26
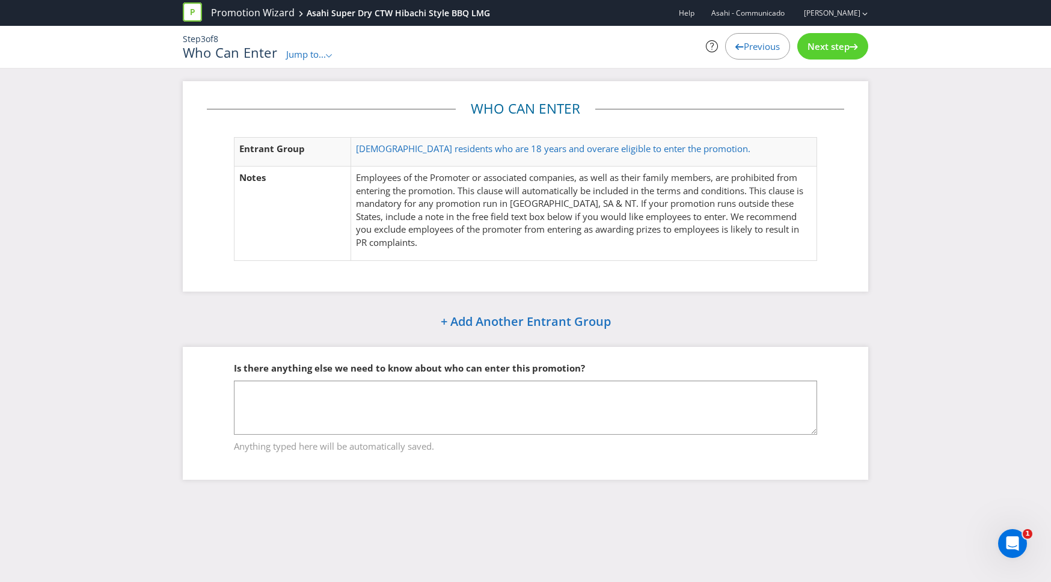
click at [761, 46] on span "Previous" at bounding box center [762, 46] width 36 height 12
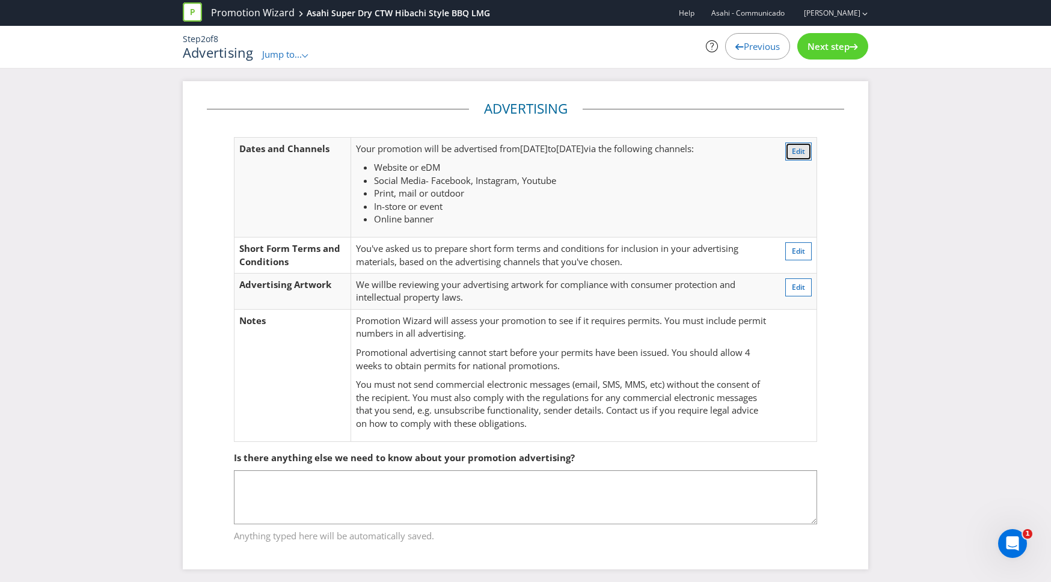
click at [800, 150] on span "Edit" at bounding box center [798, 151] width 13 height 10
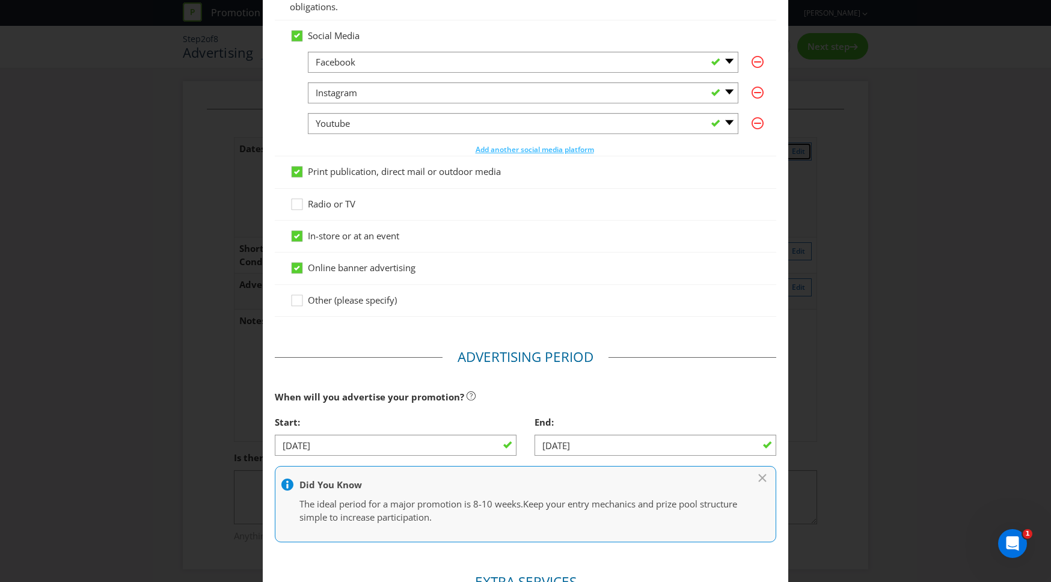
scroll to position [197, 0]
click at [328, 443] on input "[DATE]" at bounding box center [396, 444] width 242 height 21
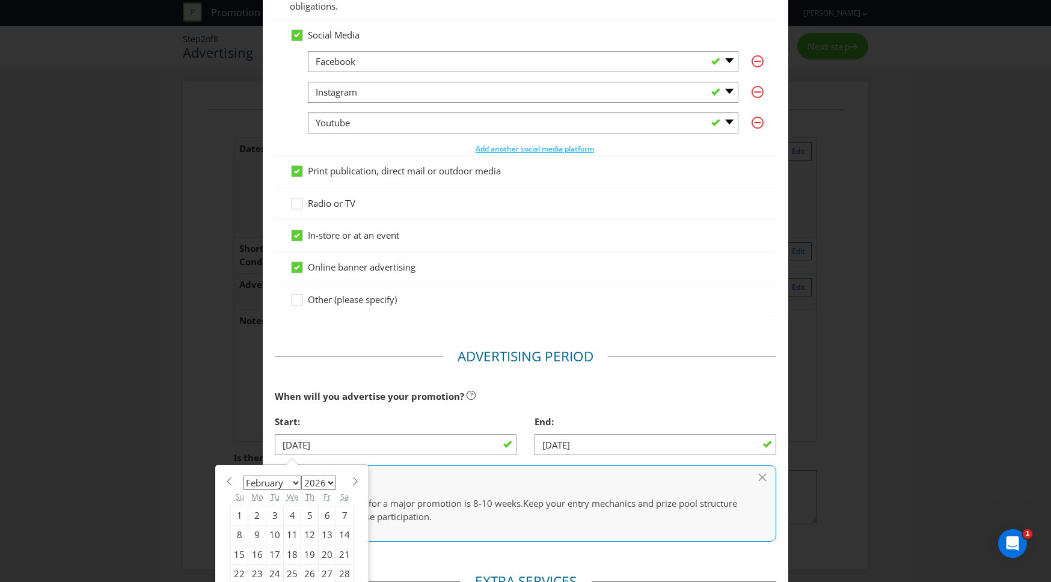
click at [290, 515] on div "4" at bounding box center [292, 515] width 17 height 19
type input "[DATE]"
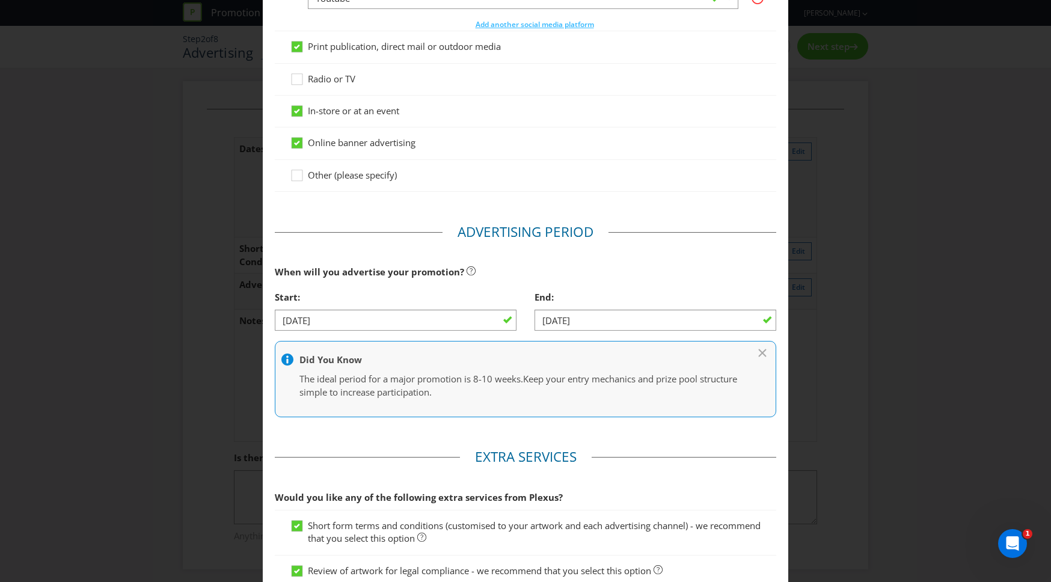
scroll to position [487, 0]
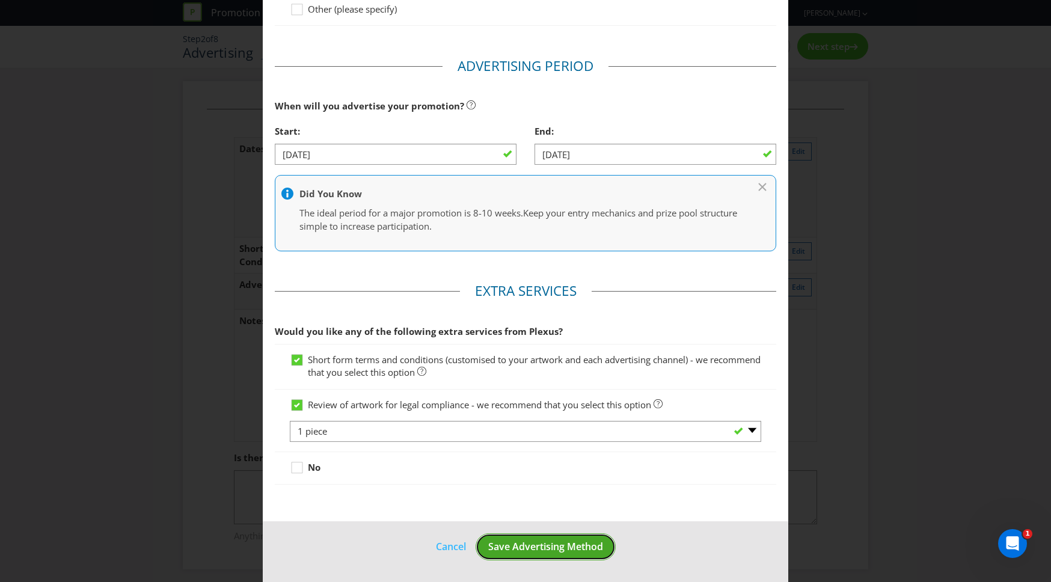
click at [595, 553] on button "Save Advertising Method" at bounding box center [546, 546] width 140 height 27
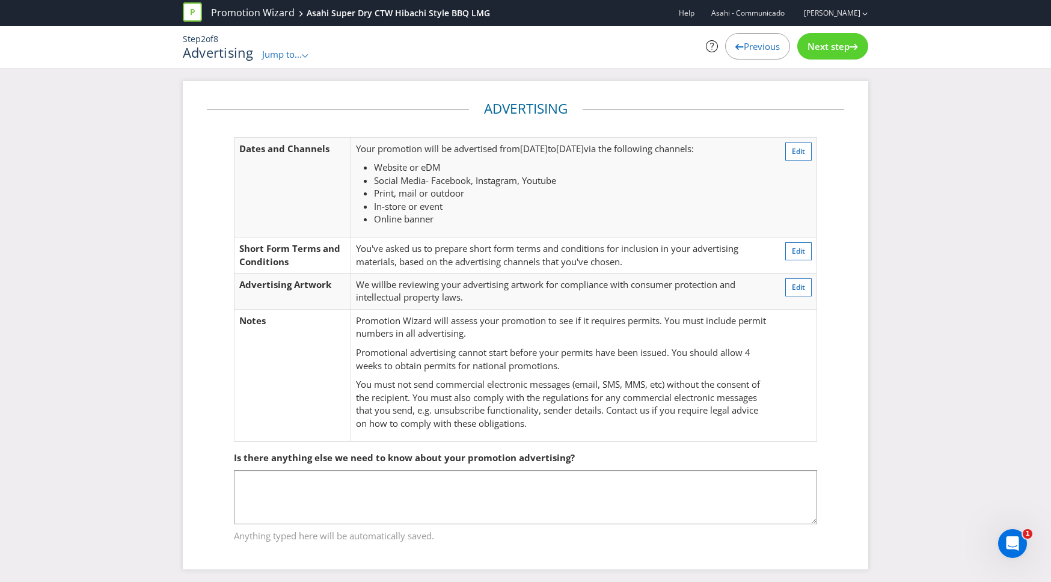
click at [835, 49] on span "Next step" at bounding box center [828, 46] width 42 height 12
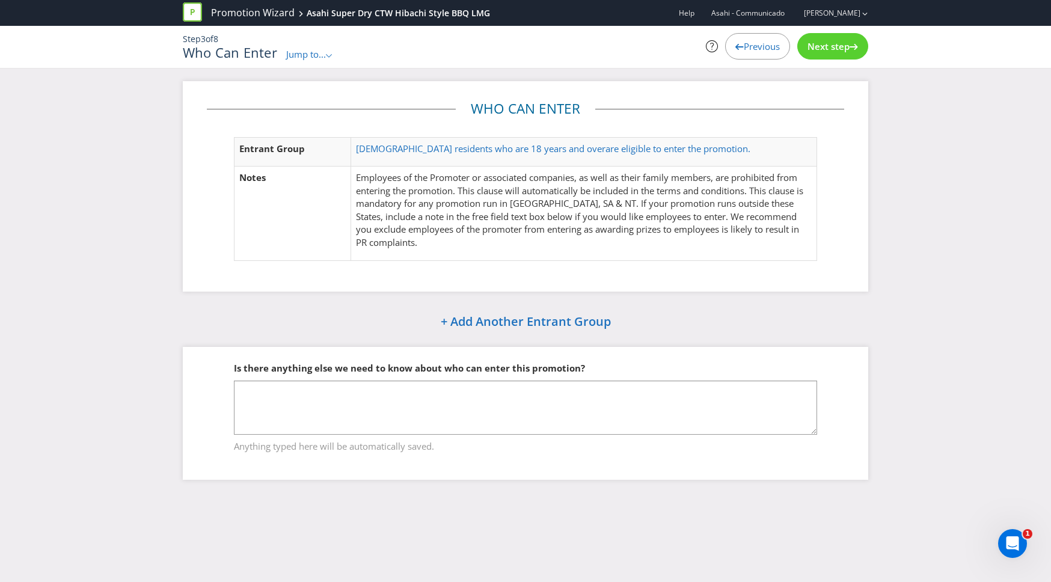
click at [835, 49] on span "Next step" at bounding box center [828, 46] width 42 height 12
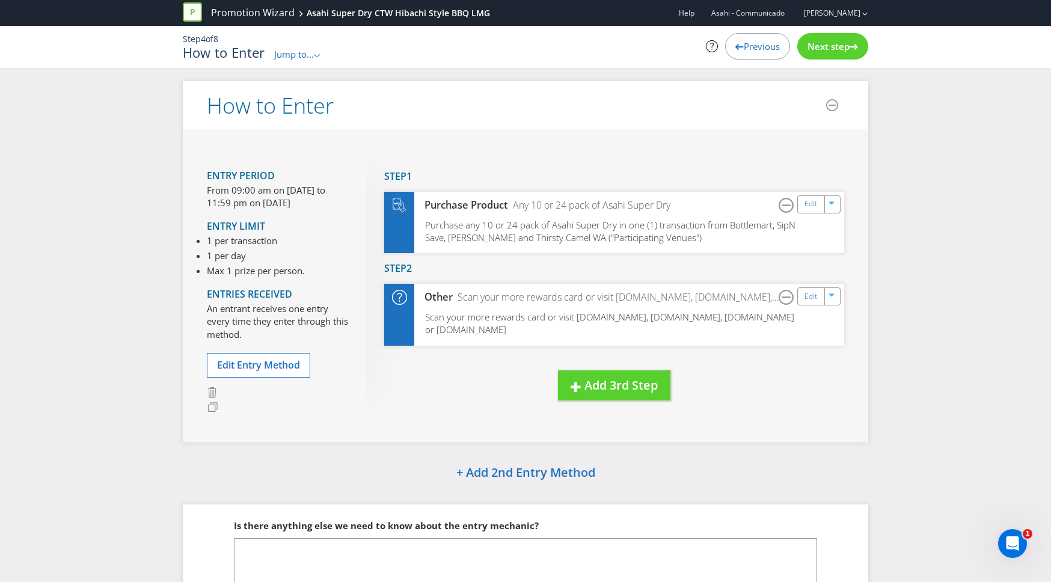
click at [835, 49] on span "Next step" at bounding box center [828, 46] width 42 height 12
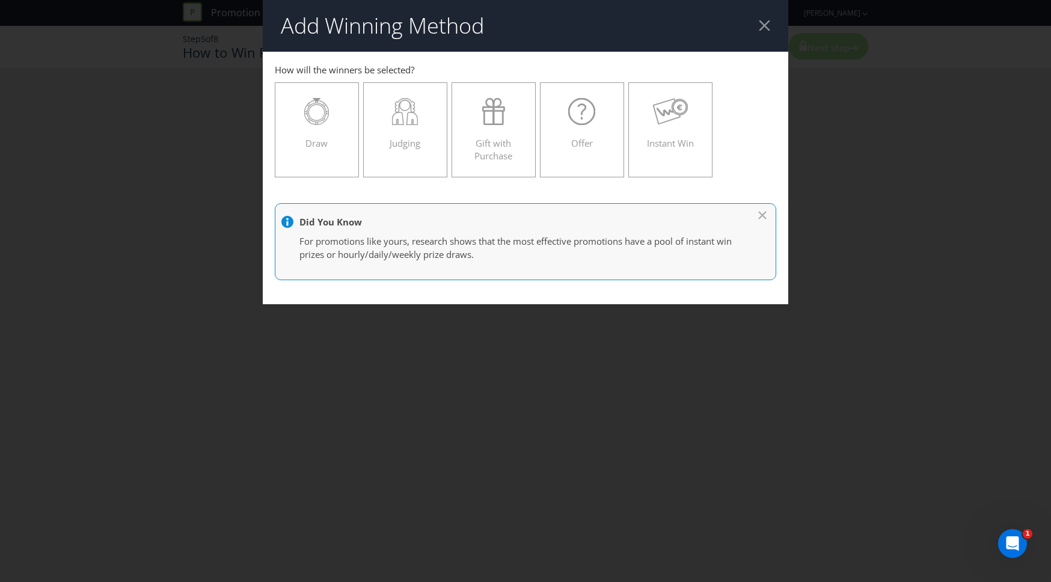
click at [764, 30] on div at bounding box center [764, 25] width 11 height 11
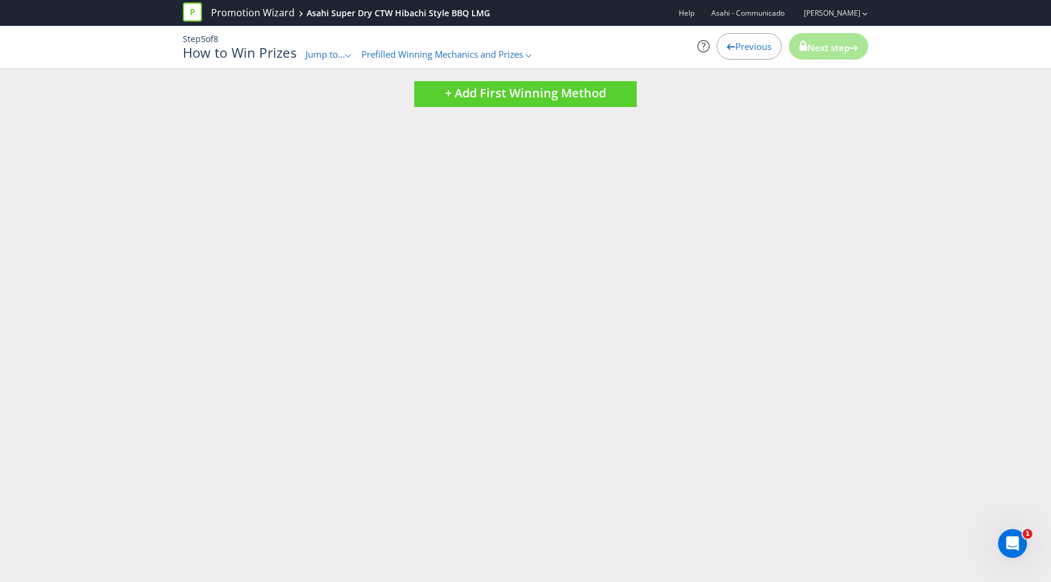
click at [750, 43] on span "Previous" at bounding box center [753, 46] width 36 height 12
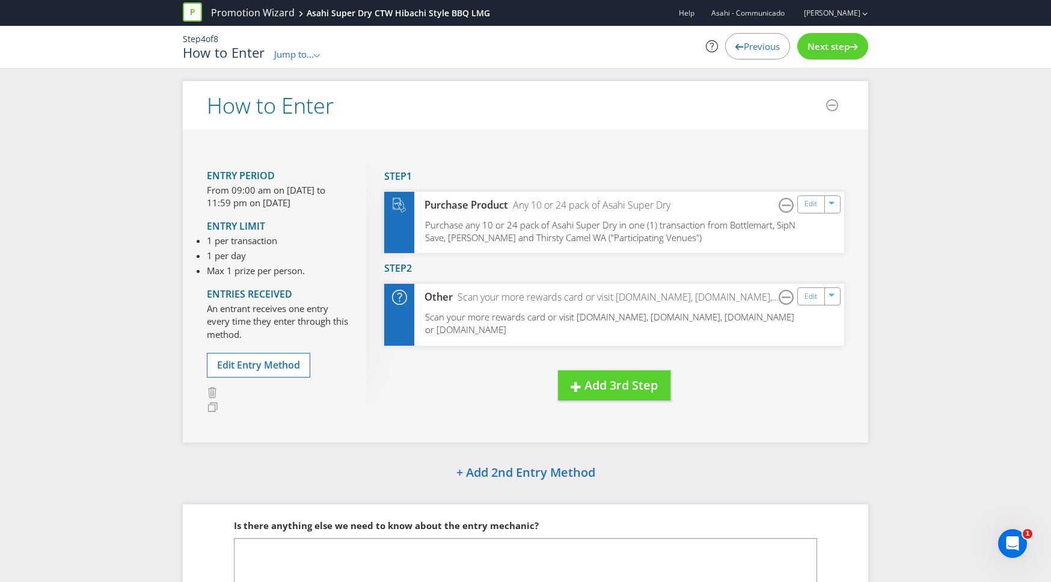
click at [747, 44] on span "Previous" at bounding box center [762, 46] width 36 height 12
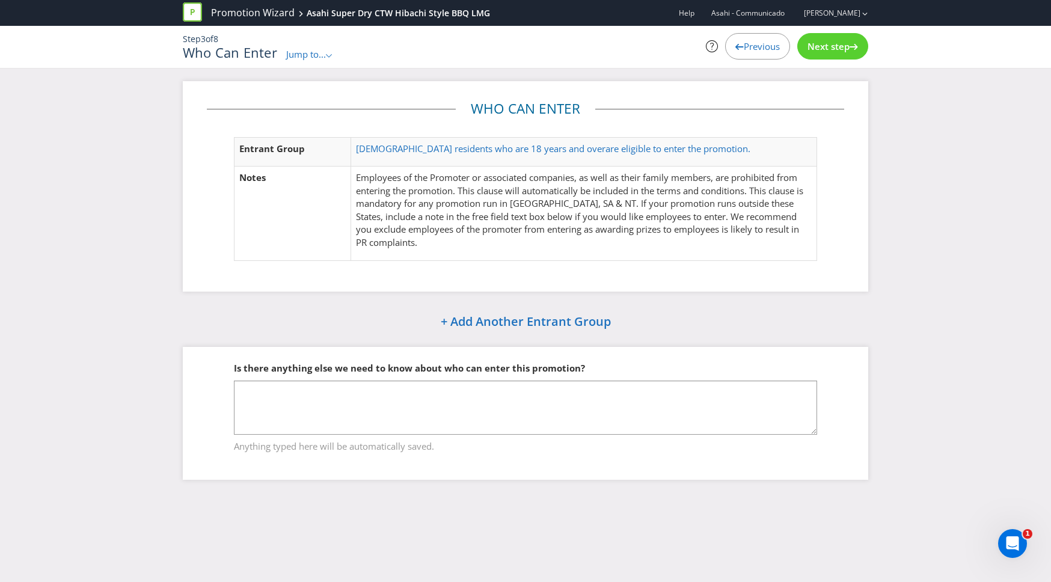
click at [747, 44] on span "Previous" at bounding box center [762, 46] width 36 height 12
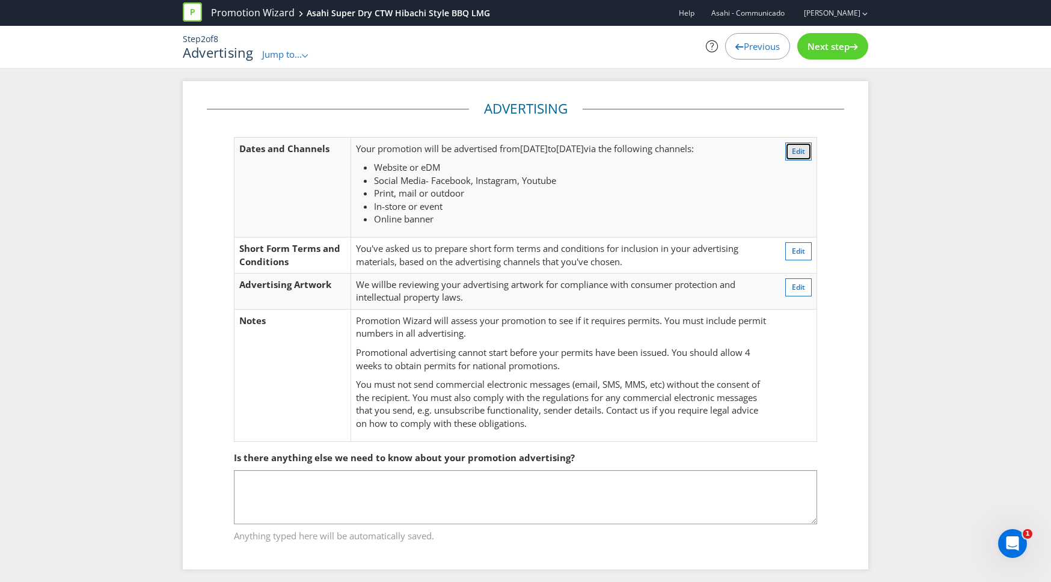
click at [797, 156] on span "Edit" at bounding box center [798, 151] width 13 height 10
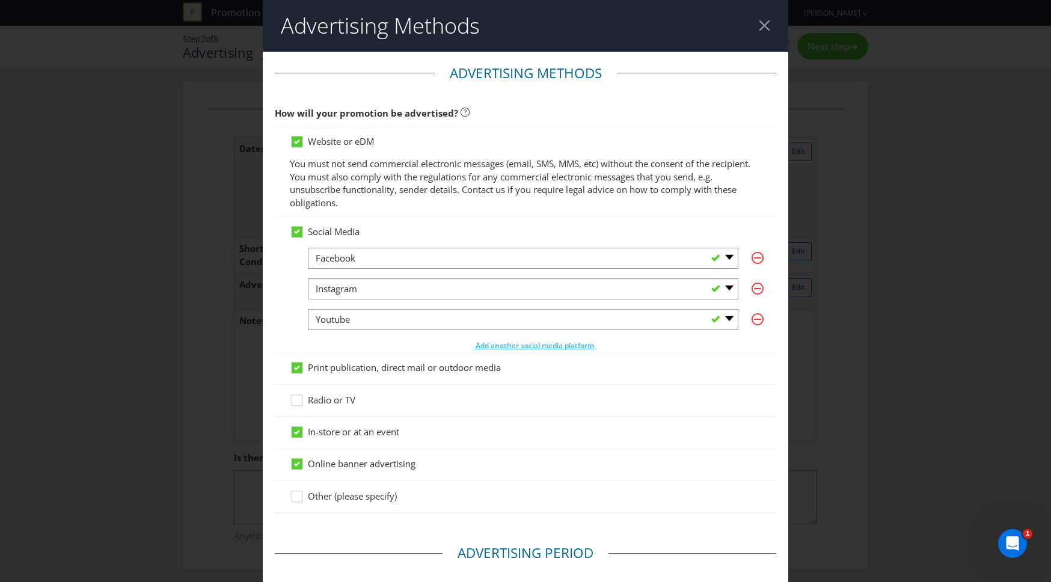
click at [765, 19] on header "Advertising Methods" at bounding box center [525, 26] width 525 height 52
click at [764, 26] on div at bounding box center [764, 25] width 11 height 11
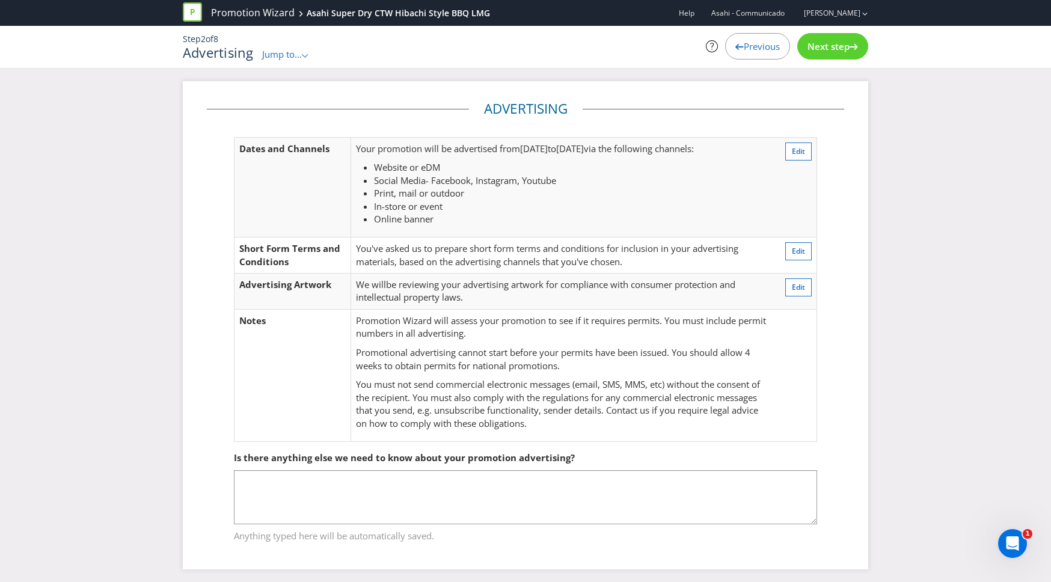
click at [748, 38] on div "Previous" at bounding box center [757, 46] width 65 height 26
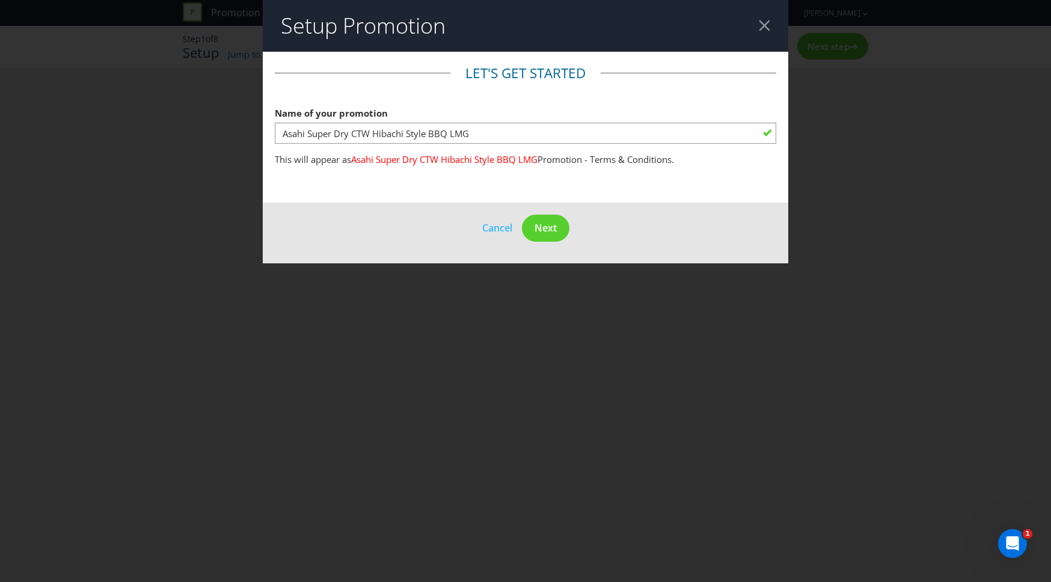
click at [763, 17] on header "Setup Promotion" at bounding box center [525, 26] width 525 height 52
click at [763, 22] on div at bounding box center [764, 25] width 11 height 11
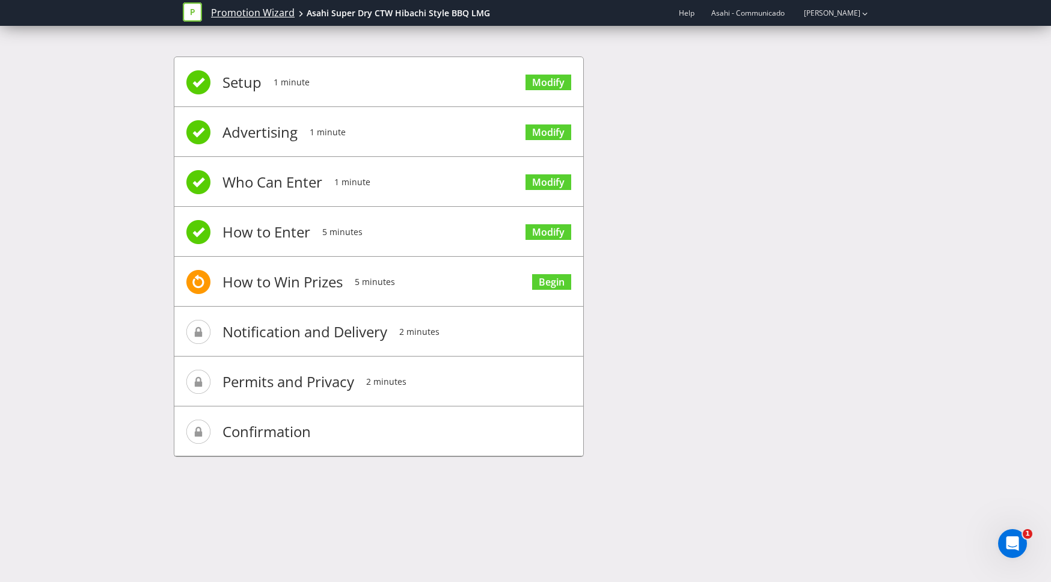
click at [238, 17] on link "Promotion Wizard" at bounding box center [253, 13] width 84 height 14
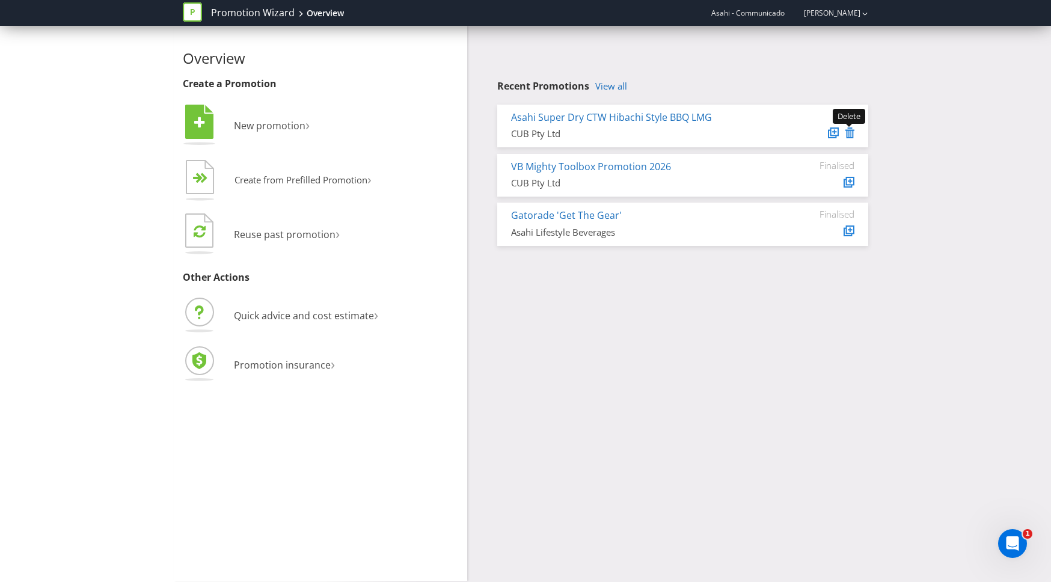
click at [847, 133] on icon at bounding box center [849, 132] width 9 height 11
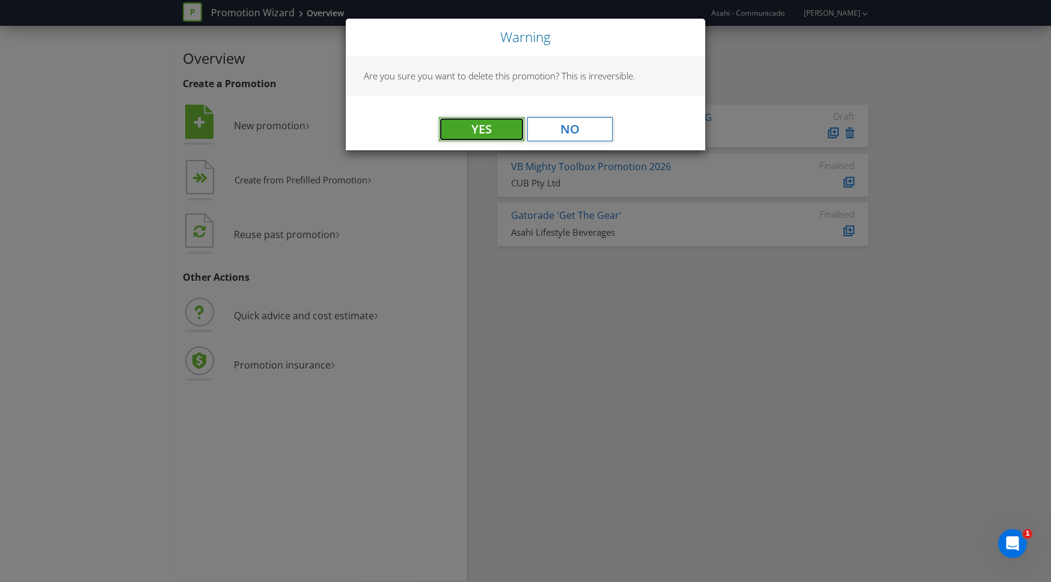
click at [486, 132] on button "Yes" at bounding box center [481, 129] width 85 height 24
